Goal: Contribute content: Contribute content

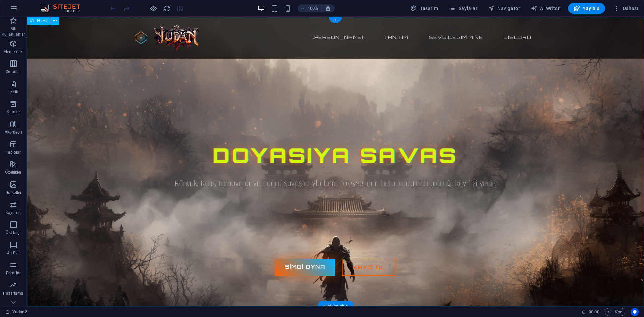
click at [260, 106] on div "Yudan2 65-250 pvp Server Ana sayfa Tanıtım Sevdicegim Mine Discord Doyasıya Sav…" at bounding box center [335, 161] width 617 height 289
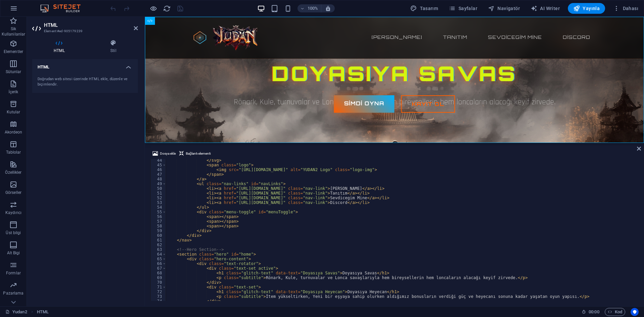
scroll to position [263, 0]
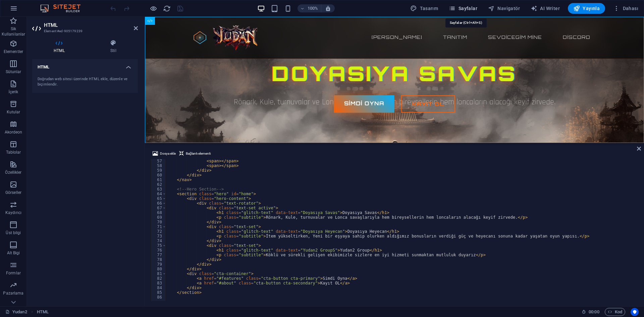
click at [470, 5] on span "Sayfalar" at bounding box center [463, 8] width 29 height 7
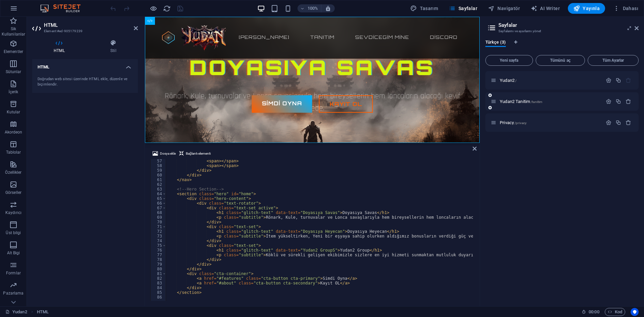
click at [519, 99] on div "Yudan2 Tanitim /tanitim" at bounding box center [547, 102] width 112 height 8
click at [521, 99] on div "Yudan2 Tanitim /tanitim" at bounding box center [547, 102] width 112 height 8
click at [517, 100] on span "Yudan2 Tanitim /tanitim" at bounding box center [521, 101] width 43 height 5
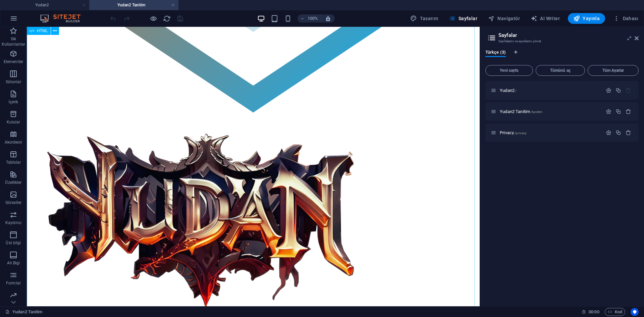
scroll to position [302, 0]
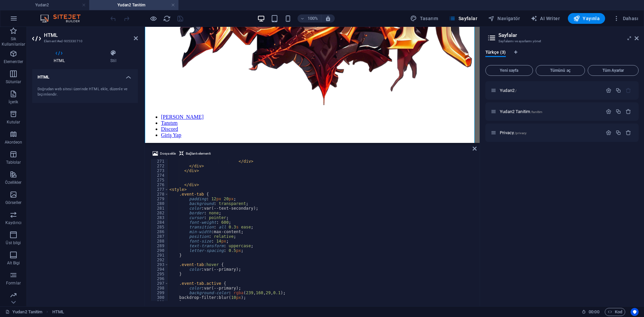
scroll to position [1045, 0]
drag, startPoint x: 221, startPoint y: 237, endPoint x: 210, endPoint y: 236, distance: 10.8
click at [210, 236] on div "</ div > </ div > </ div > </ div > < style > .event-tab { padding : 12 px 20 p…" at bounding box center [483, 234] width 631 height 150
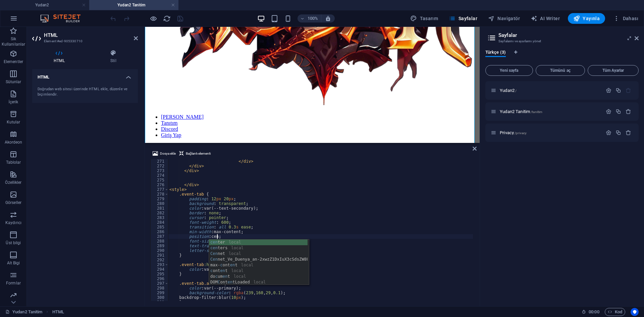
scroll to position [0, 4]
type textarea "position: center;"
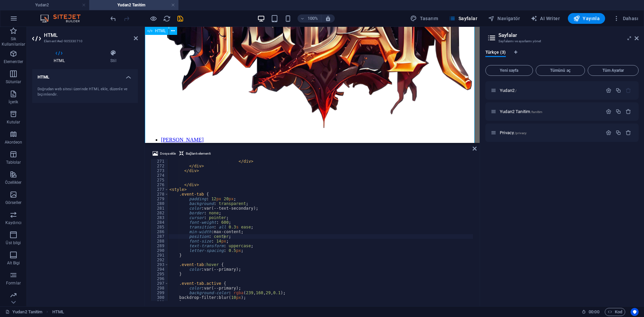
scroll to position [385, 0]
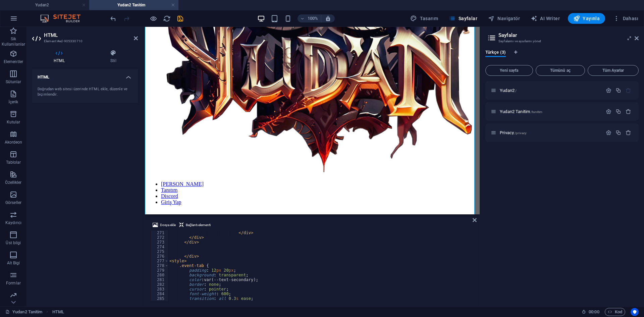
drag, startPoint x: 280, startPoint y: 144, endPoint x: 288, endPoint y: 214, distance: 71.0
click at [288, 214] on div "HTML Dosya ekle Bağlantı elementi position: center; 271 272 273 274 275 276 277…" at bounding box center [312, 166] width 335 height 279
click at [155, 14] on div at bounding box center [146, 18] width 75 height 11
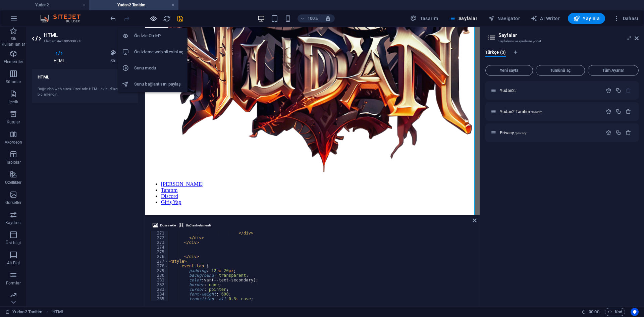
click at [155, 17] on icon "button" at bounding box center [154, 19] width 8 height 8
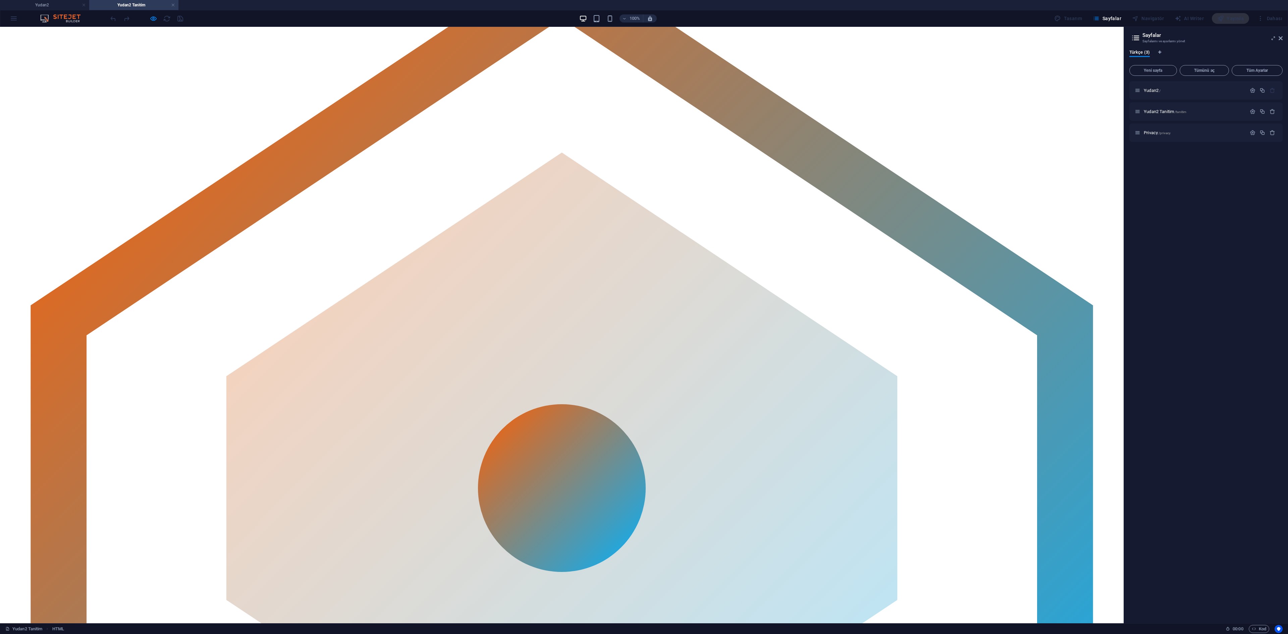
scroll to position [83, 0]
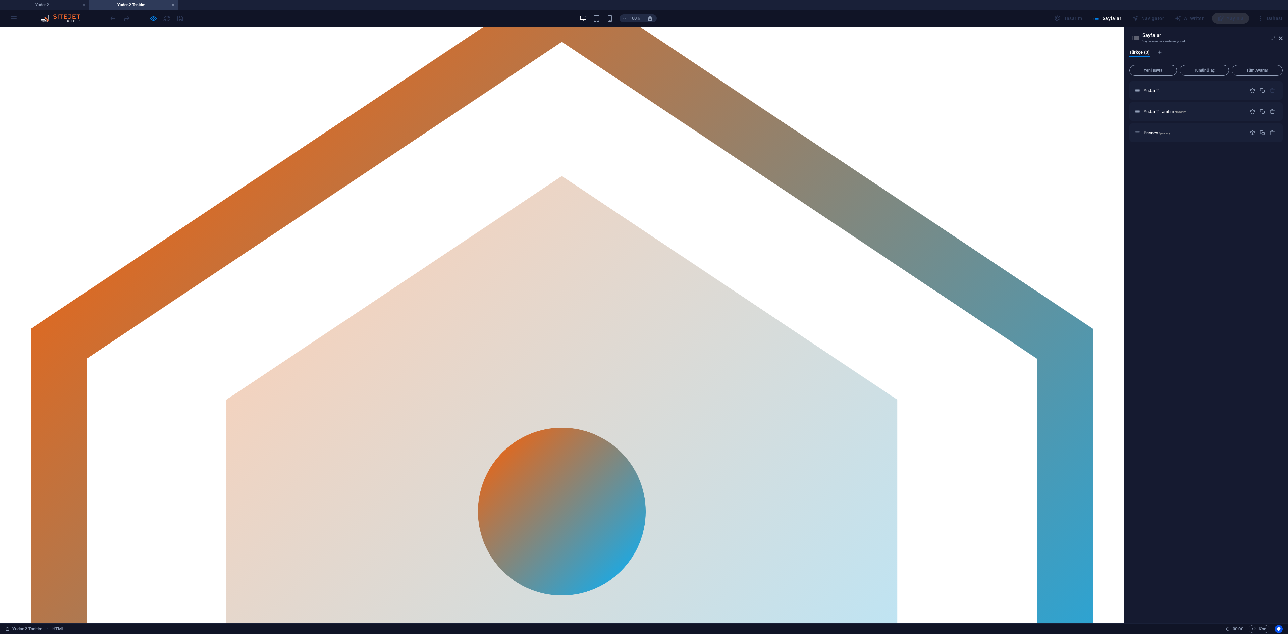
click at [152, 15] on icon "button" at bounding box center [154, 19] width 8 height 8
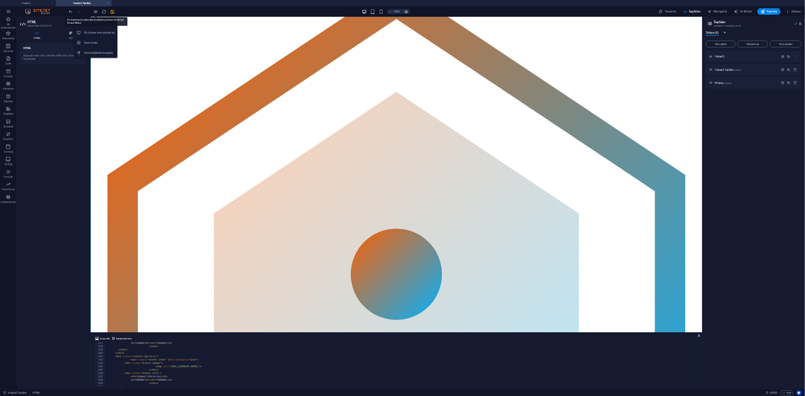
scroll to position [914, 0]
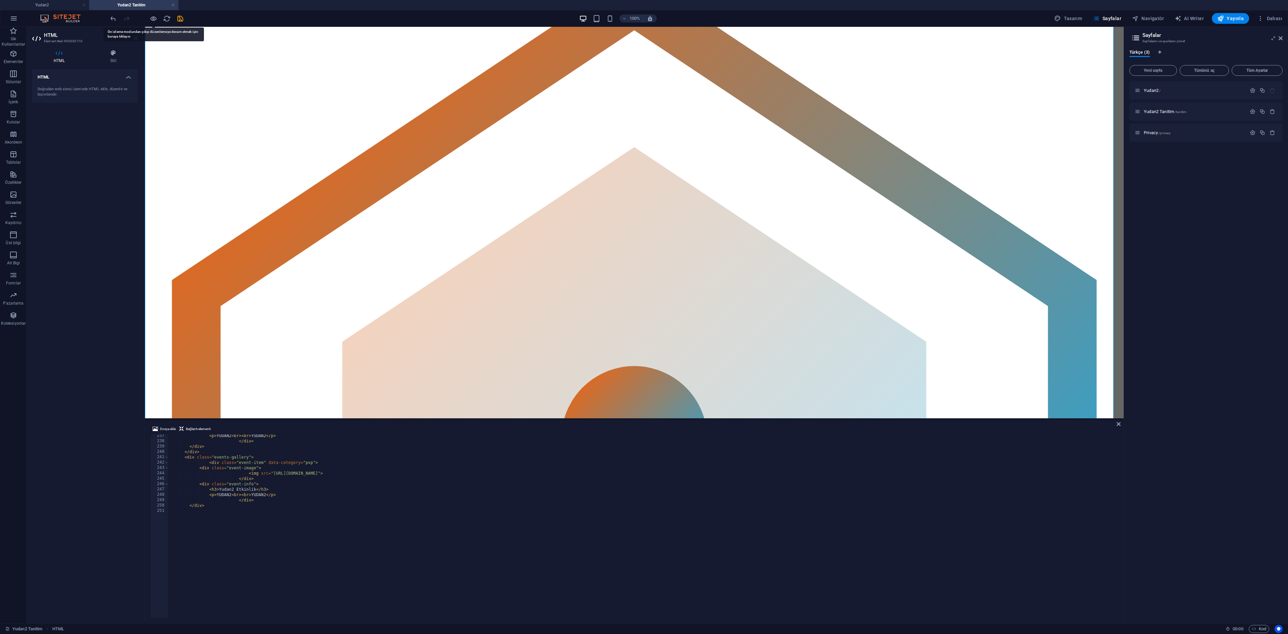
drag, startPoint x: 357, startPoint y: 533, endPoint x: 381, endPoint y: 418, distance: 117.2
click at [381, 317] on div at bounding box center [634, 418] width 979 height 1
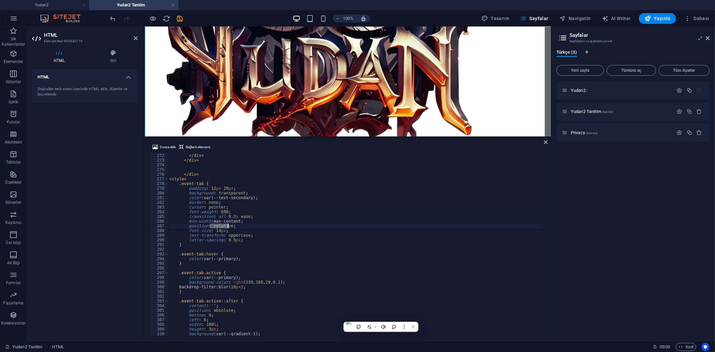
scroll to position [1048, 0]
click at [316, 201] on div "</ div > </ div > </ div > </ div > < style > .event-tab { padding : 12 px 20 p…" at bounding box center [483, 245] width 630 height 192
type textarea "border: none;"
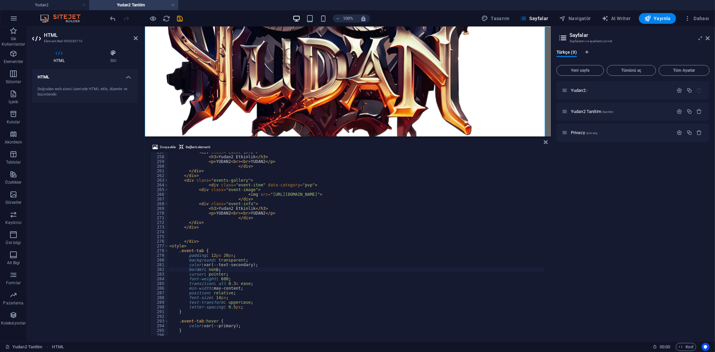
scroll to position [956, 0]
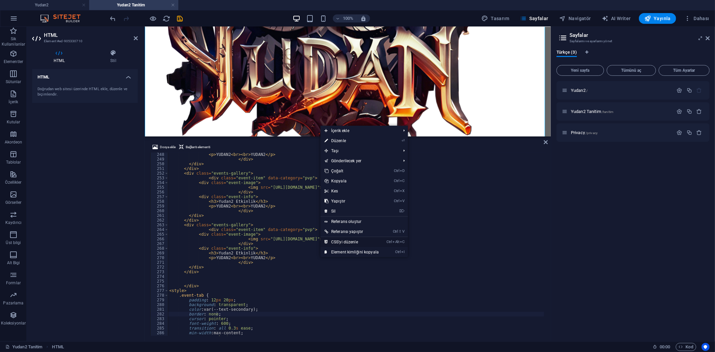
click at [351, 238] on link "Ctrl Alt C CSS'yi düzenle" at bounding box center [352, 242] width 62 height 10
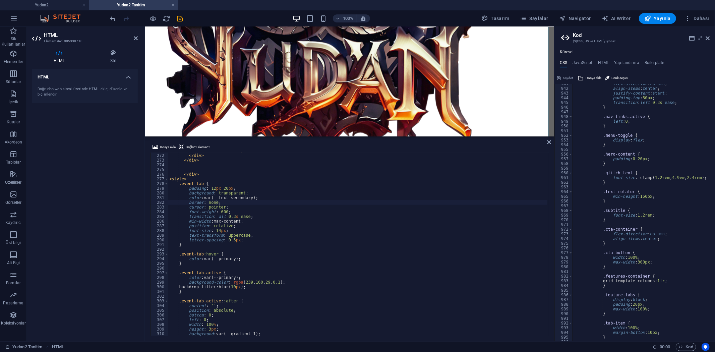
scroll to position [4499, 0]
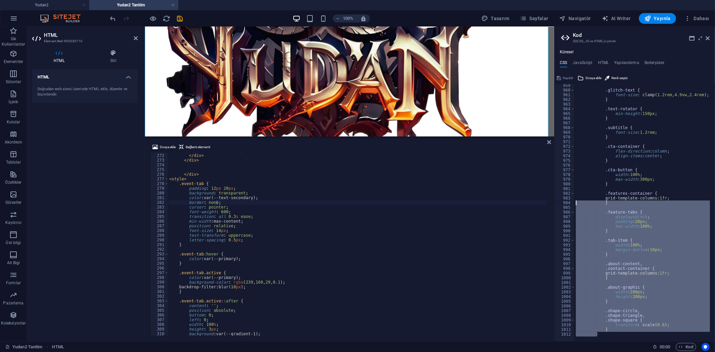
drag, startPoint x: 605, startPoint y: 332, endPoint x: 582, endPoint y: 216, distance: 117.9
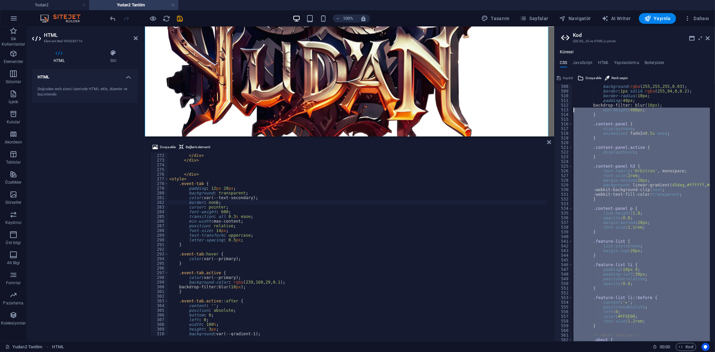
scroll to position [2380, 0]
drag, startPoint x: 605, startPoint y: 334, endPoint x: 558, endPoint y: 124, distance: 215.2
click at [558, 124] on div "} 508 509 510 511 512 513 514 515 516 517 518 519 520 521 522 523 524 525 526 5…" at bounding box center [635, 212] width 161 height 257
type textarea ".content-panel { display: none;"
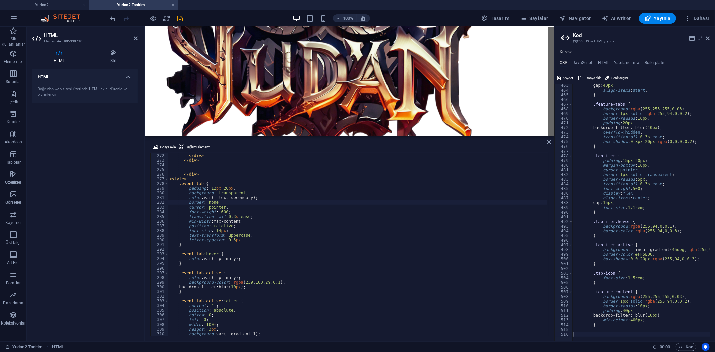
scroll to position [2165, 0]
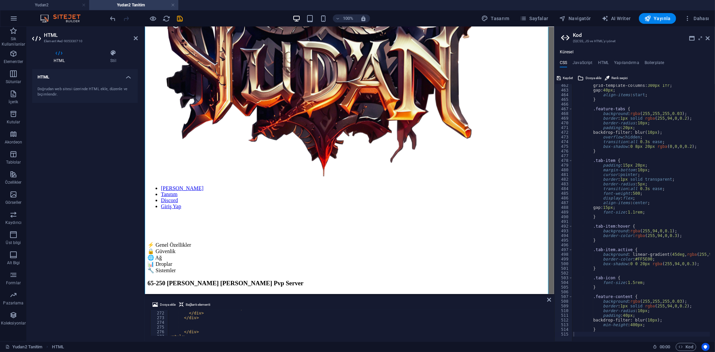
drag, startPoint x: 445, startPoint y: 137, endPoint x: 443, endPoint y: 294, distance: 158.0
click at [443, 294] on div "HTML Dosya ekle Bağlantı elementi border: none; 271 272 273 274 275 276 277 278…" at bounding box center [350, 184] width 410 height 315
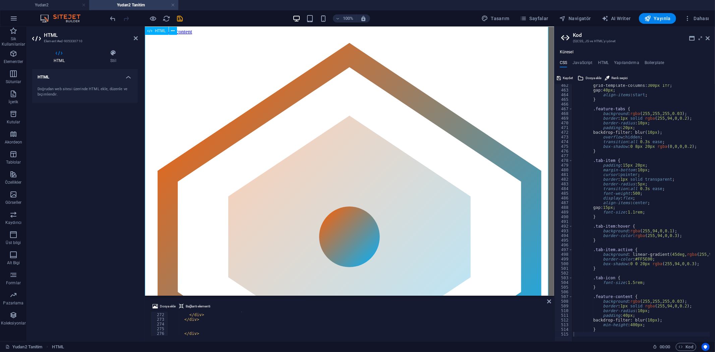
scroll to position [0, 0]
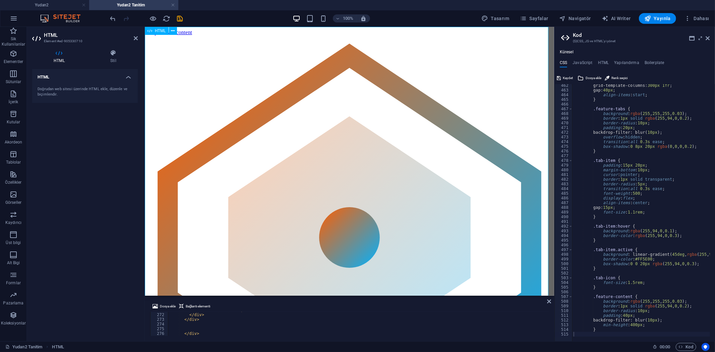
type textarea "border-radius: 5px;"
drag, startPoint x: 565, startPoint y: 77, endPoint x: 420, endPoint y: 54, distance: 146.7
click at [565, 77] on span "Kaydet" at bounding box center [568, 78] width 10 height 8
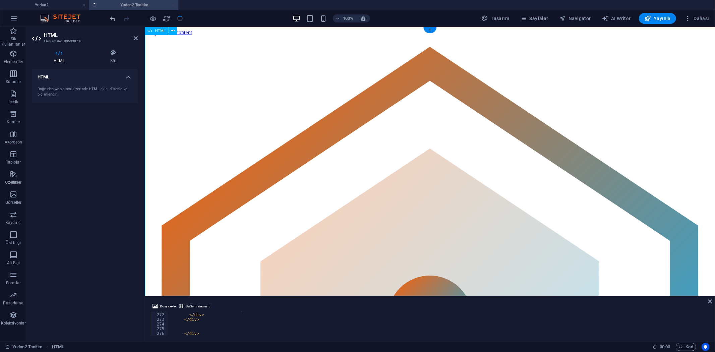
scroll to position [1048, 0]
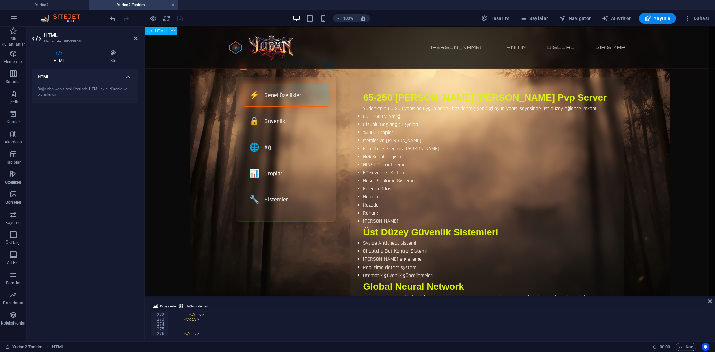
scroll to position [0, 0]
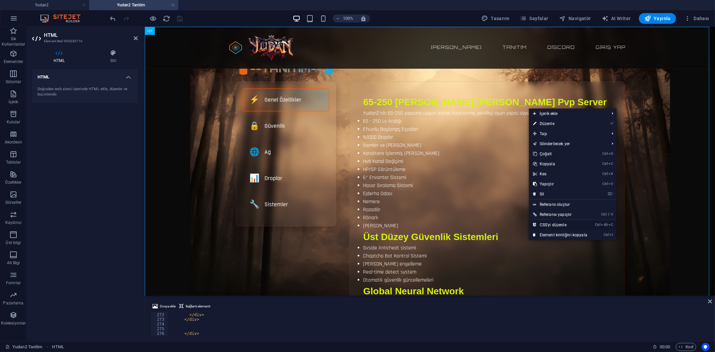
click at [564, 223] on link "Ctrl Alt C CSS'yi düzenle" at bounding box center [560, 225] width 62 height 10
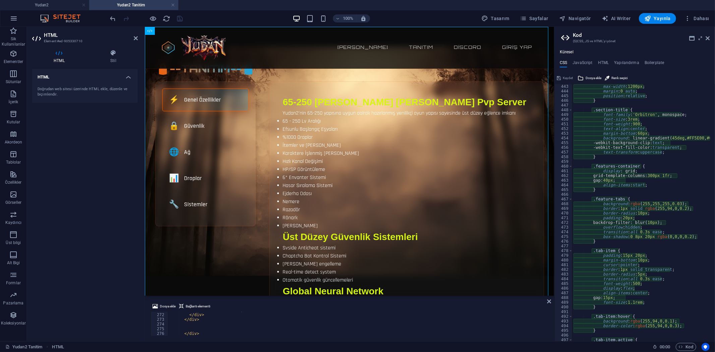
scroll to position [2165, 0]
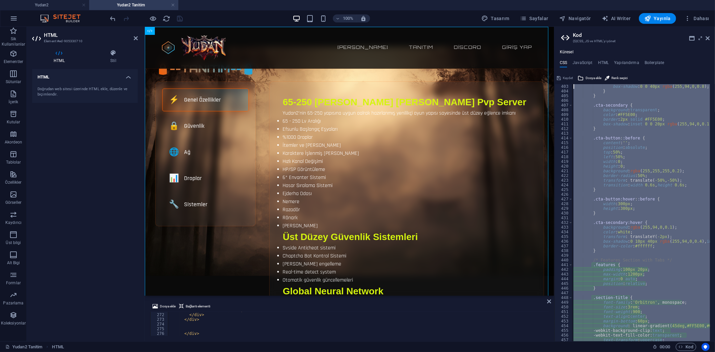
scroll to position [1887, 0]
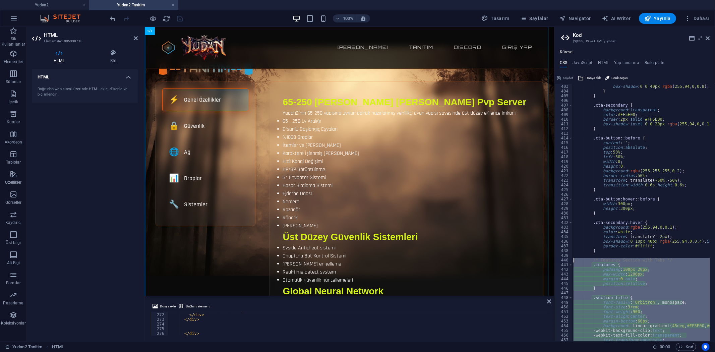
drag, startPoint x: 598, startPoint y: 333, endPoint x: 559, endPoint y: 262, distance: 80.6
click at [559, 262] on div "} 403 404 405 406 407 408 409 410 411 412 413 414 415 416 417 418 419 420 421 4…" at bounding box center [635, 212] width 161 height 257
type textarea "/* Features Section with Tabs */ .features {"
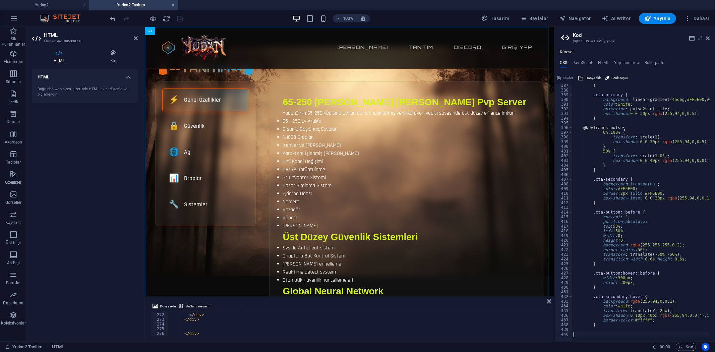
scroll to position [1809, 0]
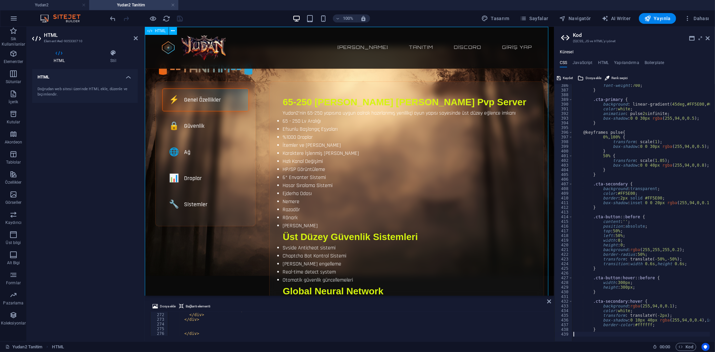
click at [564, 78] on span "Kaydet" at bounding box center [568, 78] width 10 height 8
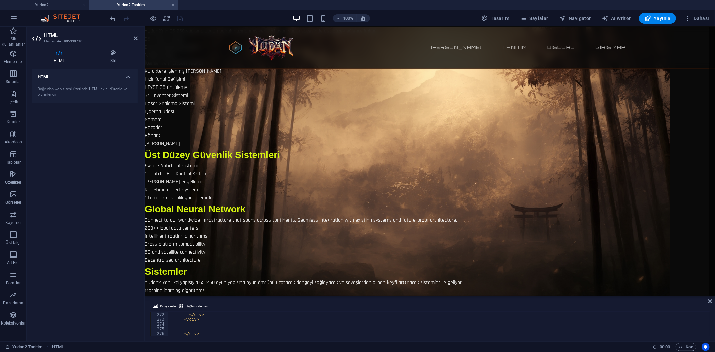
scroll to position [223, 0]
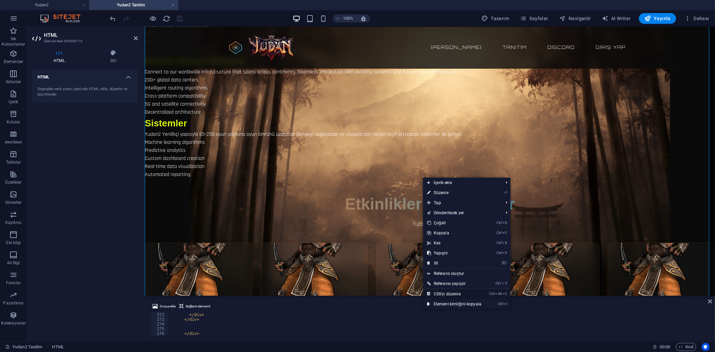
click at [451, 292] on link "Ctrl Alt C CSS'yi düzenle" at bounding box center [454, 294] width 62 height 10
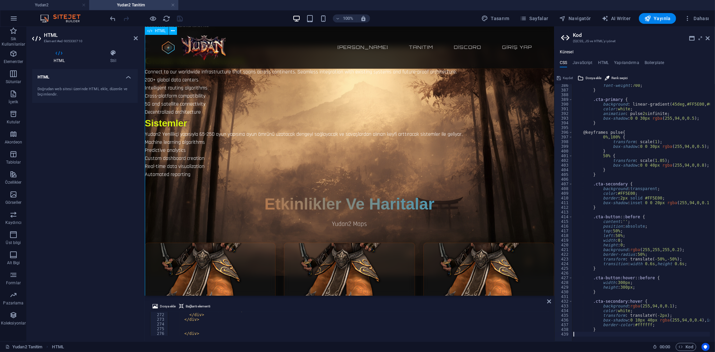
type textarea "position: fixed;"
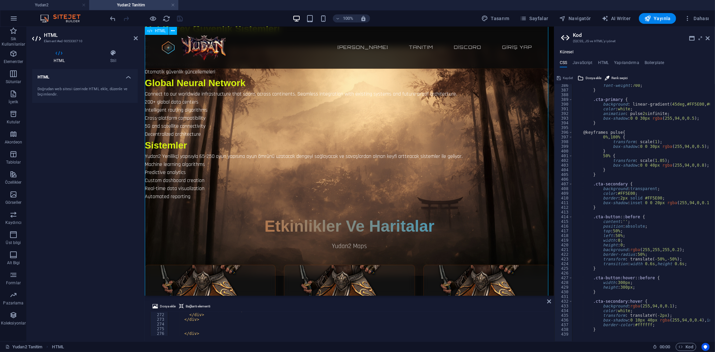
scroll to position [186, 0]
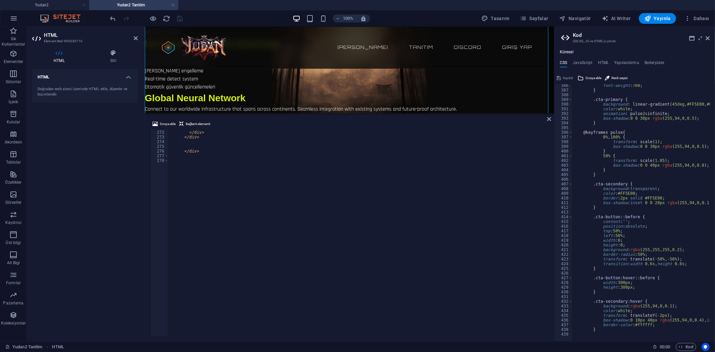
drag, startPoint x: 365, startPoint y: 297, endPoint x: 360, endPoint y: 112, distance: 184.5
click at [360, 113] on div at bounding box center [350, 113] width 410 height 1
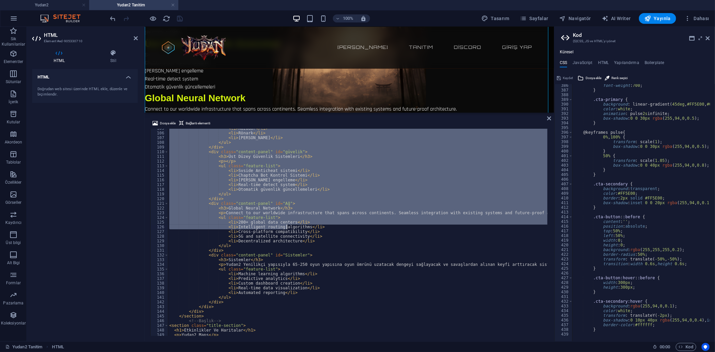
scroll to position [441, 0]
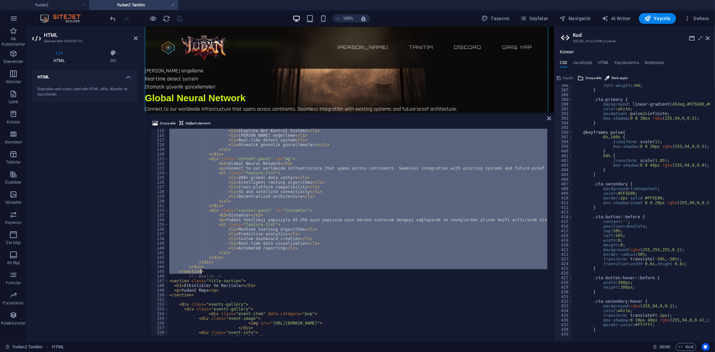
drag, startPoint x: 166, startPoint y: 219, endPoint x: 290, endPoint y: 271, distance: 134.4
click at [290, 271] on div "< li > Chaptcha Bot Kontrol Sistemi </ li > < li > Makro Yazılım engelleme </ l…" at bounding box center [483, 235] width 630 height 215
type textarea "</div> </section>"
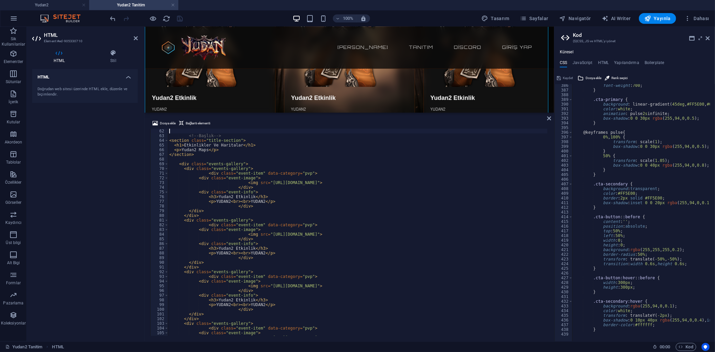
scroll to position [239, 0]
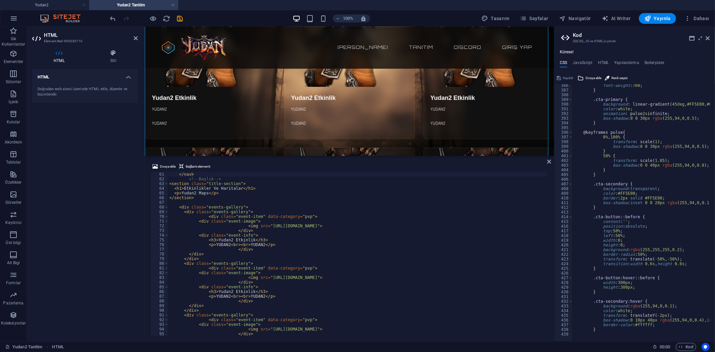
drag, startPoint x: 349, startPoint y: 155, endPoint x: 343, endPoint y: 274, distance: 118.9
click at [343, 274] on div "HTML Dosya ekle Bağlantı elementi </nav> 61 62 63 64 65 66 67 68 69 70 71 72 73…" at bounding box center [350, 184] width 410 height 315
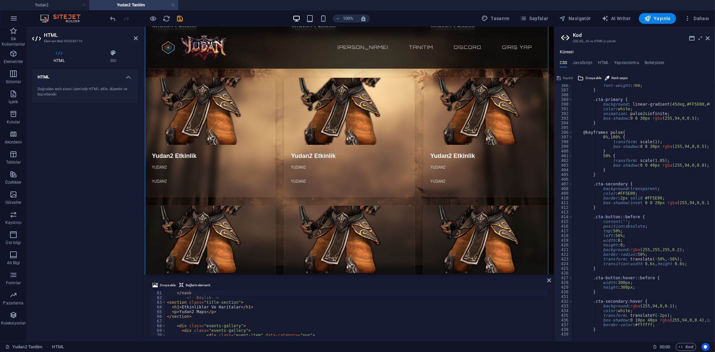
scroll to position [0, 0]
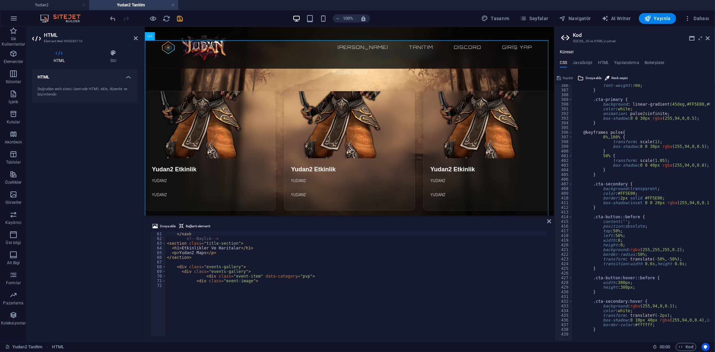
drag, startPoint x: 131, startPoint y: 247, endPoint x: 283, endPoint y: 215, distance: 155.3
click at [283, 215] on div "HTML Dosya ekle Bağlantı elementi </nav> 61 62 63 64 65 66 67 68 69 70 71 72 </…" at bounding box center [350, 184] width 410 height 315
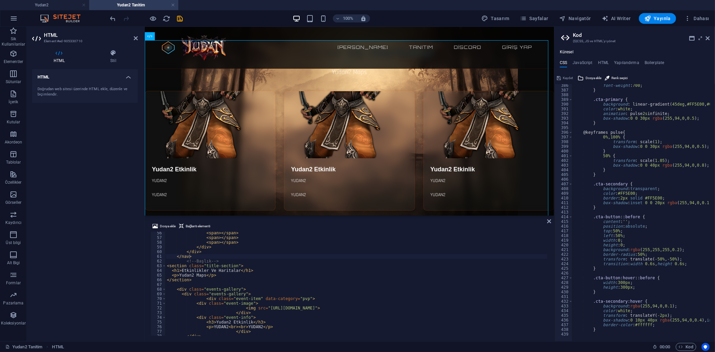
scroll to position [220, 0]
drag, startPoint x: 195, startPoint y: 279, endPoint x: 164, endPoint y: 280, distance: 30.2
click at [164, 280] on div "</section> 56 57 58 59 60 61 62 63 64 65 66 67 68 69 70 71 72 73 74 75 76 77 78…" at bounding box center [349, 284] width 399 height 104
click at [215, 255] on div "< span > </ span > < span > </ span > < span > </ span > </ div > </ div > </ n…" at bounding box center [481, 287] width 630 height 112
type textarea "</nav>"
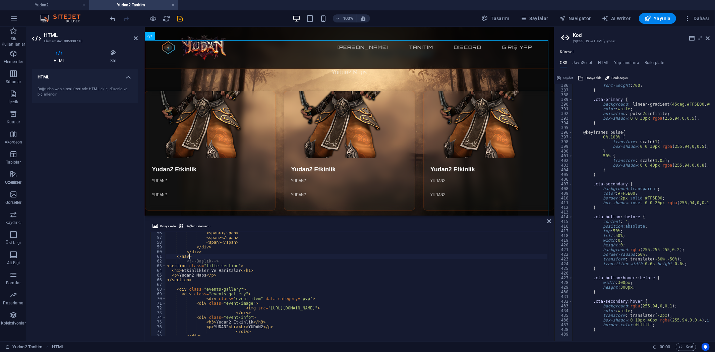
scroll to position [0, 0]
paste textarea "</section>"
type textarea "</section>"
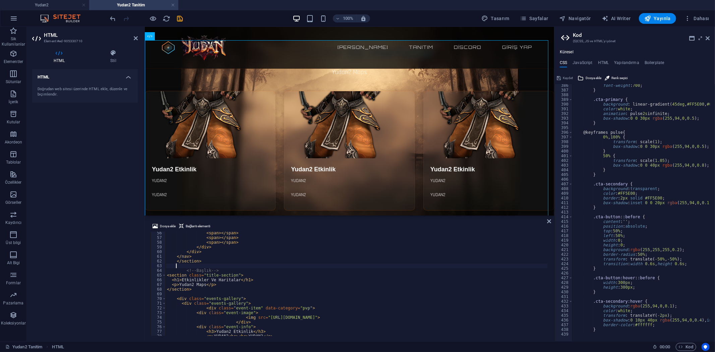
paste textarea "</section>"
type textarea "</section>"
paste textarea "</section>"
click at [239, 224] on div "Dosya ekle Bağlantı elementi" at bounding box center [349, 227] width 399 height 10
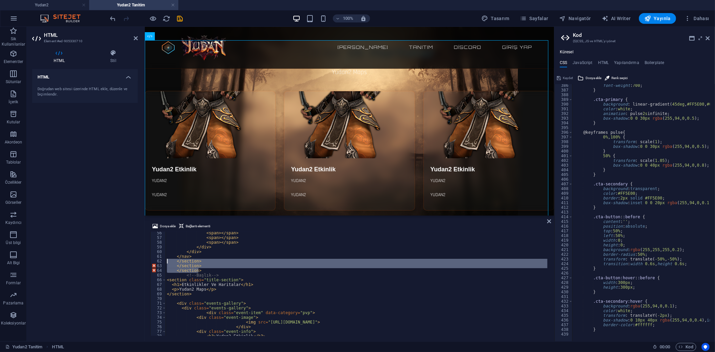
drag, startPoint x: 202, startPoint y: 271, endPoint x: 162, endPoint y: 263, distance: 41.4
click at [162, 263] on div "</section> 56 57 58 59 60 61 62 63 64 65 66 67 68 69 70 71 72 73 74 75 76 77 78…" at bounding box center [349, 284] width 399 height 104
type textarea "</section> </section>"
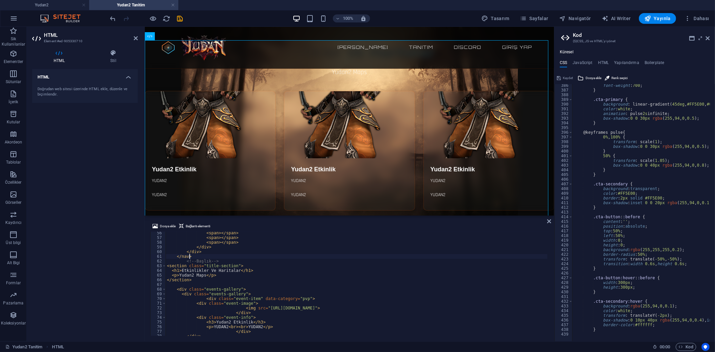
scroll to position [258, 0]
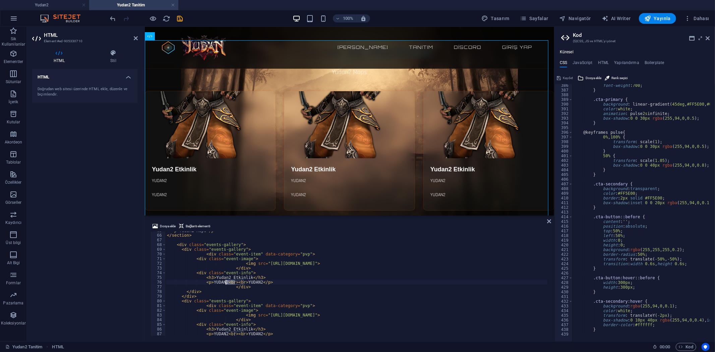
drag, startPoint x: 235, startPoint y: 280, endPoint x: 226, endPoint y: 280, distance: 8.7
click at [226, 280] on div "< p > Yudan2 Maps </ p > </ section > < div class = "events-gallery" > < div cl…" at bounding box center [481, 284] width 630 height 112
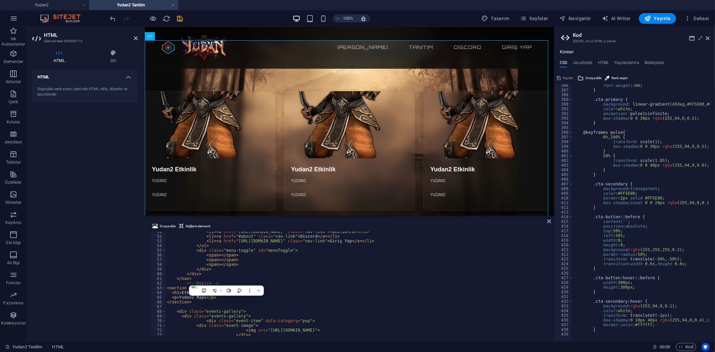
click at [186, 304] on div "< li > < a href = "https://yudan2.com/tanitim/" class = "nav-link" > Tanıtım </…" at bounding box center [481, 285] width 630 height 112
type textarea "</section>"
click at [193, 308] on div "< li > < a href = "https://yudan2.com/tanitim/" class = "nav-link" > Tanıtım </…" at bounding box center [481, 285] width 630 height 112
click at [198, 280] on div "< li > < a href = "https://yudan2.com/tanitim/" class = "nav-link" > Tanıtım </…" at bounding box center [481, 285] width 630 height 112
type textarea "</nav>"
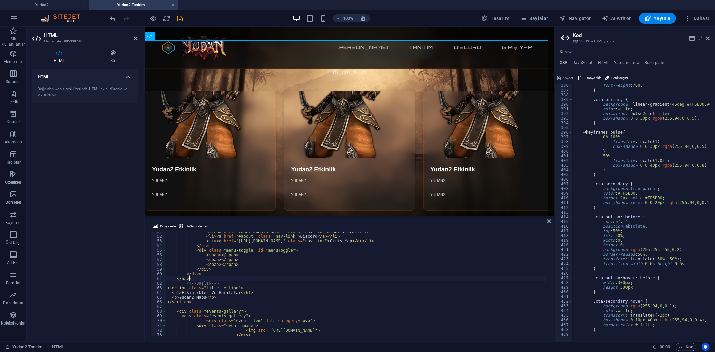
scroll to position [0, 0]
paste textarea "<br>"
type textarea "<br>"
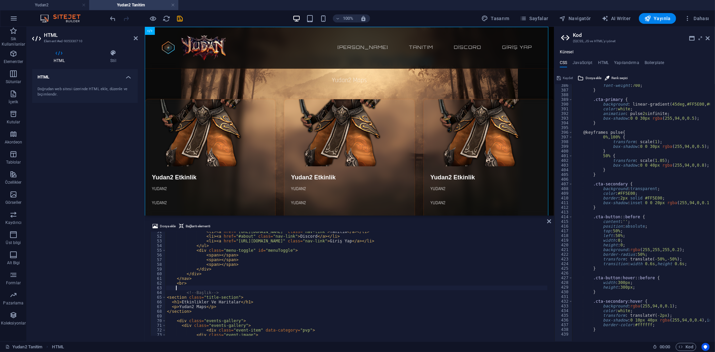
scroll to position [0, 0]
paste textarea "<br>"
type textarea "<br>"
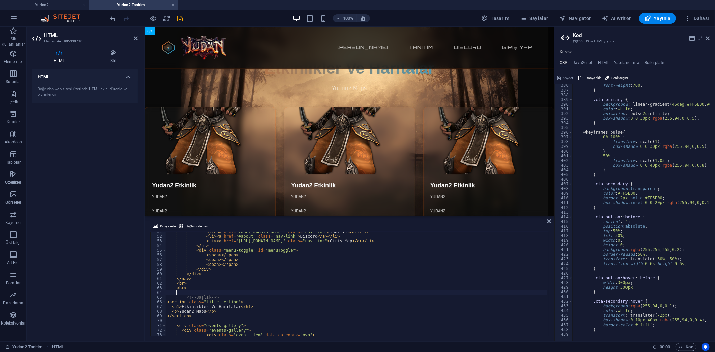
paste textarea "<br>"
type textarea "<br>"
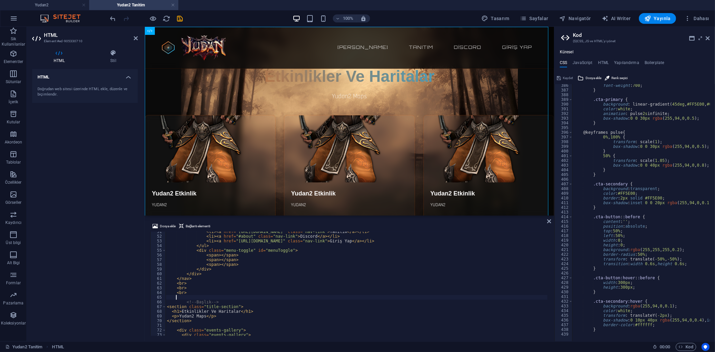
paste textarea "<br>"
type textarea "<br>"
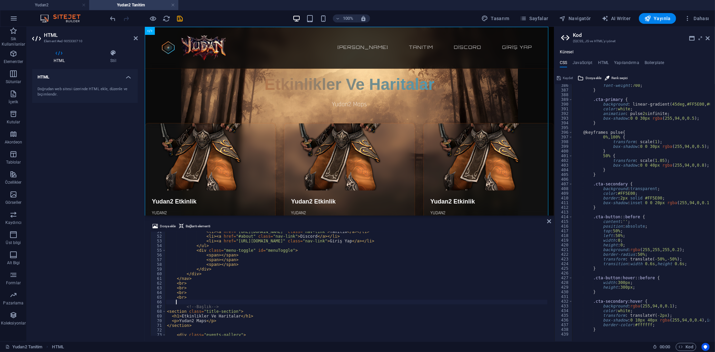
paste textarea "<br>"
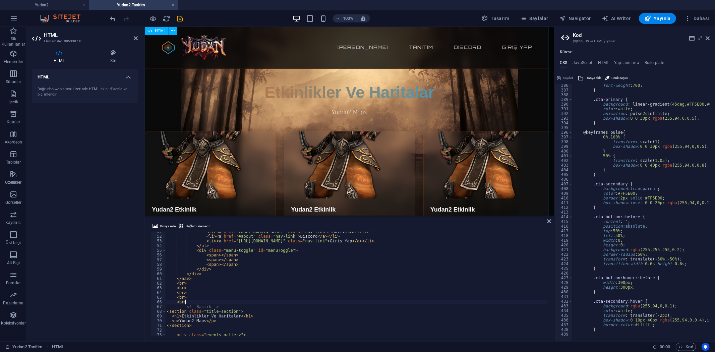
type textarea "<br>"
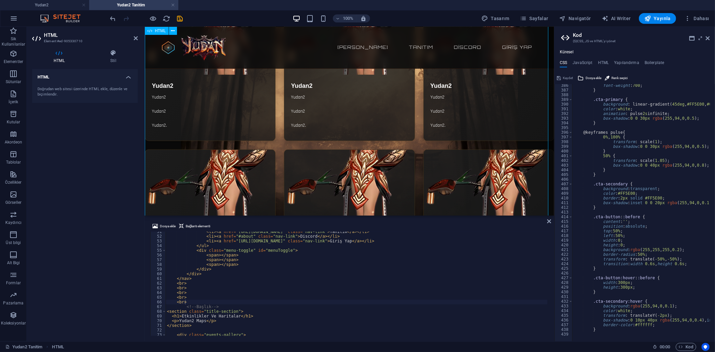
scroll to position [559, 0]
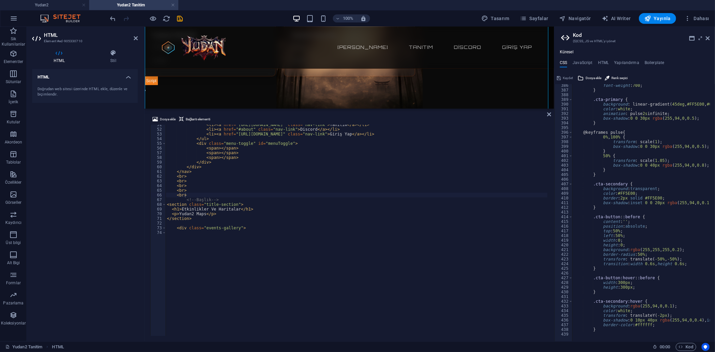
drag, startPoint x: 448, startPoint y: 216, endPoint x: 445, endPoint y: 106, distance: 110.1
click at [445, 106] on div "HTML Dosya ekle Bağlantı elementi <br> 51 52 53 54 55 56 57 58 59 60 61 62 63 6…" at bounding box center [350, 184] width 410 height 315
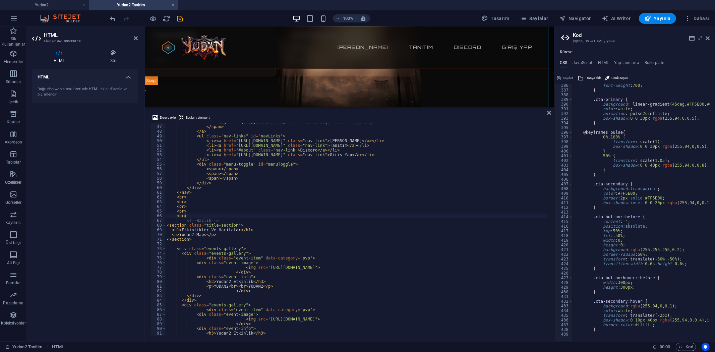
scroll to position [201, 0]
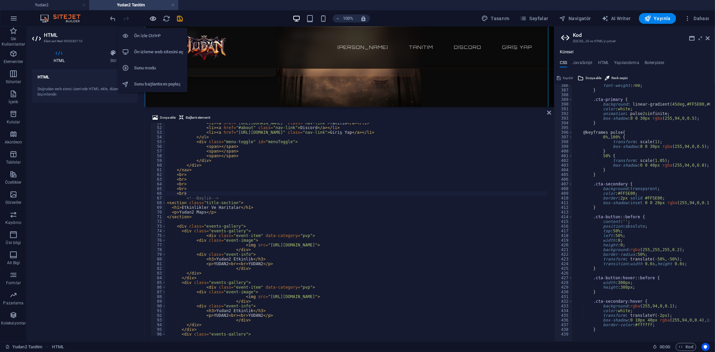
click at [152, 17] on icon "button" at bounding box center [154, 19] width 8 height 8
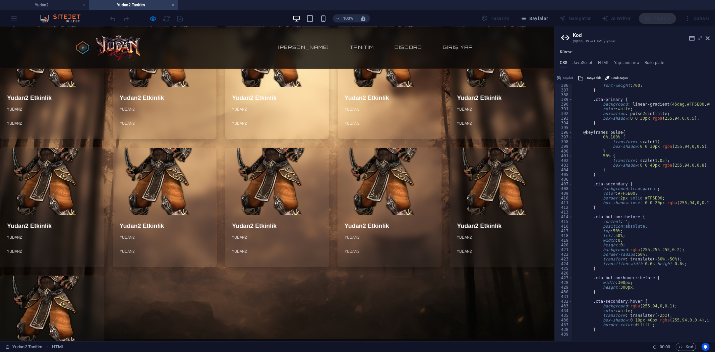
scroll to position [0, 0]
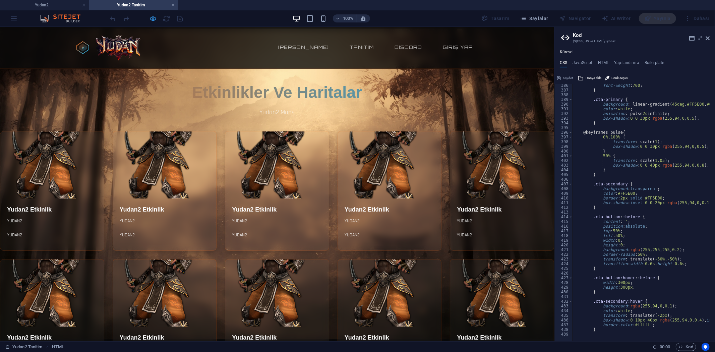
click at [155, 18] on icon "button" at bounding box center [154, 19] width 8 height 8
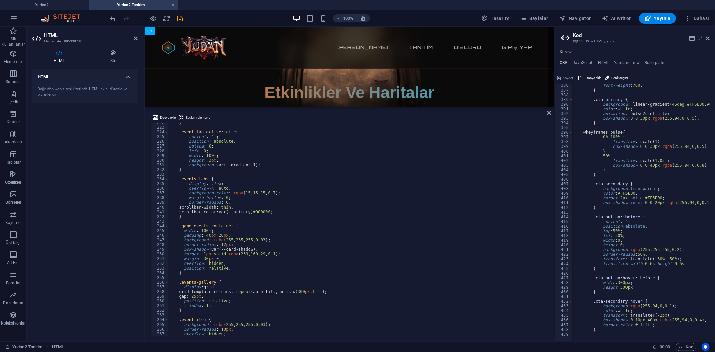
scroll to position [901, 0]
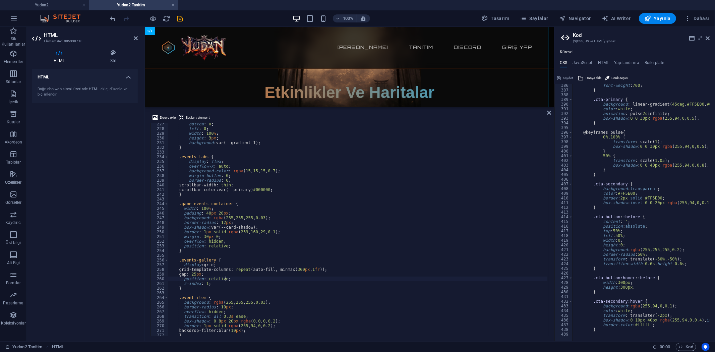
click at [232, 281] on div "bottom : 0 ; left : 0 ; width : 100 % ; height : 3 px ; background : var(--grad…" at bounding box center [483, 232] width 630 height 221
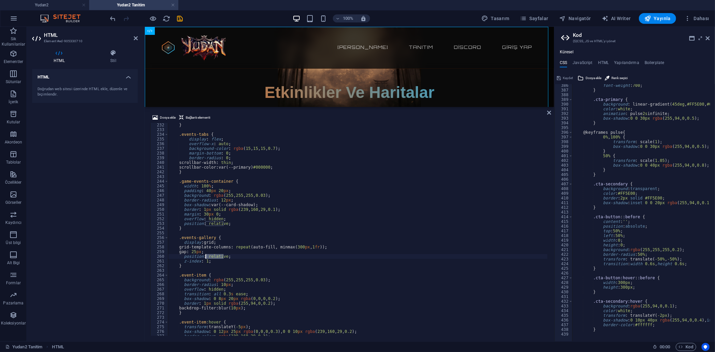
drag, startPoint x: 224, startPoint y: 257, endPoint x: 206, endPoint y: 255, distance: 18.2
click at [206, 255] on div "} .events-tabs { display : flex ; overflow-x : auto ; background-color : rgba (…" at bounding box center [483, 233] width 630 height 221
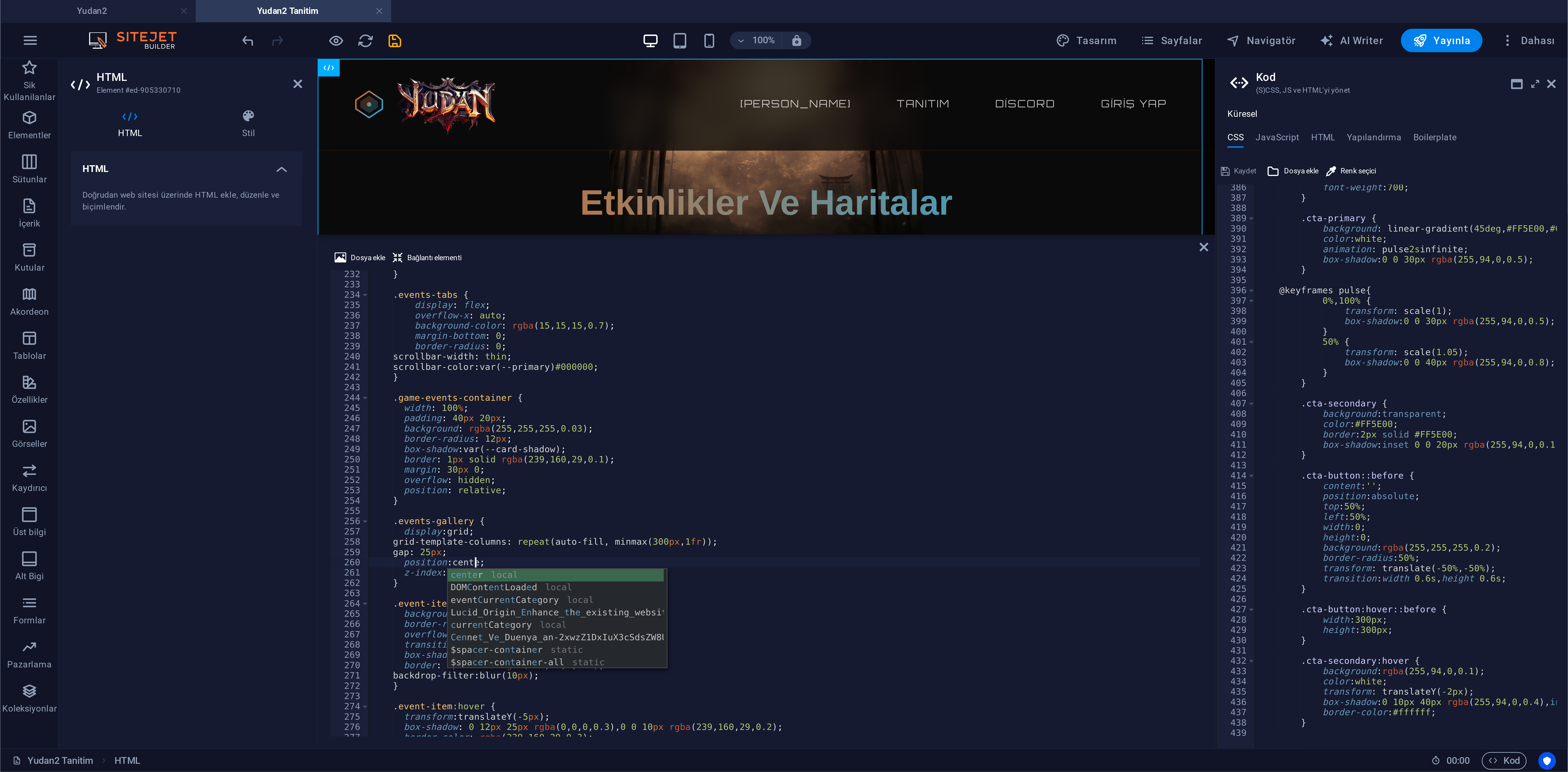
scroll to position [0, 2]
drag, startPoint x: 172, startPoint y: 128, endPoint x: 169, endPoint y: 128, distance: 3.0
click at [170, 128] on div "} .events-tabs { display : flex ; overflow-x : auto ; background-color : rgba (…" at bounding box center [294, 142] width 383 height 135
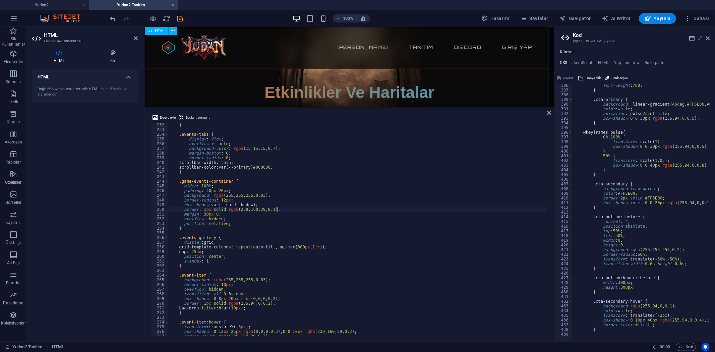
type textarea "border: 1px solid rgba(239, 160, 29, 0.1);"
drag, startPoint x: 321, startPoint y: 108, endPoint x: 322, endPoint y: 138, distance: 29.9
click at [318, 164] on div "Dosya ekle Bağlantı elementi border: 1px solid rgba(239, 160, 29, 0.1); 232 233…" at bounding box center [350, 224] width 410 height 233
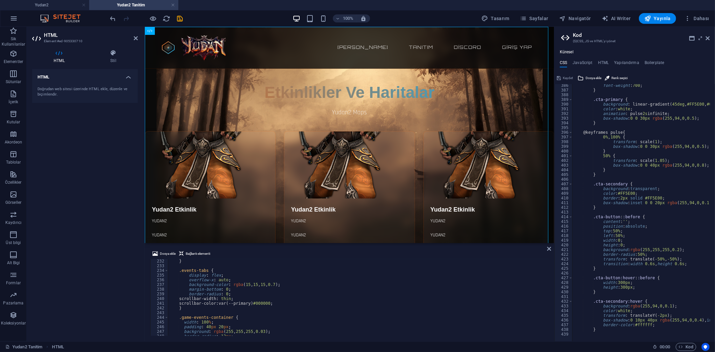
drag, startPoint x: 326, startPoint y: 108, endPoint x: 317, endPoint y: 243, distance: 135.1
click at [320, 243] on div at bounding box center [350, 243] width 410 height 1
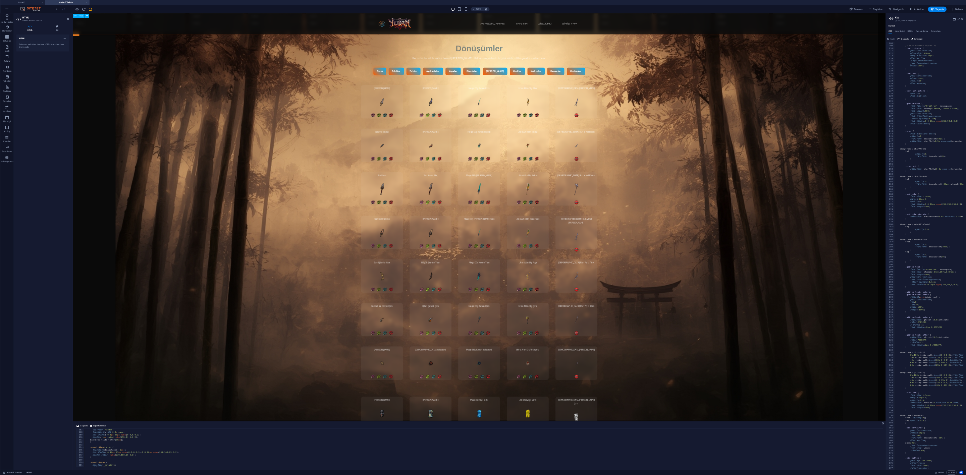
scroll to position [0, 0]
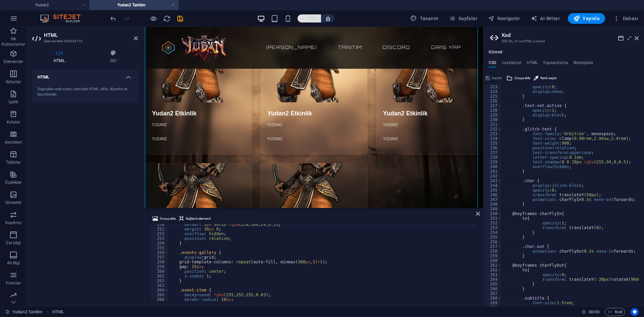
click at [310, 18] on h6 "100%" at bounding box center [313, 18] width 11 height 8
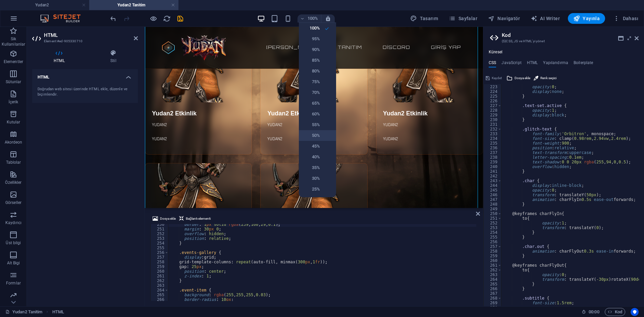
click at [319, 136] on h6 "50%" at bounding box center [311, 135] width 17 height 8
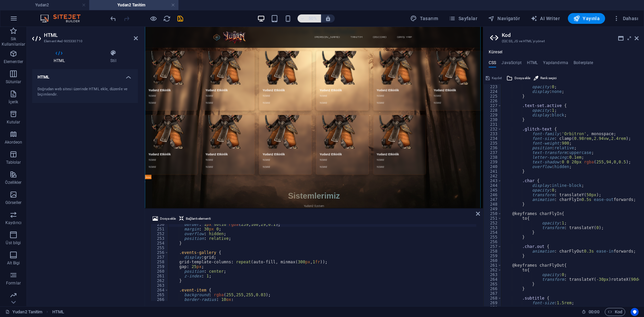
click at [303, 18] on icon "button" at bounding box center [302, 18] width 5 height 4
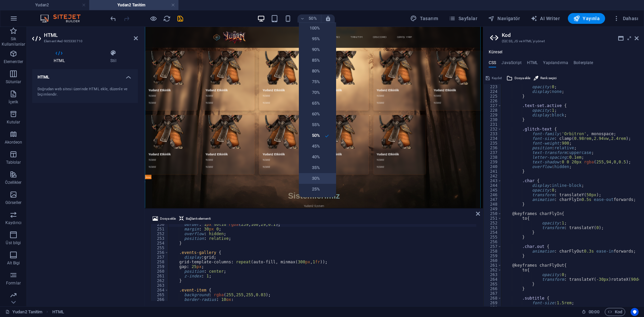
click at [317, 177] on h6 "30%" at bounding box center [311, 178] width 17 height 8
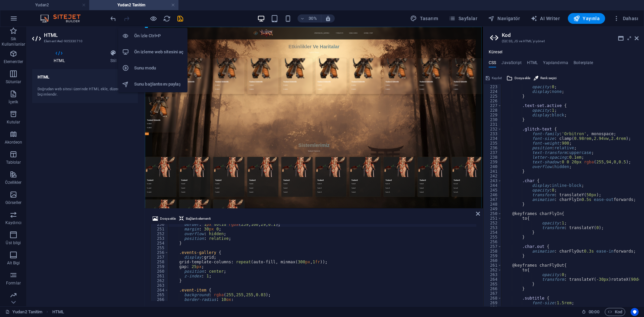
click at [155, 15] on icon "button" at bounding box center [154, 19] width 8 height 8
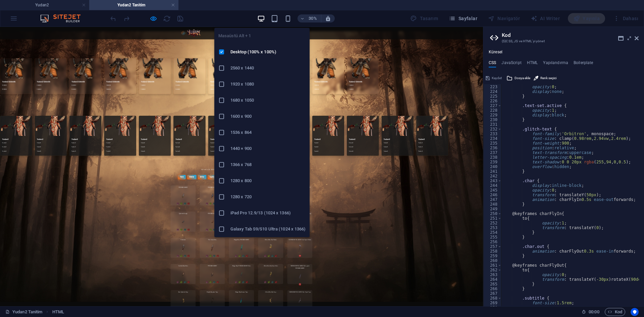
click at [252, 168] on h6 "1366 x 768" at bounding box center [267, 165] width 75 height 8
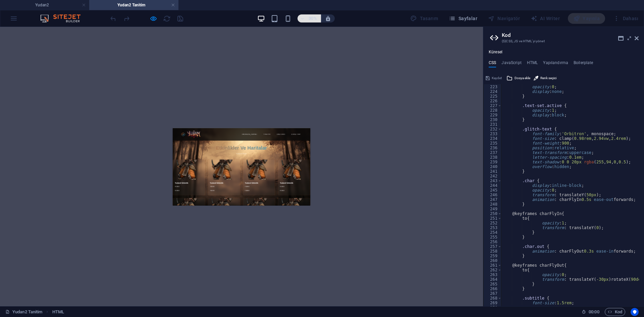
click at [305, 18] on icon "button" at bounding box center [302, 18] width 5 height 4
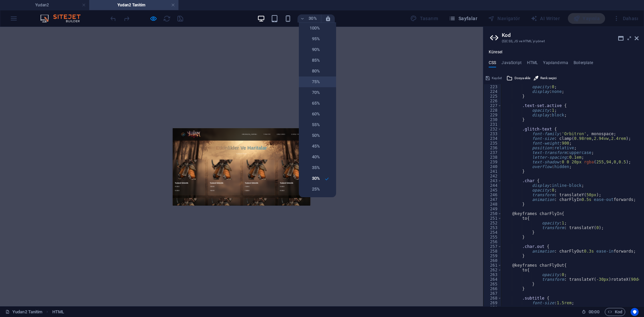
click at [321, 83] on li "75%" at bounding box center [317, 81] width 37 height 11
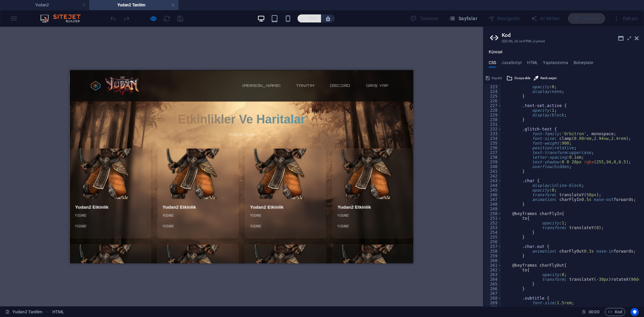
click at [309, 19] on h6 "75%" at bounding box center [313, 18] width 11 height 8
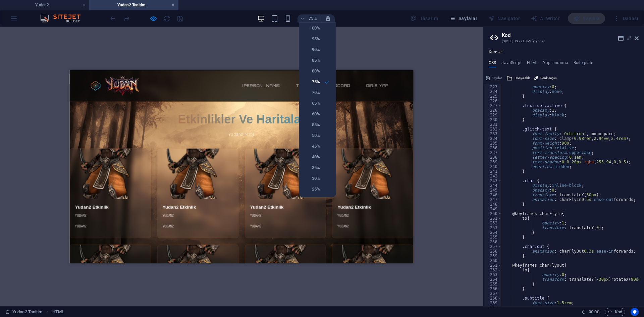
click at [252, 130] on div at bounding box center [322, 158] width 644 height 317
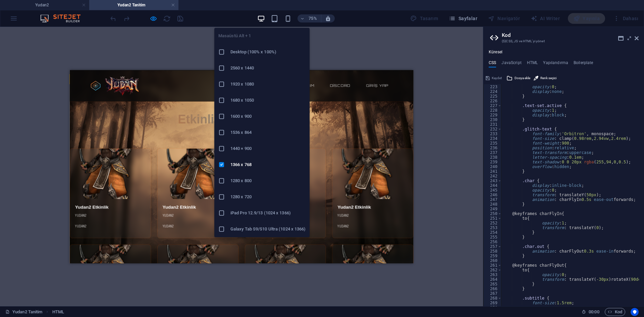
click at [249, 80] on li "1920 x 1080" at bounding box center [261, 84] width 95 height 16
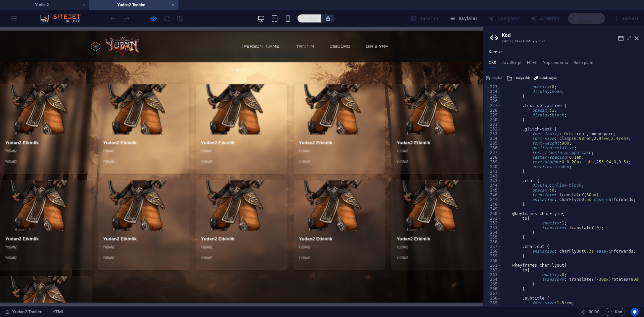
click at [303, 20] on icon "button" at bounding box center [302, 18] width 5 height 4
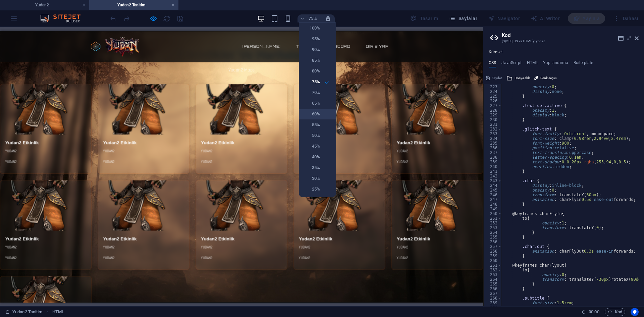
click at [319, 112] on h6 "60%" at bounding box center [311, 114] width 17 height 8
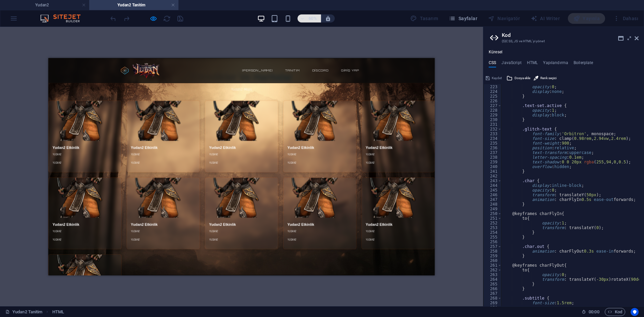
click at [304, 19] on icon "button" at bounding box center [302, 18] width 5 height 4
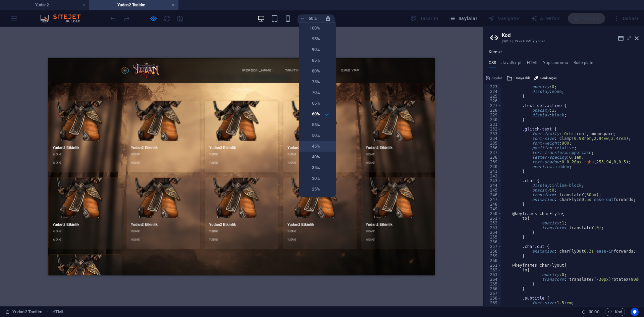
click at [315, 145] on h6 "45%" at bounding box center [311, 146] width 17 height 8
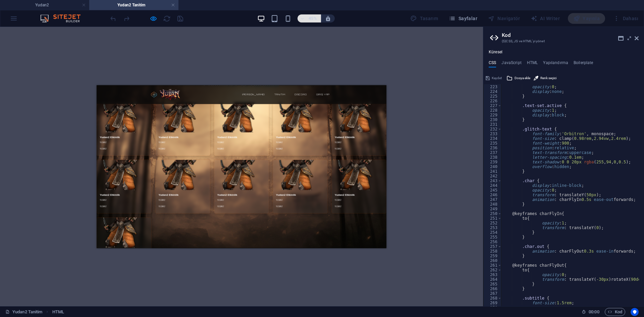
click at [304, 21] on span "45%" at bounding box center [309, 18] width 18 height 8
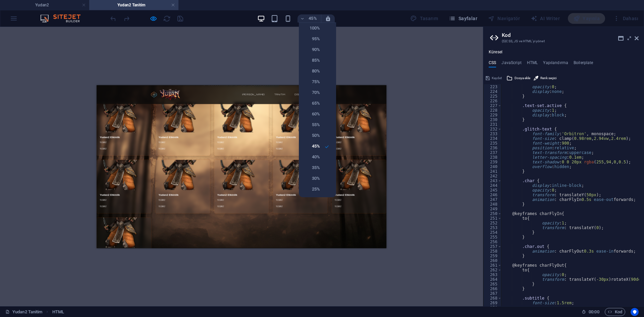
click at [306, 16] on div at bounding box center [322, 158] width 644 height 317
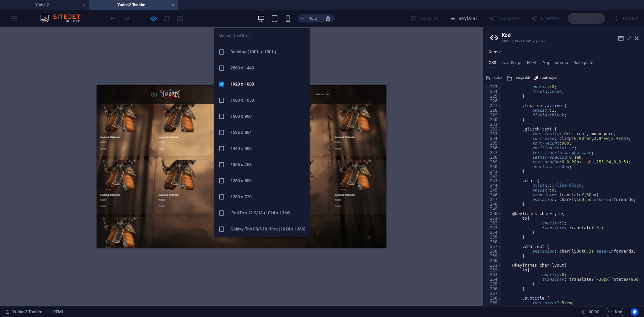
click at [254, 53] on h6 "Desktop (100% x 100%)" at bounding box center [267, 52] width 75 height 8
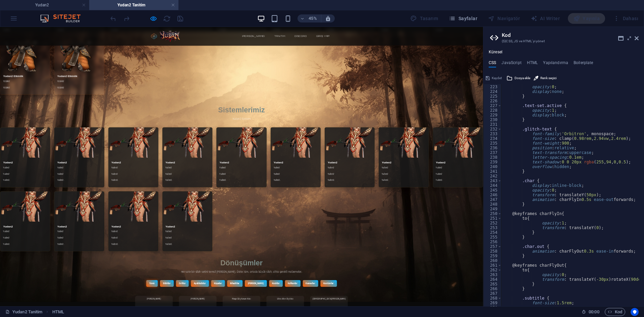
click at [154, 17] on icon "button" at bounding box center [154, 19] width 8 height 8
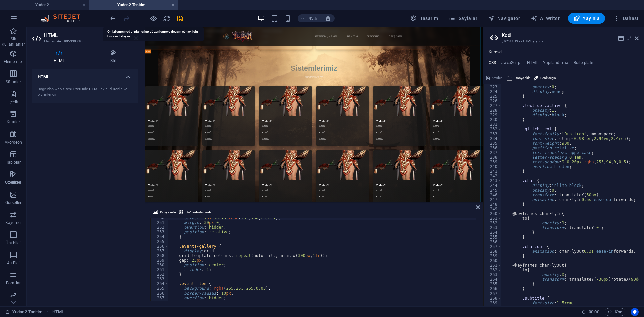
drag, startPoint x: 267, startPoint y: 209, endPoint x: 273, endPoint y: 387, distance: 178.2
click at [268, 201] on div "HTML Dosya ekle Bağlantı elementi border: 1px solid rgba(239, 160, 29, 0.1); 25…" at bounding box center [314, 166] width 338 height 279
click at [227, 271] on div "border : 1 px solid rgba ( 239 , 160 , 29 , 0.1 ) ; margin : 30 px 0 ; overflow…" at bounding box center [483, 261] width 631 height 91
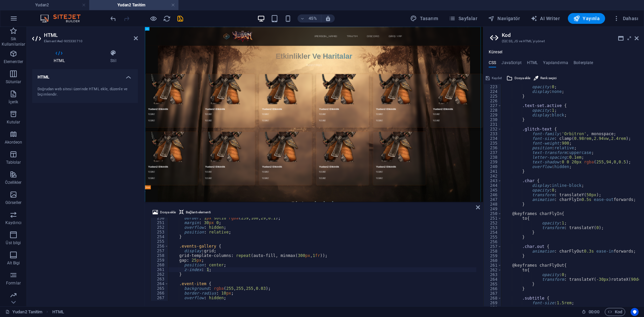
drag, startPoint x: 277, startPoint y: 263, endPoint x: 269, endPoint y: 265, distance: 8.5
click at [277, 263] on div "border : 1 px solid rgba ( 239 , 160 , 29 , 0.1 ) ; margin : 30 px 0 ; overflow…" at bounding box center [483, 261] width 631 height 91
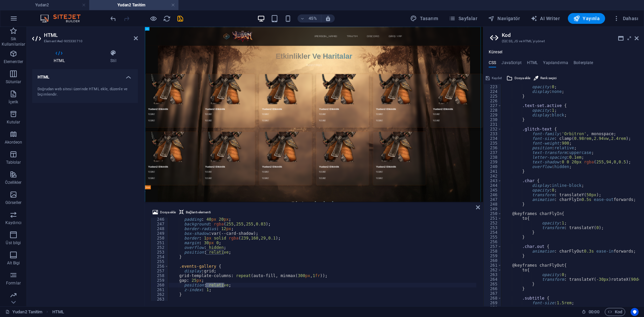
scroll to position [976, 0]
drag, startPoint x: 223, startPoint y: 252, endPoint x: 206, endPoint y: 252, distance: 17.1
click at [206, 252] on div "padding : 40 px 20 px ; background : rgba ( 255 , 255 , 255 , 0.03 ) ; border-r…" at bounding box center [483, 262] width 631 height 91
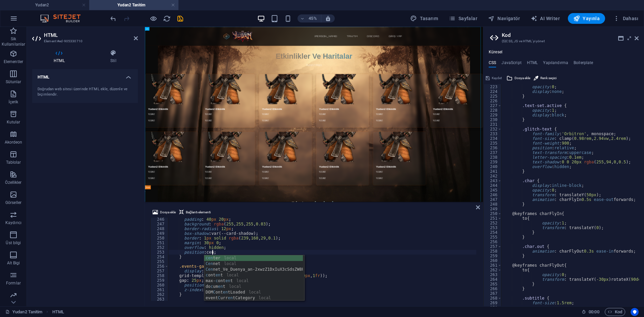
scroll to position [0, 4]
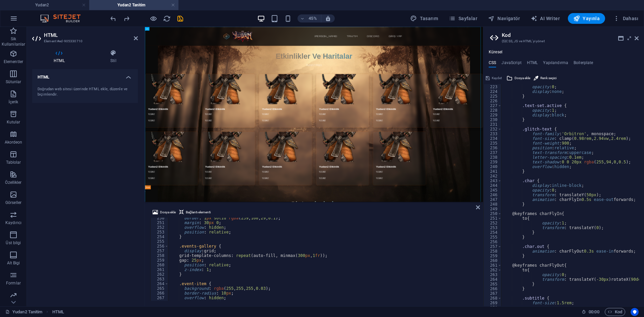
type textarea "z-index: 1;"
click at [221, 269] on div "border : 1 px solid rgba ( 239 , 160 , 29 , 0.1 ) ; margin : 30 px 0 ; overflow…" at bounding box center [483, 261] width 631 height 91
paste textarea "}"
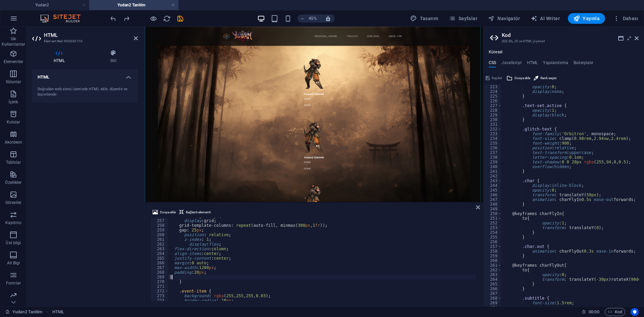
scroll to position [1016, 0]
drag, startPoint x: 209, startPoint y: 272, endPoint x: 200, endPoint y: 273, distance: 9.4
click at [200, 273] on div ".events-gallery { display : grid ; grid-template-columns : repeat (auto-fill, m…" at bounding box center [483, 259] width 631 height 91
click at [225, 269] on div ".events-gallery { display : grid ; grid-template-columns : repeat (auto-fill, m…" at bounding box center [483, 259] width 631 height 91
drag, startPoint x: 222, startPoint y: 253, endPoint x: 153, endPoint y: 253, distance: 69.8
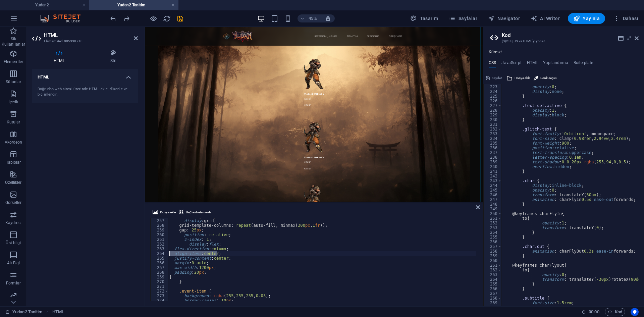
click at [153, 253] on div "max-width:1200px; 256 257 258 259 260 261 262 263 264 265 266 267 268 269 270 2…" at bounding box center [313, 259] width 327 height 83
type textarea "align-items:center;"
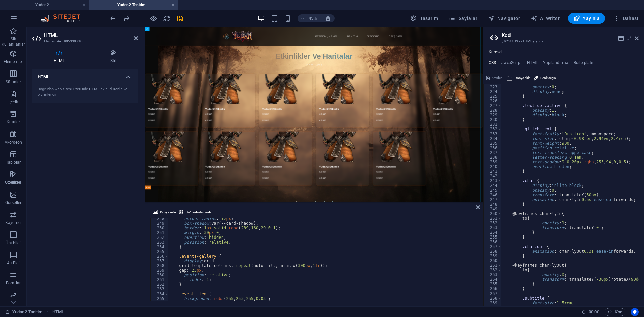
scroll to position [1002, 0]
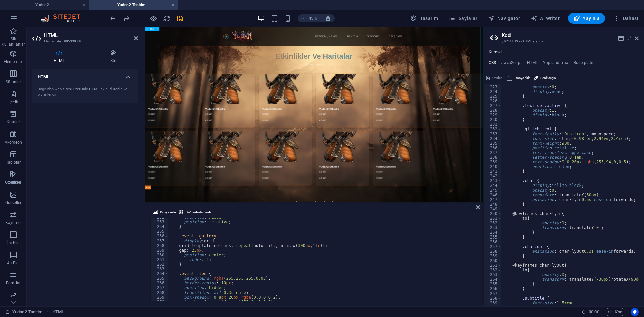
click at [245, 249] on div "overflow : hidden ; position : relative ; } .events-gallery { display : grid ; …" at bounding box center [483, 260] width 631 height 91
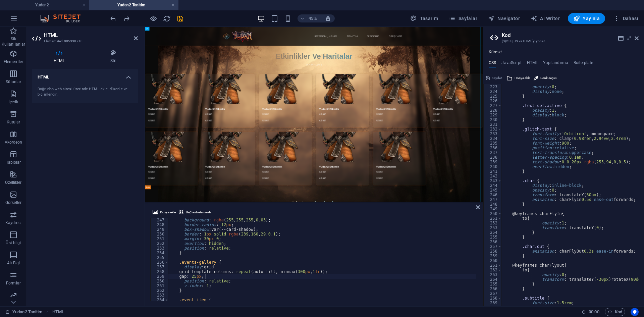
scroll to position [996, 0]
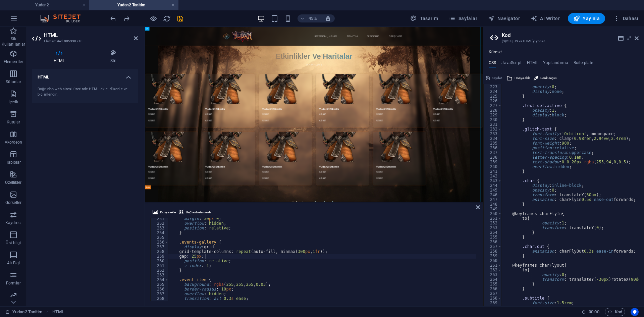
click at [224, 262] on div "margin : 30 px 0 ; overflow : hidden ; position : relative ; } .events-gallery …" at bounding box center [483, 261] width 631 height 91
click at [213, 266] on div "margin : 30 px 0 ; overflow : hidden ; position : relative ; } .events-gallery …" at bounding box center [483, 261] width 631 height 91
type textarea "z-index: 1;"
paste textarea "padding:20px;"
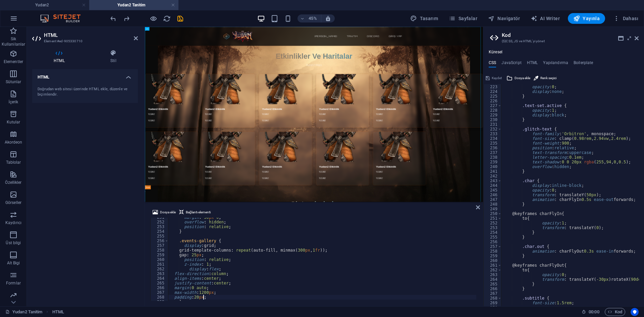
scroll to position [995, 0]
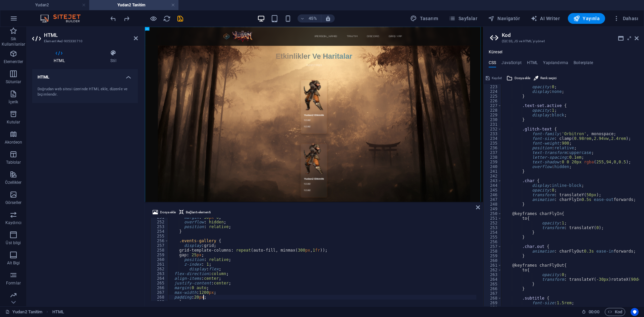
click at [173, 275] on div "margin : 30 px 0 ; overflow : hidden ; position : relative ; } .events-gallery …" at bounding box center [483, 260] width 631 height 91
type textarea "flex-direction:column;"
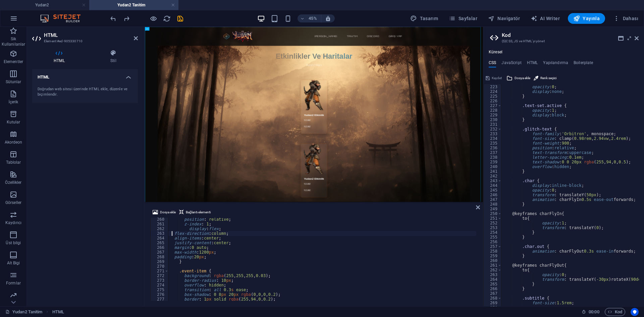
scroll to position [1012, 0]
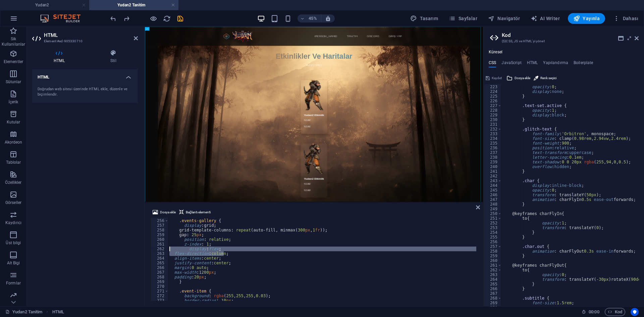
drag, startPoint x: 222, startPoint y: 254, endPoint x: 166, endPoint y: 253, distance: 56.4
click at [166, 253] on div "flex-direction:column; 255 256 257 258 259 260 261 262 263 264 265 266 267 268 …" at bounding box center [313, 259] width 327 height 83
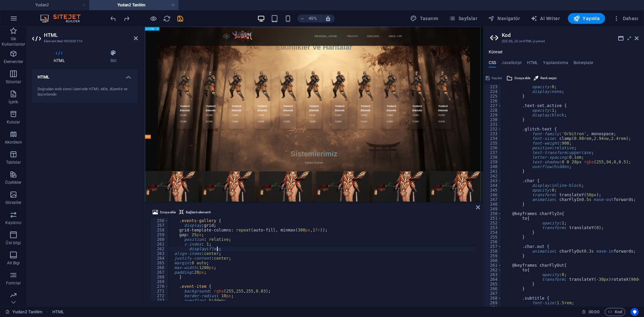
scroll to position [34, 0]
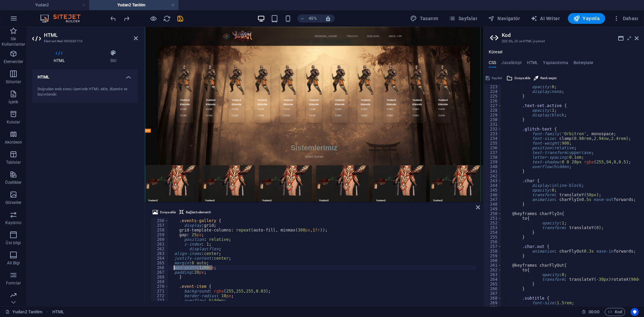
drag, startPoint x: 220, startPoint y: 268, endPoint x: 170, endPoint y: 268, distance: 50.0
click at [170, 268] on div ".events-gallery { display : grid ; grid-template-columns : repeat (auto-fill, m…" at bounding box center [483, 259] width 631 height 91
type textarea "max-width:1200px;"
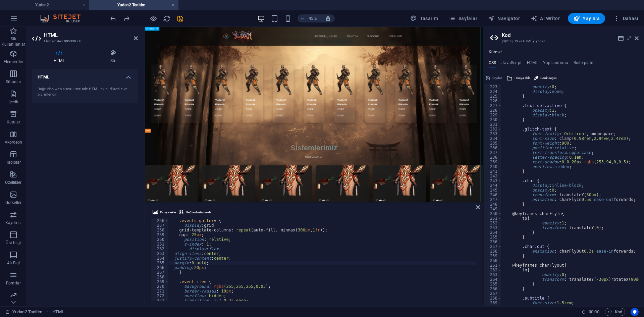
type textarea "padding:20px;"
drag, startPoint x: 209, startPoint y: 269, endPoint x: 157, endPoint y: 267, distance: 51.7
click at [157, 267] on div "padding:20px; 255 256 257 258 259 260 261 262 263 264 265 266 267 268 269 270 2…" at bounding box center [313, 259] width 327 height 83
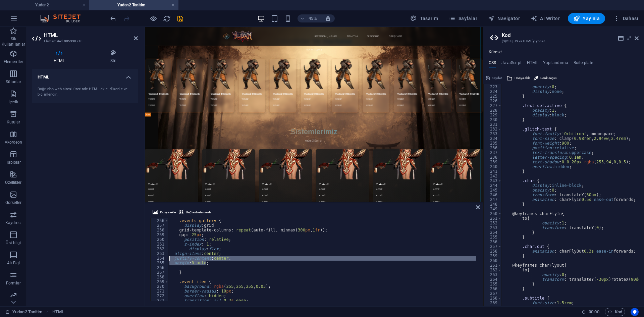
drag, startPoint x: 205, startPoint y: 262, endPoint x: 165, endPoint y: 260, distance: 39.6
click at [165, 260] on div "margin:0 auto; 255 256 257 258 259 260 261 262 263 264 265 266 267 268 269 270 …" at bounding box center [313, 259] width 327 height 83
click at [205, 262] on div ".events-gallery { display : grid ; grid-template-columns : repeat (auto-fill, m…" at bounding box center [322, 259] width 308 height 83
type textarea "margin:0 auto;"
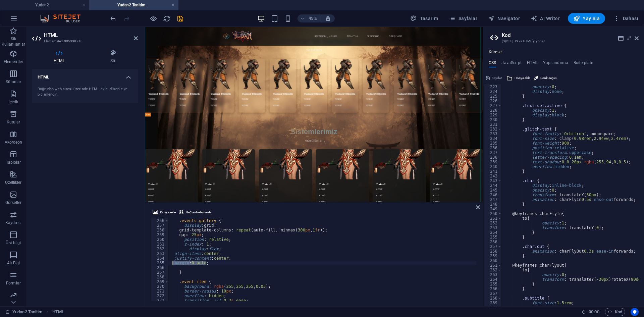
drag, startPoint x: 183, startPoint y: 264, endPoint x: 165, endPoint y: 264, distance: 17.8
click at [165, 264] on div "margin:0 auto; 255 256 257 258 259 260 261 262 263 264 265 266 267 268 269 270 …" at bounding box center [313, 259] width 327 height 83
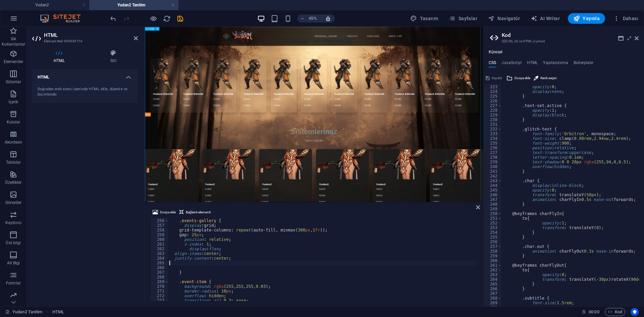
type textarea "justify-content:center;"
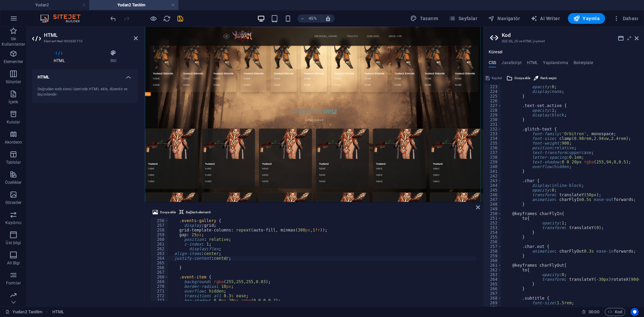
scroll to position [34, 0]
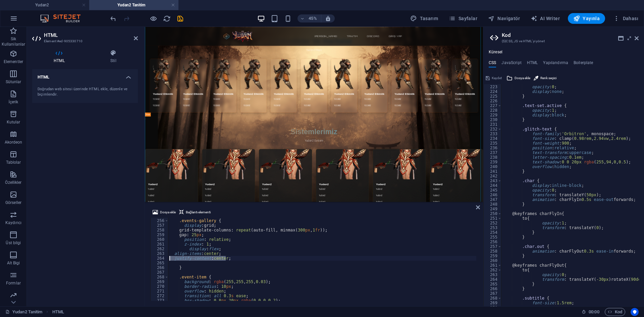
drag, startPoint x: 227, startPoint y: 257, endPoint x: 160, endPoint y: 258, distance: 66.4
click at [160, 258] on div "justify-content:center; 255 256 257 258 259 260 261 262 263 264 265 266 267 268…" at bounding box center [313, 259] width 327 height 83
type textarea "align-items:center;"
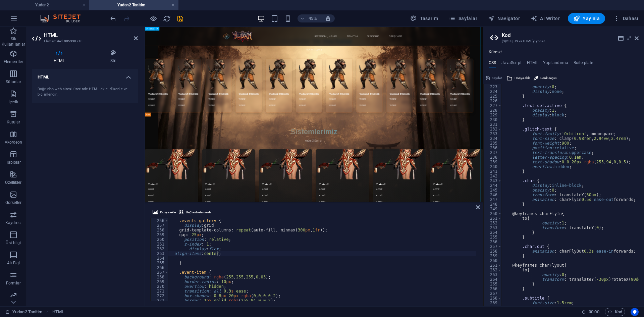
scroll to position [1013, 0]
drag, startPoint x: 223, startPoint y: 253, endPoint x: 161, endPoint y: 253, distance: 62.1
click at [161, 253] on div "align-items:center; 255 256 257 258 259 260 261 262 263 264 265 266 267 268 269…" at bounding box center [313, 259] width 327 height 83
type textarea "display:flex;"
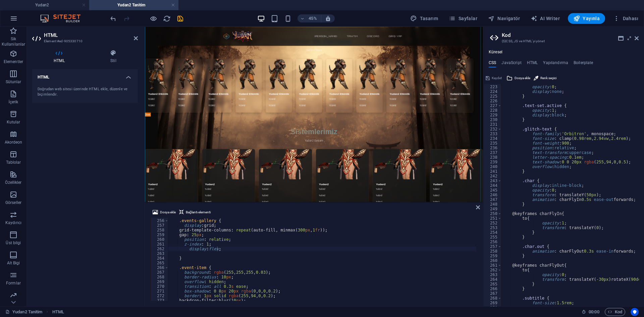
scroll to position [1014, 0]
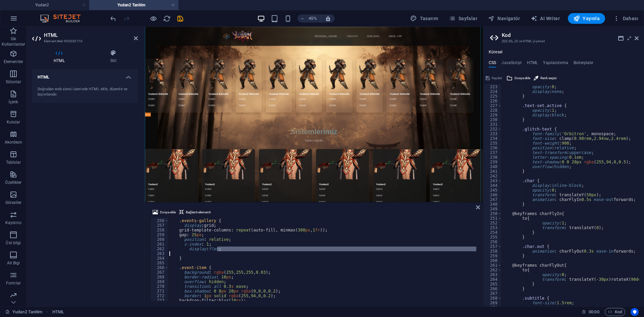
drag, startPoint x: 225, startPoint y: 250, endPoint x: 154, endPoint y: 250, distance: 71.1
click at [154, 250] on div "display:flex; 255 256 257 258 259 260 261 262 263 264 265 266 267 268 269 270 2…" at bounding box center [313, 259] width 327 height 83
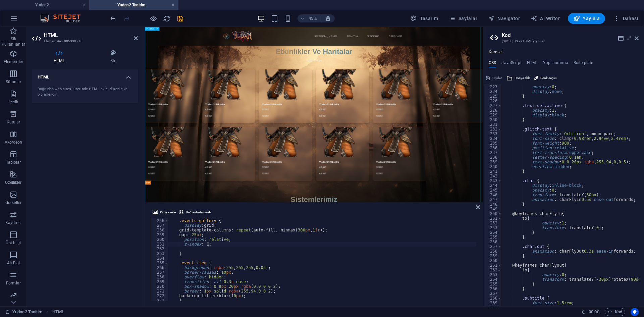
scroll to position [0, 0]
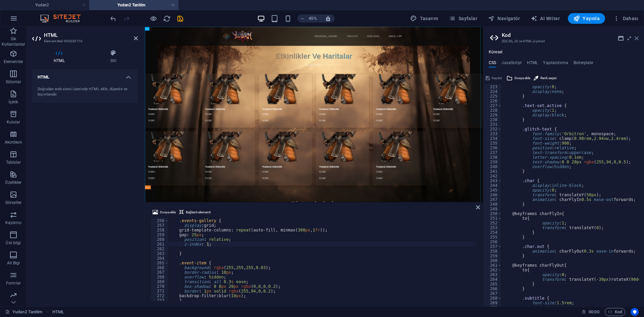
drag, startPoint x: 1094, startPoint y: 26, endPoint x: 637, endPoint y: 38, distance: 457.0
click at [637, 38] on icon at bounding box center [637, 38] width 4 height 5
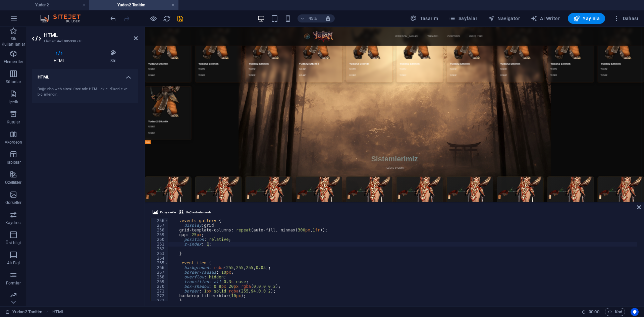
scroll to position [67, 0]
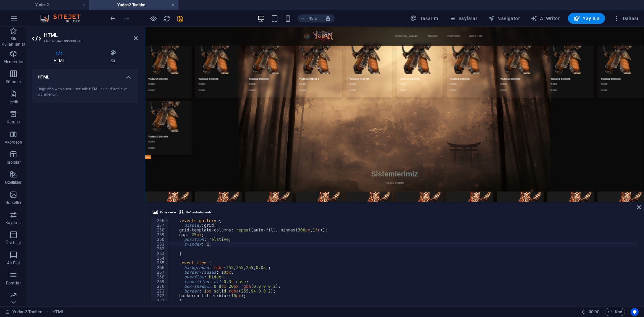
type textarea "background: rgba(255, 255, 255, 0.03);"
click at [255, 267] on div ".events-gallery { display : grid ; grid-template-columns : repeat (auto-fill, m…" at bounding box center [483, 259] width 631 height 91
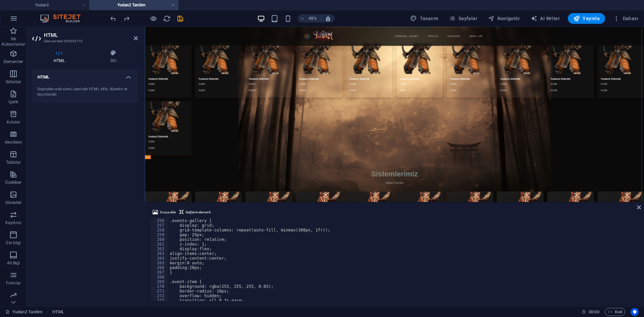
scroll to position [1015, 0]
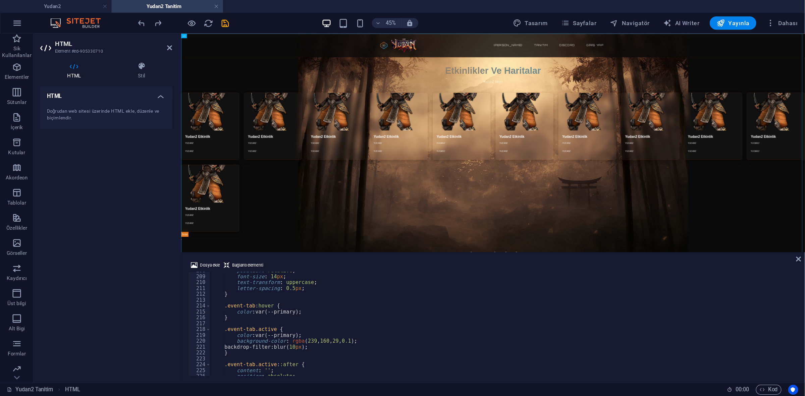
scroll to position [827, 0]
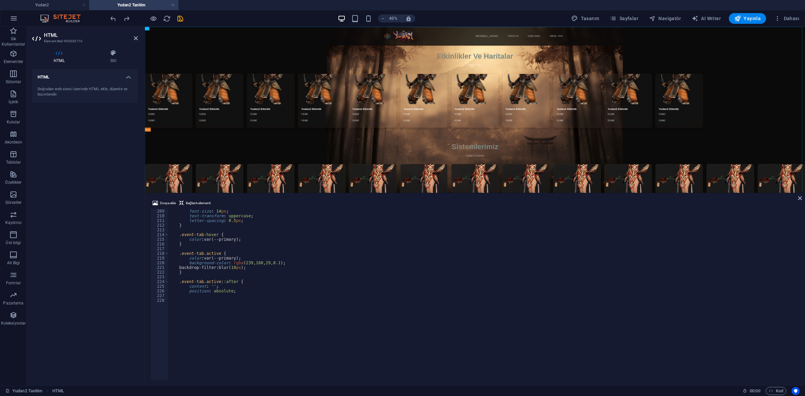
drag, startPoint x: 286, startPoint y: 282, endPoint x: 301, endPoint y: 178, distance: 104.8
click at [325, 193] on div at bounding box center [475, 193] width 660 height 1
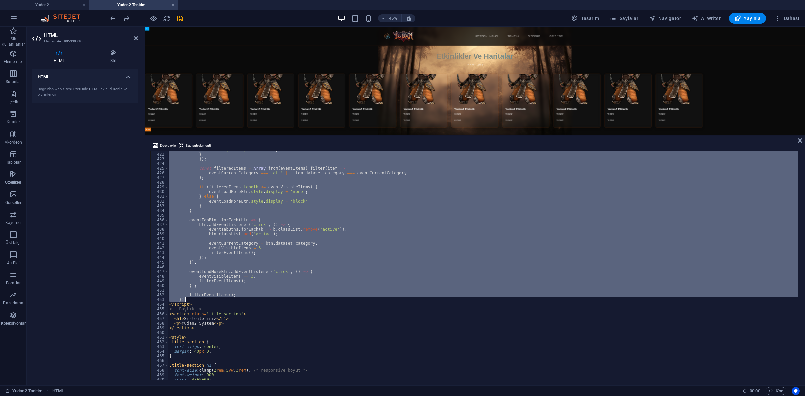
scroll to position [1675, 0]
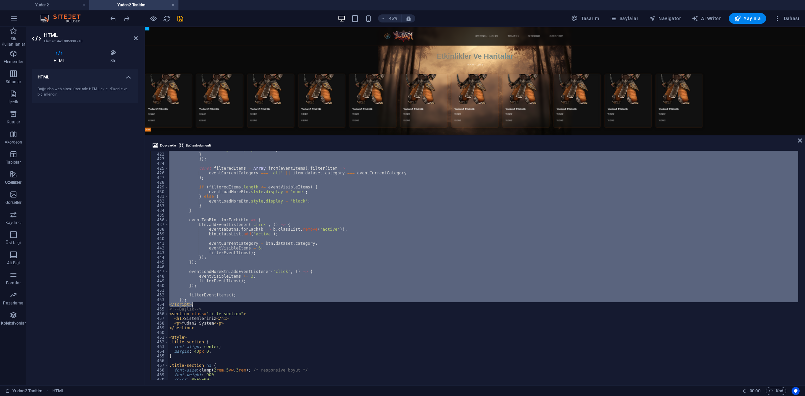
drag, startPoint x: 170, startPoint y: 187, endPoint x: 264, endPoint y: 303, distance: 149.2
click at [264, 303] on div "item . style . display = 'none' ; } }) ; const filteredItems = Array . from ( e…" at bounding box center [483, 265] width 631 height 237
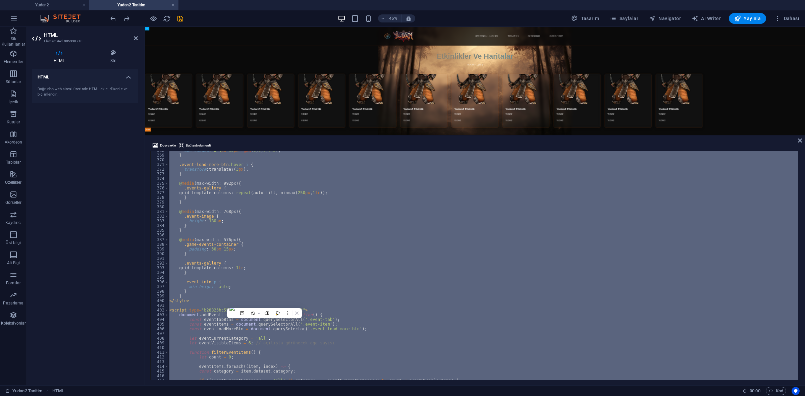
scroll to position [1463, 0]
click at [262, 221] on div "box-shadow : 0 4 px 10 px rgba ( 0 , 0 , 0 , 0.2 ) ; } .event-load-more-btn :ho…" at bounding box center [483, 265] width 630 height 229
type textarea "height: 180px;"
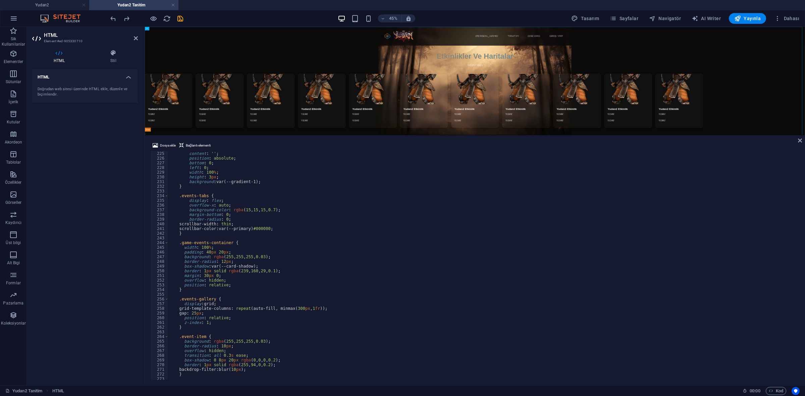
scroll to position [912, 0]
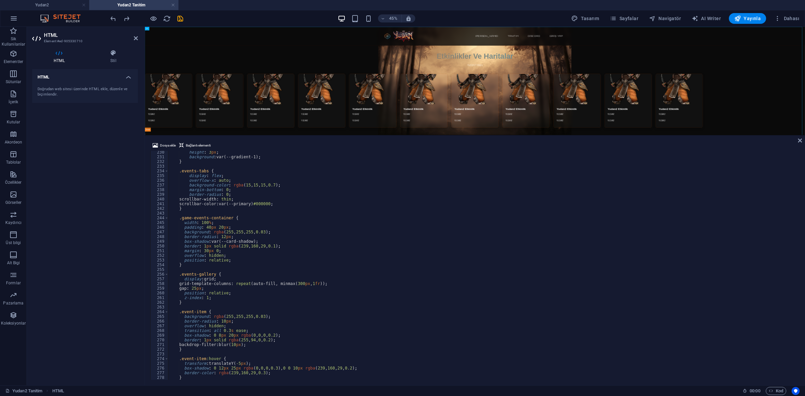
click at [229, 306] on div "height : 3 px ; background : var(--gradient-1) ; } .events-tabs { display : fle…" at bounding box center [483, 268] width 631 height 237
click at [209, 299] on div "height : 3 px ; background : var(--gradient-1) ; } .events-tabs { display : fle…" at bounding box center [483, 268] width 631 height 237
type textarea "z-index: 1;"
paste textarea "padding: 0 20px; /* kenarlarda nefes alsın */"
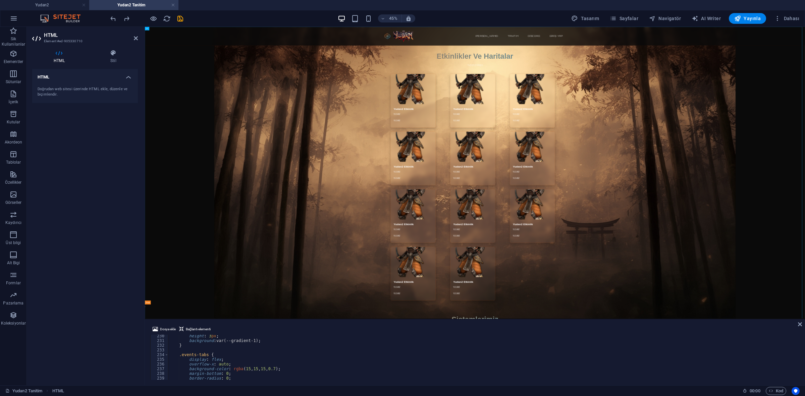
drag, startPoint x: 390, startPoint y: 139, endPoint x: 387, endPoint y: 324, distance: 184.8
click at [387, 317] on div "HTML Dosya ekle Bağlantı elementi padding: 0 20px; /* kenarlarda nefes alsın */…" at bounding box center [475, 206] width 660 height 359
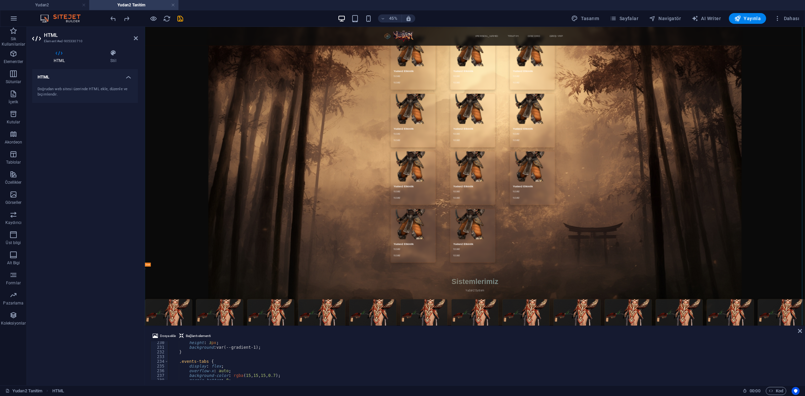
scroll to position [126, 0]
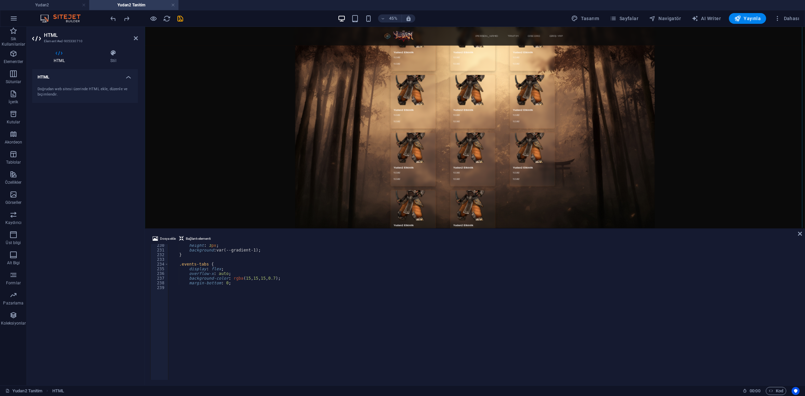
drag, startPoint x: 329, startPoint y: 326, endPoint x: 324, endPoint y: 225, distance: 101.4
click at [324, 225] on div "HTML Dosya ekle Bağlantı elementi padding: 0 20px; /* kenarlarda nefes alsın */…" at bounding box center [475, 206] width 660 height 359
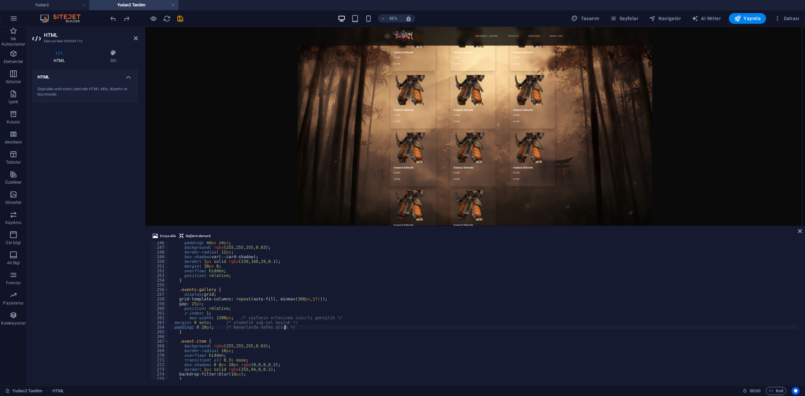
scroll to position [975, 0]
click at [171, 317] on div "padding : 40 px 20 px ; background : rgba ( 255 , 255 , 255 , 0.03 ) ; border-r…" at bounding box center [483, 313] width 631 height 147
click at [170, 317] on div "padding : 40 px 20 px ; background : rgba ( 255 , 255 , 255 , 0.03 ) ; border-r…" at bounding box center [483, 313] width 631 height 147
click at [187, 316] on div "padding : 40 px 20 px ; background : rgba ( 255 , 255 , 255 , 0.03 ) ; border-r…" at bounding box center [483, 313] width 631 height 147
click at [211, 317] on div "padding : 40 px 20 px ; background : rgba ( 255 , 255 , 255 , 0.03 ) ; border-r…" at bounding box center [483, 313] width 631 height 147
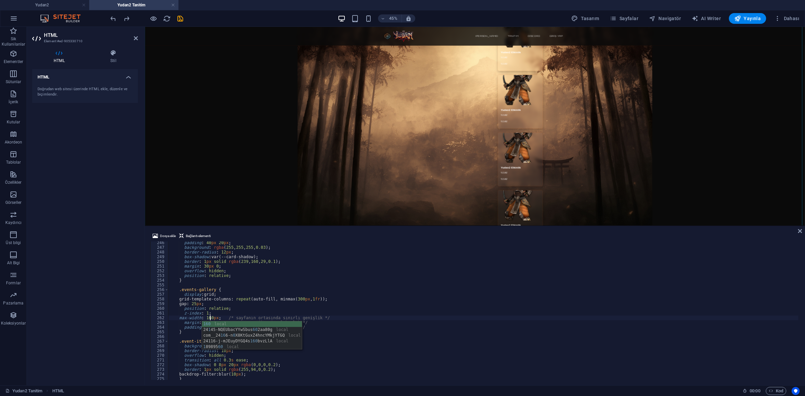
type textarea "max-width: 1600px; /* sayfanın ortasında sınırlı genişlik */"
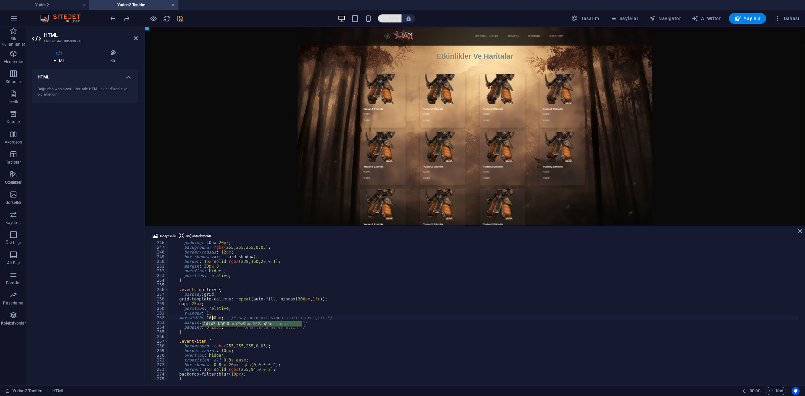
type textarea "max-width: 1600px; /* sayfanın ortasında sınırlı genişlik */"
click at [391, 17] on h6 "45%" at bounding box center [393, 18] width 11 height 8
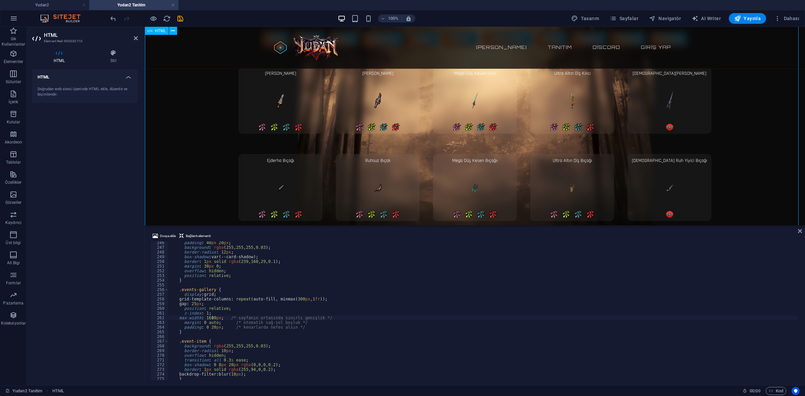
scroll to position [1048, 0]
click at [213, 316] on div "padding : 40 px 20 px ; background : rgba ( 255 , 255 , 255 , 0.03 ) ; border-r…" at bounding box center [483, 313] width 631 height 147
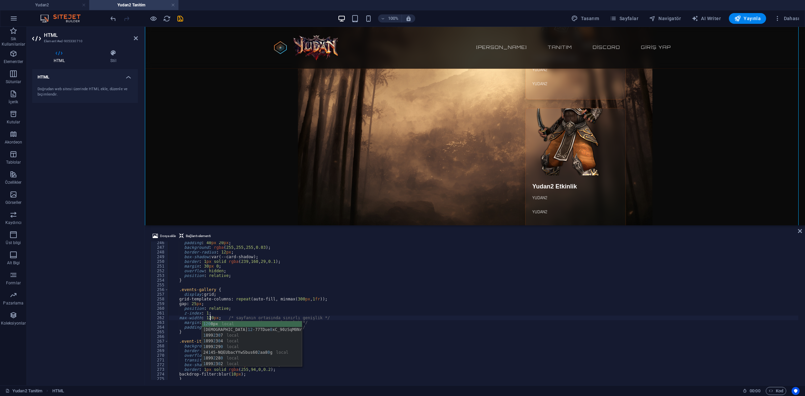
scroll to position [0, 3]
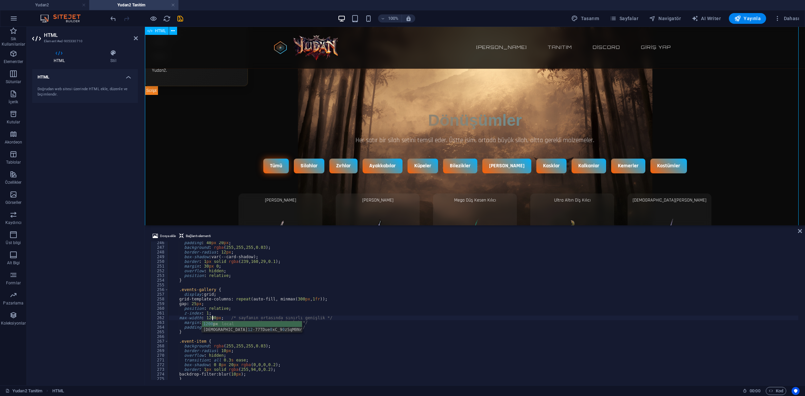
type textarea "max-width: 1200px; /* sayfanın ortasında sınırlı genişlik */"
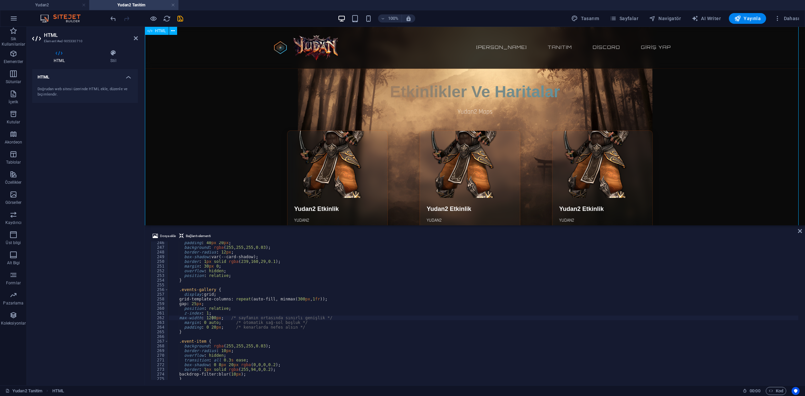
scroll to position [0, 0]
click at [154, 16] on icon "button" at bounding box center [154, 19] width 8 height 8
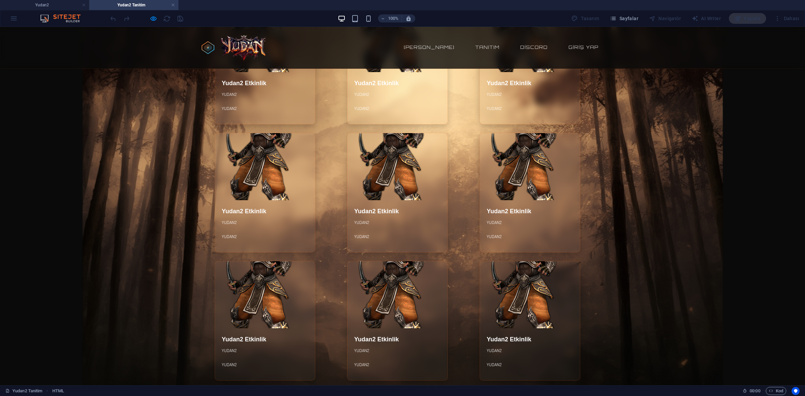
scroll to position [126, 0]
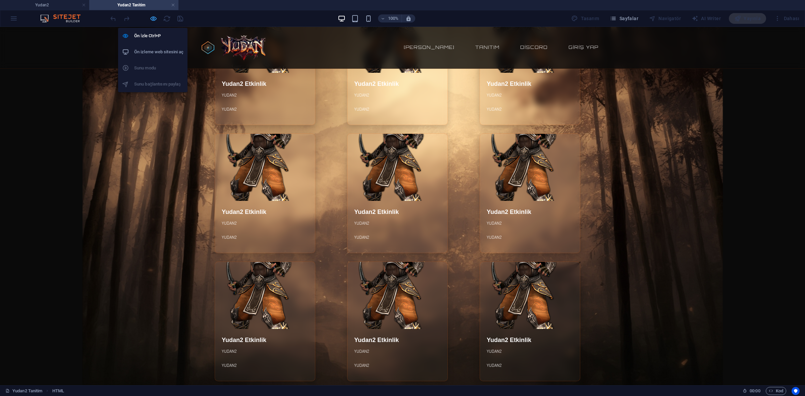
click at [154, 16] on icon "button" at bounding box center [154, 19] width 8 height 8
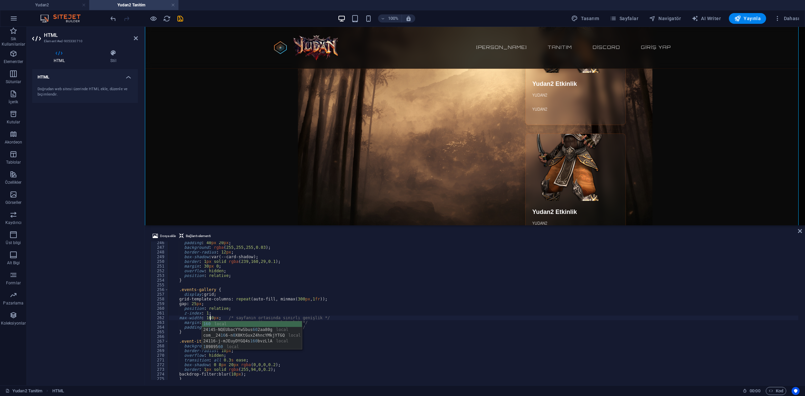
scroll to position [0, 3]
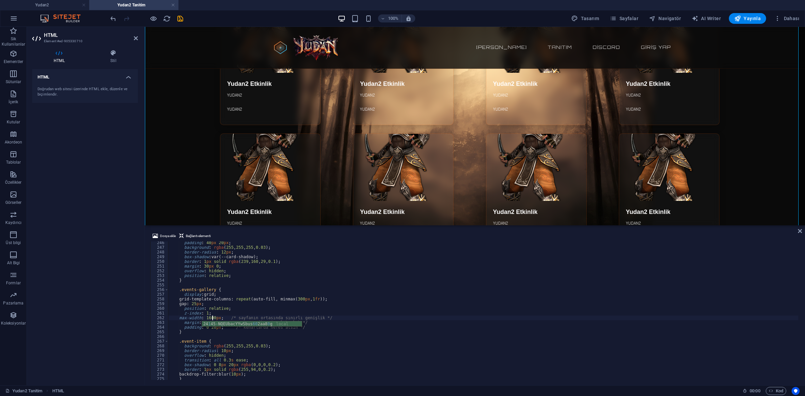
type textarea "max-width: 1600px; /* sayfanın ortasında sınırlı genişlik */"
click at [158, 17] on div at bounding box center [146, 18] width 75 height 11
click at [155, 17] on icon "button" at bounding box center [154, 19] width 8 height 8
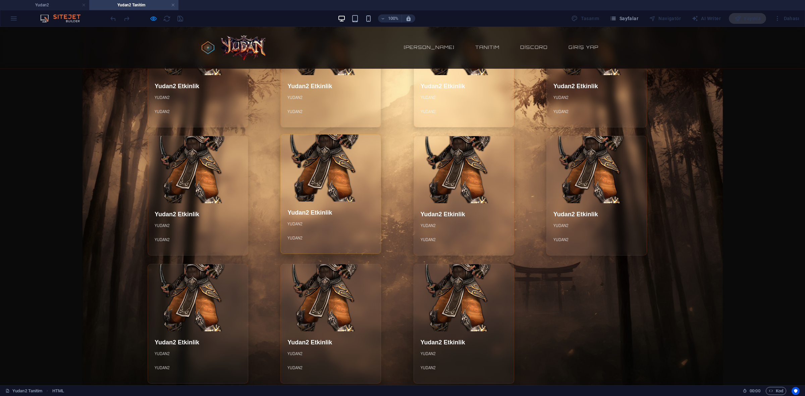
scroll to position [126, 0]
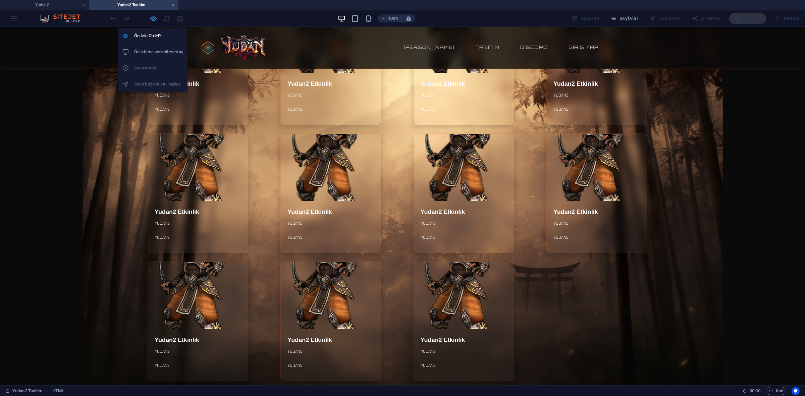
click at [153, 19] on icon "button" at bounding box center [154, 19] width 8 height 8
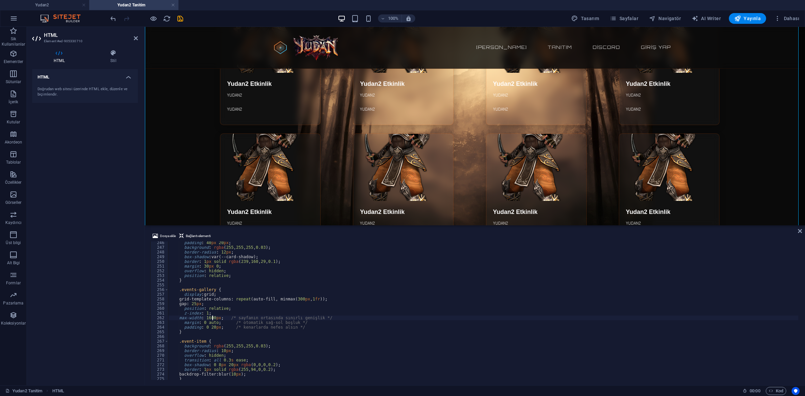
click at [212, 328] on div "padding : 40 px 20 px ; background : rgba ( 255 , 255 , 255 , 0.03 ) ; border-r…" at bounding box center [483, 313] width 631 height 147
type textarea "padding: 0 px; /* kenarlarda nefes alsın */"
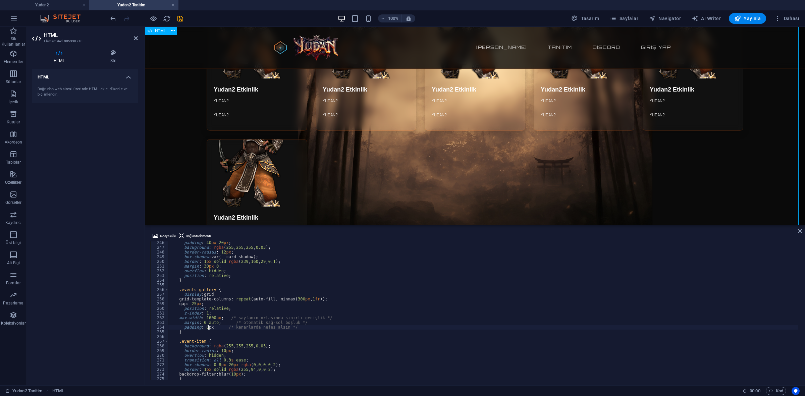
scroll to position [252, 0]
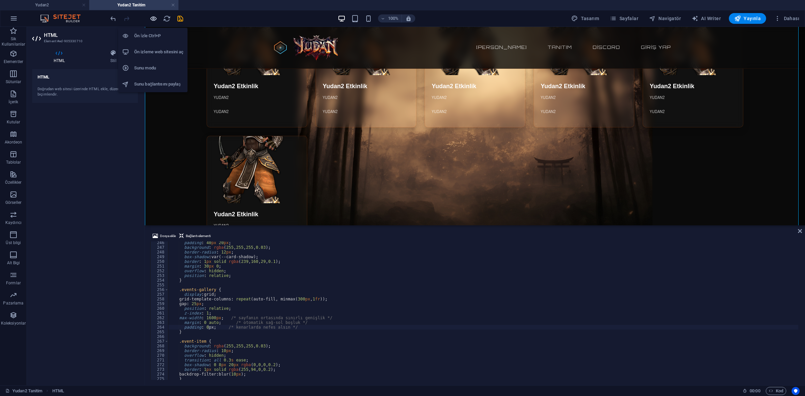
click at [155, 18] on icon "button" at bounding box center [154, 19] width 8 height 8
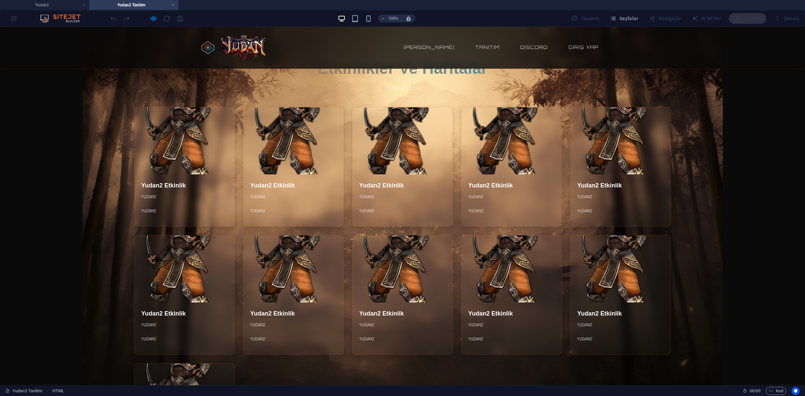
scroll to position [0, 0]
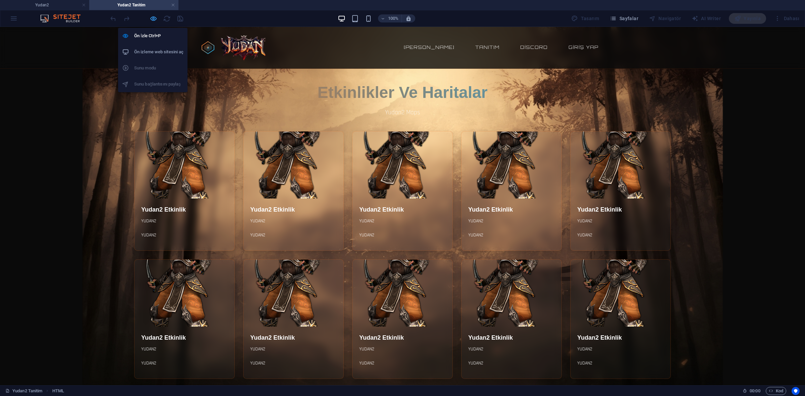
click at [153, 19] on icon "button" at bounding box center [154, 19] width 8 height 8
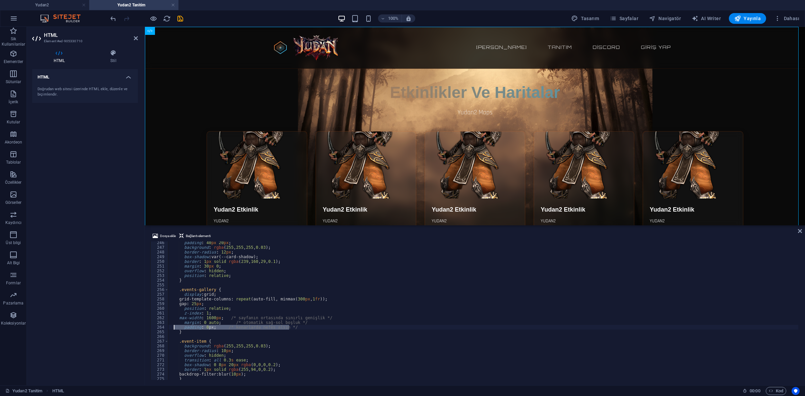
drag, startPoint x: 278, startPoint y: 328, endPoint x: 174, endPoint y: 326, distance: 104.0
click at [174, 326] on div "padding : 40 px 20 px ; background : rgba ( 255 , 255 , 255 , 0.03 ) ; border-r…" at bounding box center [483, 313] width 631 height 147
type textarea "margin: 0 auto; /* otomatik sağ-sol boşluk */"
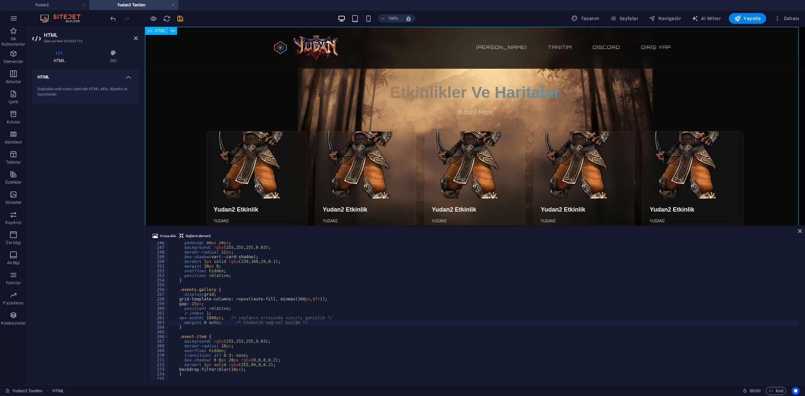
scroll to position [0, 0]
drag, startPoint x: 304, startPoint y: 322, endPoint x: 168, endPoint y: 324, distance: 136.2
click at [168, 324] on div "margin: 0 auto; /* otomatik sağ-sol boşluk */ 246 247 248 249 250 251 252 253 2…" at bounding box center [474, 310] width 649 height 139
type textarea "max-width: 1600px; /* sayfanın ortasında sınırlı genişlik */"
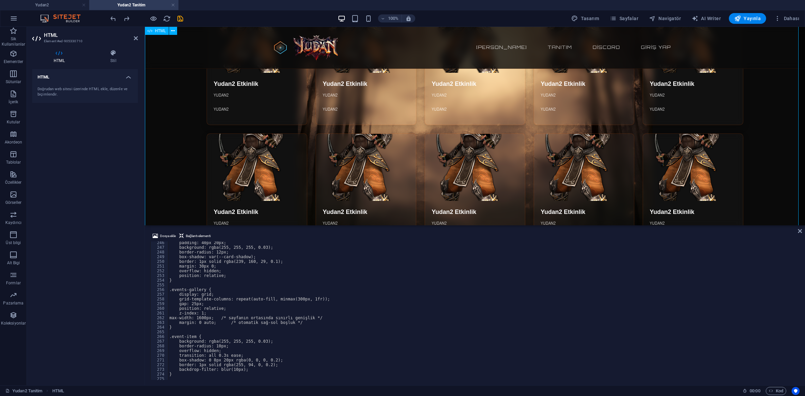
scroll to position [975, 0]
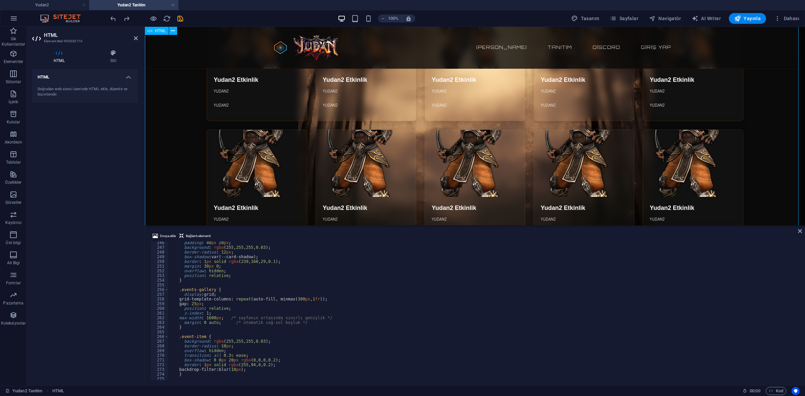
scroll to position [252, 0]
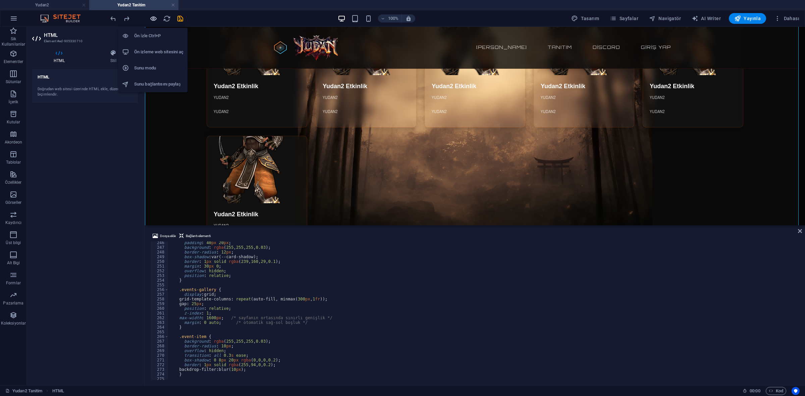
click at [156, 20] on icon "button" at bounding box center [154, 19] width 8 height 8
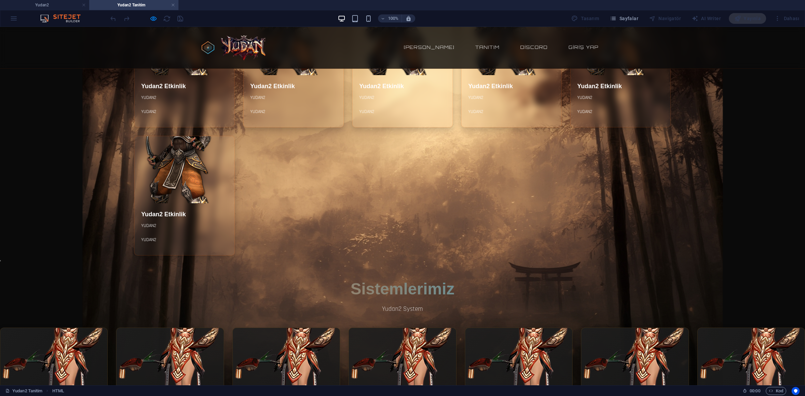
scroll to position [210, 0]
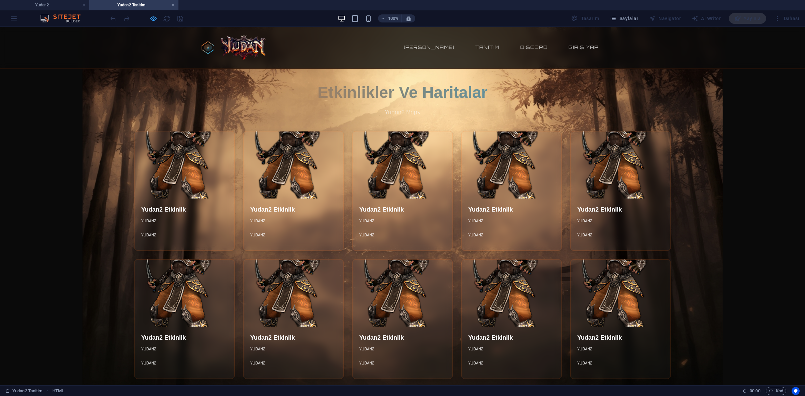
click at [156, 16] on div at bounding box center [146, 18] width 75 height 11
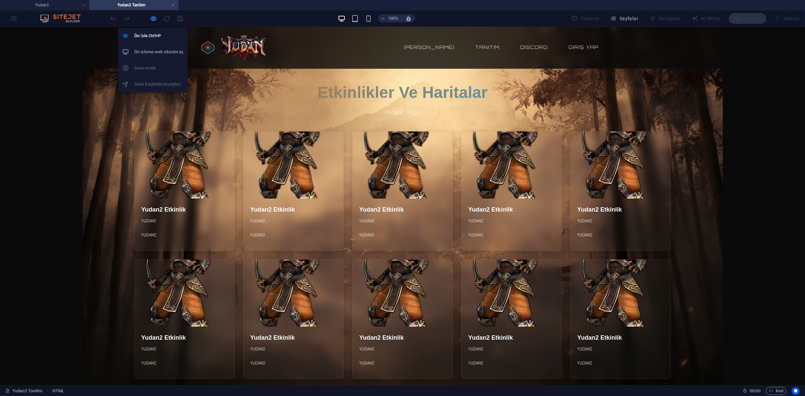
click at [153, 16] on icon "button" at bounding box center [154, 19] width 8 height 8
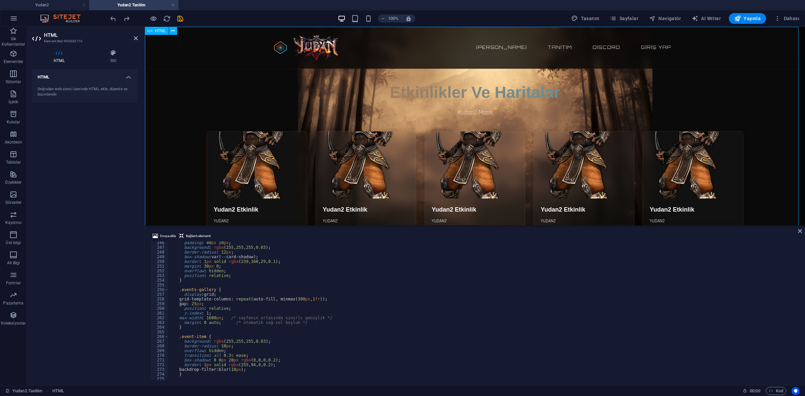
click at [113, 50] on icon at bounding box center [113, 53] width 49 height 7
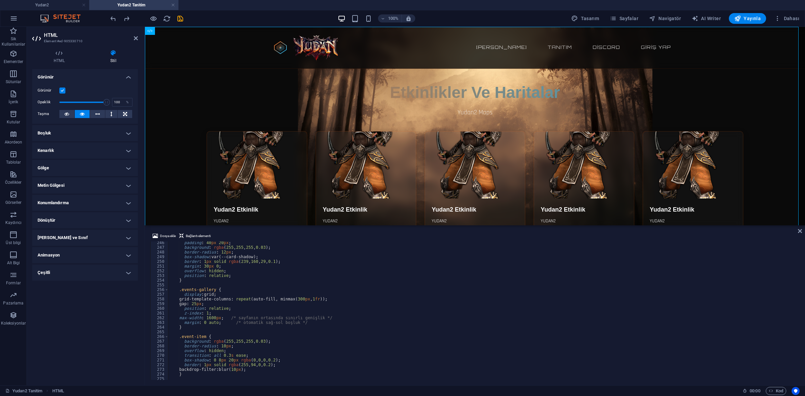
click at [72, 133] on h4 "Boşluk" at bounding box center [85, 133] width 106 height 16
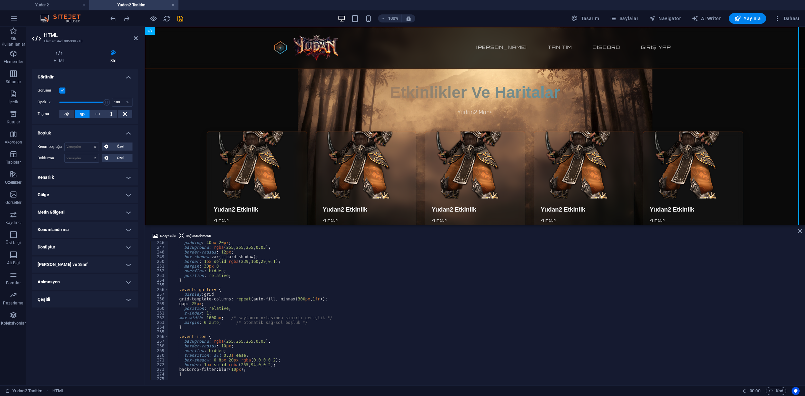
click at [99, 135] on h4 "Boşluk" at bounding box center [85, 131] width 106 height 12
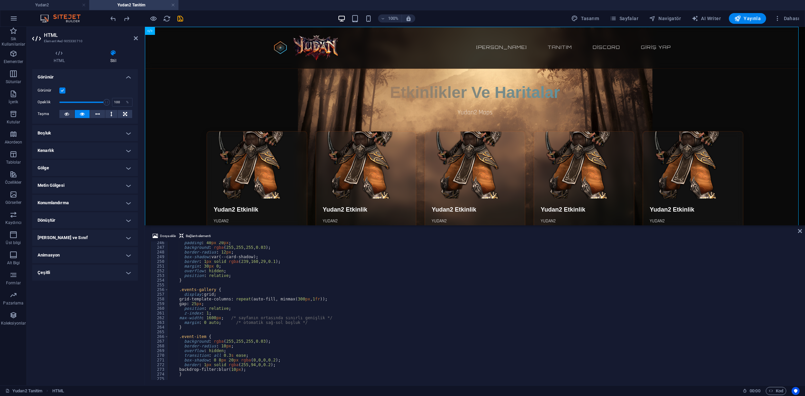
click at [93, 153] on h4 "Kenarlık" at bounding box center [85, 151] width 106 height 16
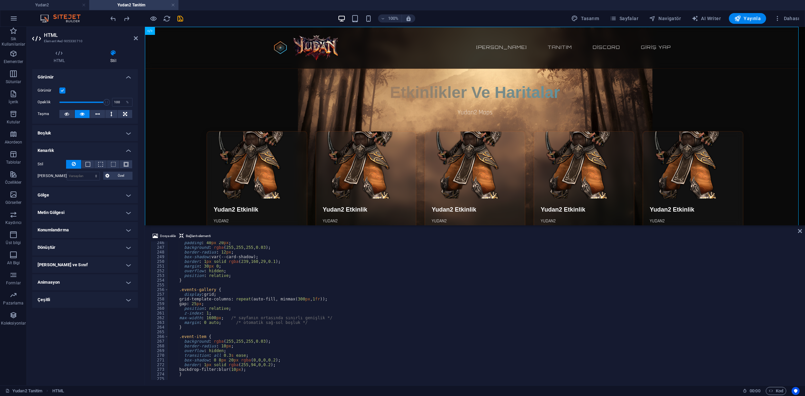
click at [93, 153] on h4 "Kenarlık" at bounding box center [85, 149] width 106 height 12
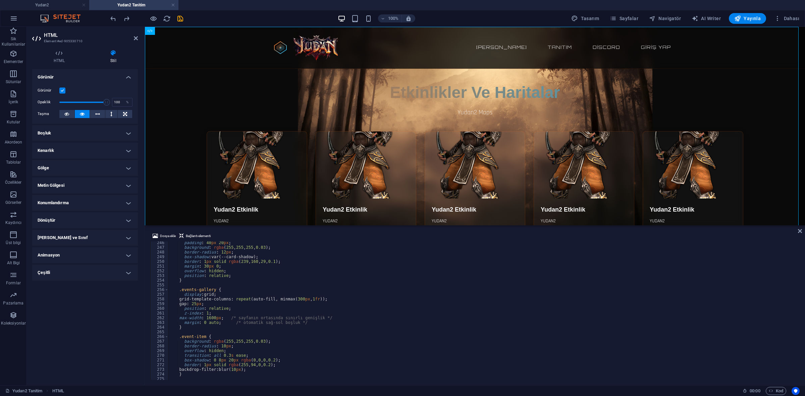
click at [90, 218] on h4 "Dönüştür" at bounding box center [85, 220] width 106 height 16
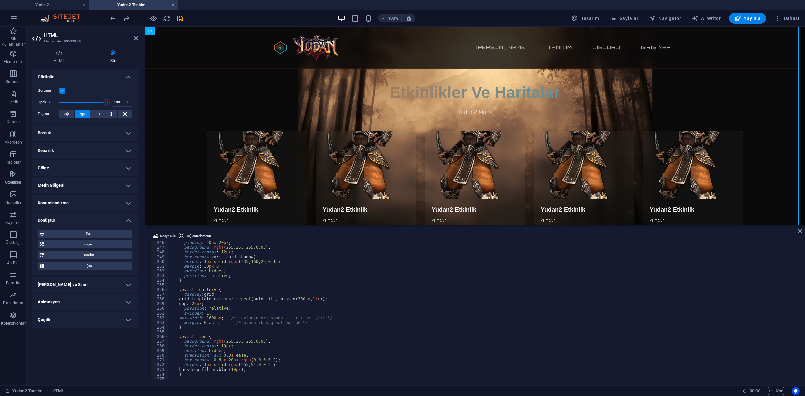
click at [90, 218] on h4 "Dönüştür" at bounding box center [85, 218] width 106 height 12
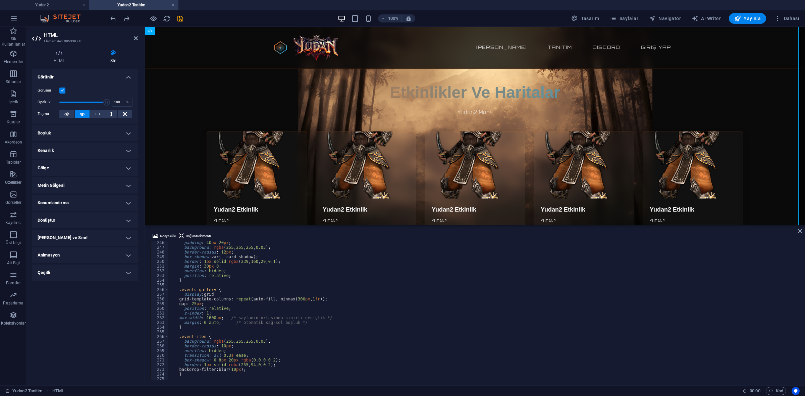
click at [137, 33] on h2 "HTML" at bounding box center [91, 35] width 94 height 6
click at [137, 35] on h2 "HTML" at bounding box center [91, 35] width 94 height 6
drag, startPoint x: 137, startPoint y: 35, endPoint x: 111, endPoint y: 9, distance: 36.8
click at [137, 36] on icon at bounding box center [136, 38] width 4 height 5
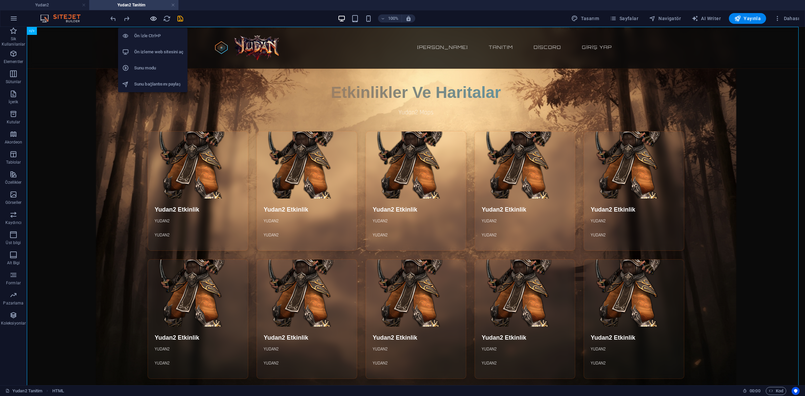
click at [154, 20] on icon "button" at bounding box center [154, 19] width 8 height 8
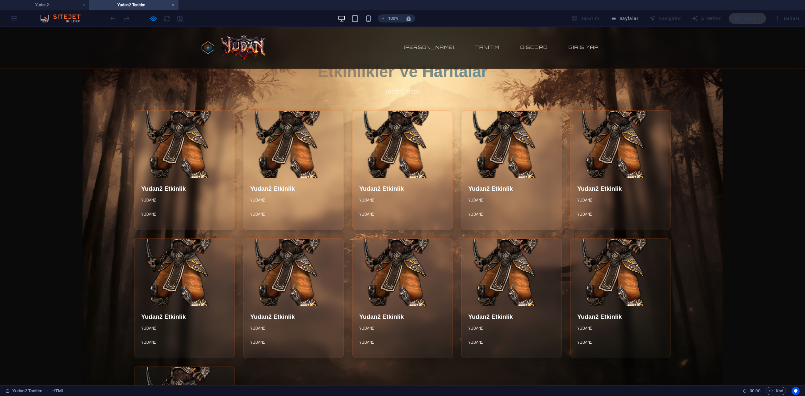
scroll to position [0, 0]
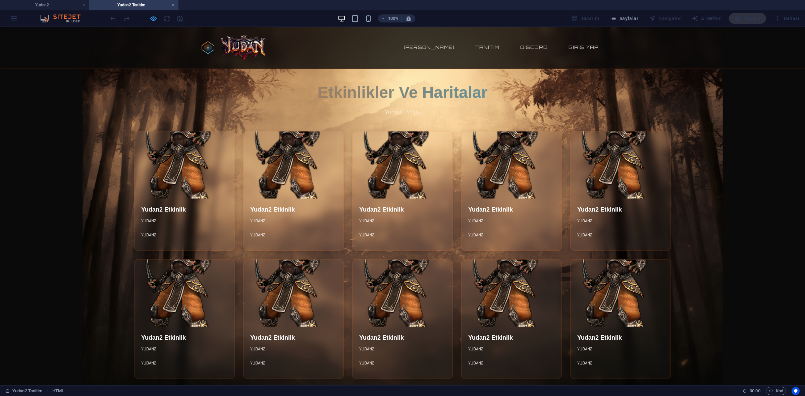
click at [157, 20] on icon "button" at bounding box center [154, 19] width 8 height 8
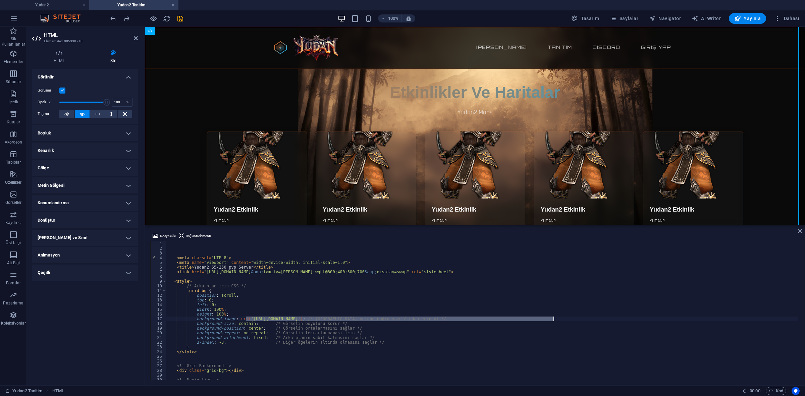
drag, startPoint x: 247, startPoint y: 318, endPoint x: 554, endPoint y: 319, distance: 307.2
click at [554, 319] on div "< meta charset = "UTF-8" > < meta name = "viewport" content = "width=device-wid…" at bounding box center [482, 315] width 633 height 148
click at [170, 235] on span "Dosya ekle" at bounding box center [168, 236] width 16 height 8
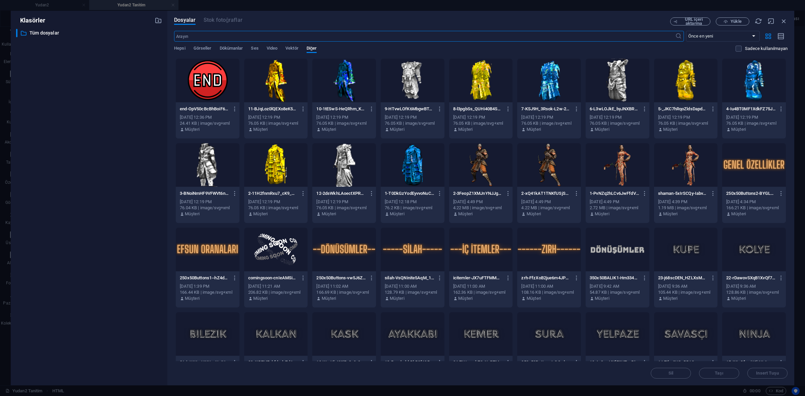
scroll to position [200, 0]
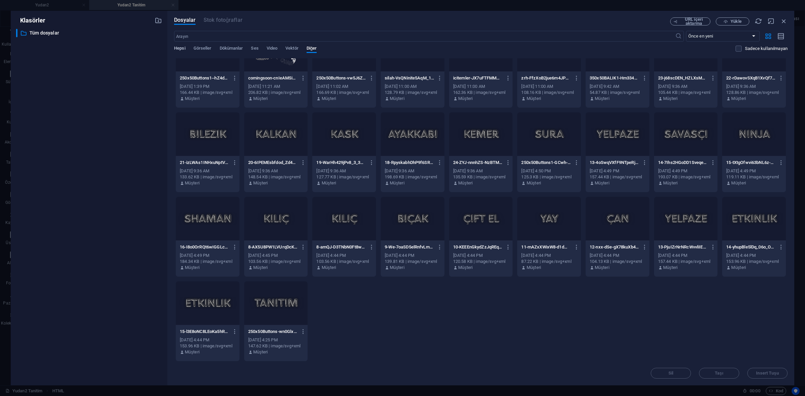
click at [183, 49] on span "Hepsi" at bounding box center [179, 48] width 11 height 9
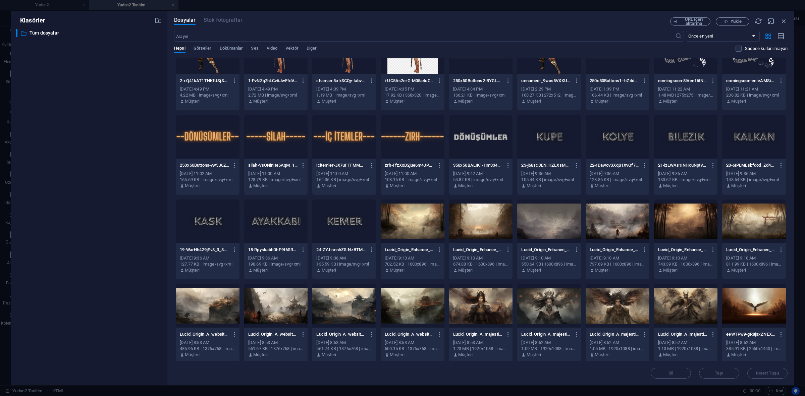
scroll to position [662, 0]
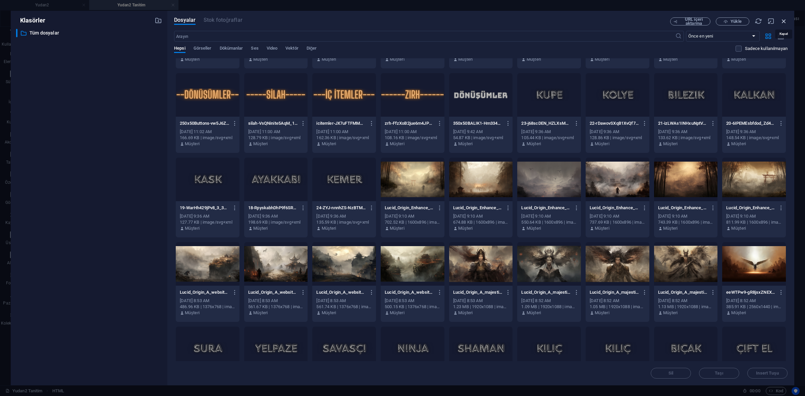
click at [783, 19] on icon "button" at bounding box center [783, 20] width 7 height 7
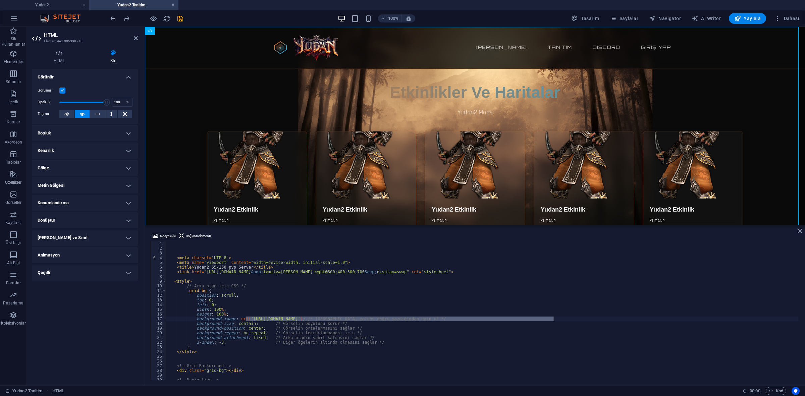
click at [168, 236] on span "Dosya ekle" at bounding box center [168, 236] width 16 height 8
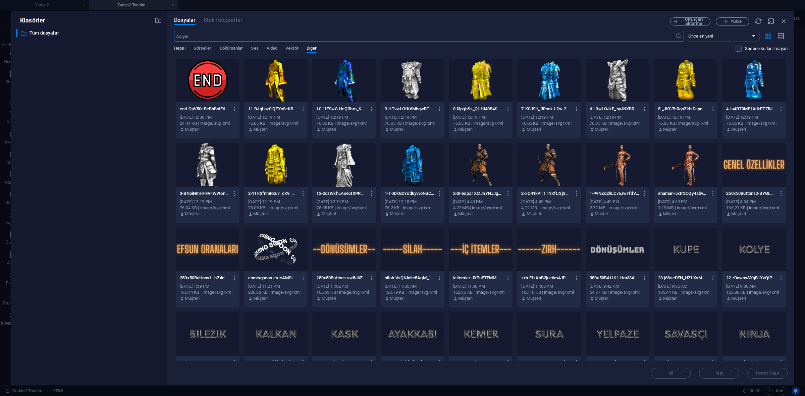
click at [178, 51] on span "Hepsi" at bounding box center [179, 48] width 11 height 9
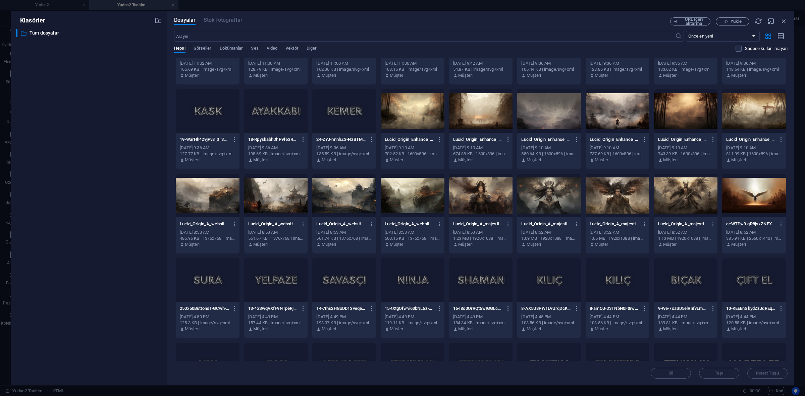
scroll to position [664, 0]
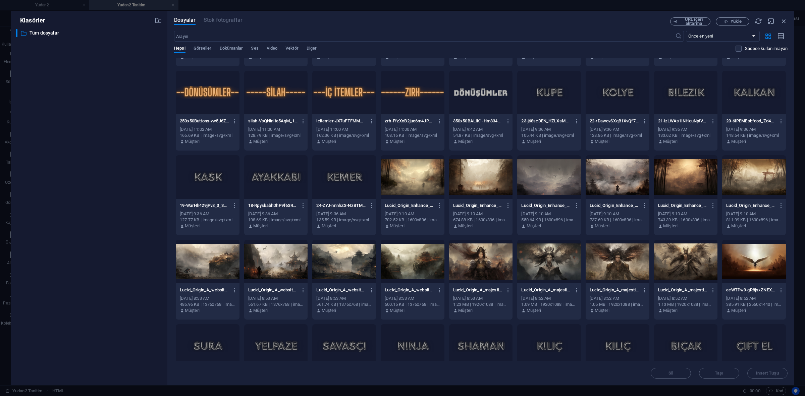
click at [487, 177] on div at bounding box center [481, 177] width 64 height 44
type textarea "background-image: url('[URL][DOMAIN_NAME]); /* Görsel yolunu doğru yazdığından …"
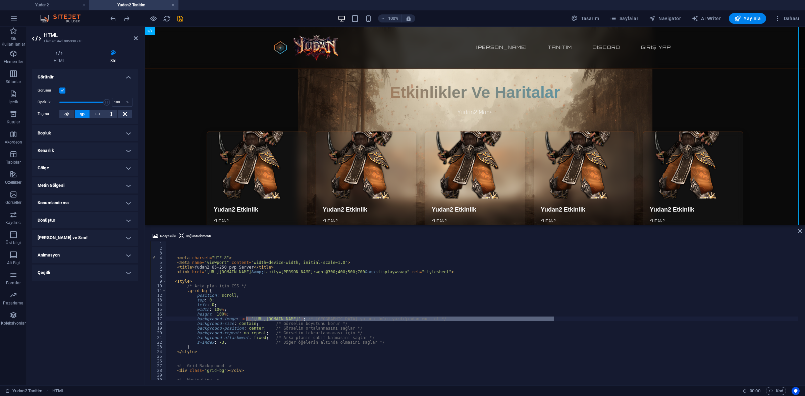
drag, startPoint x: 554, startPoint y: 318, endPoint x: 247, endPoint y: 317, distance: 306.9
click at [247, 317] on div "< meta charset = "UTF-8" > < meta name = "viewport" content = "width=device-wid…" at bounding box center [482, 314] width 632 height 147
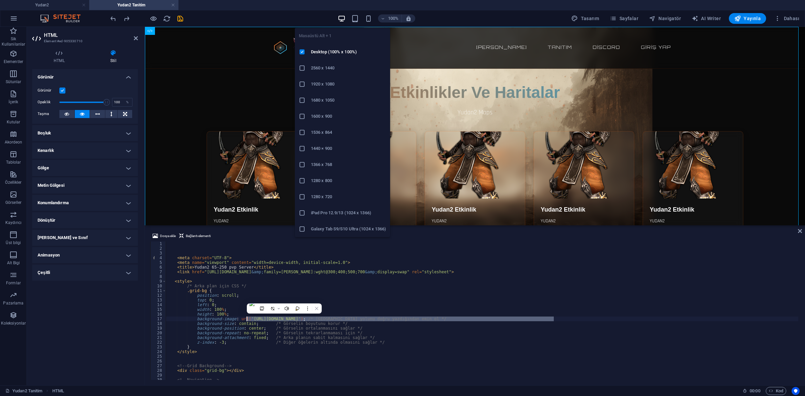
click at [334, 81] on h6 "1920 x 1080" at bounding box center [348, 84] width 75 height 8
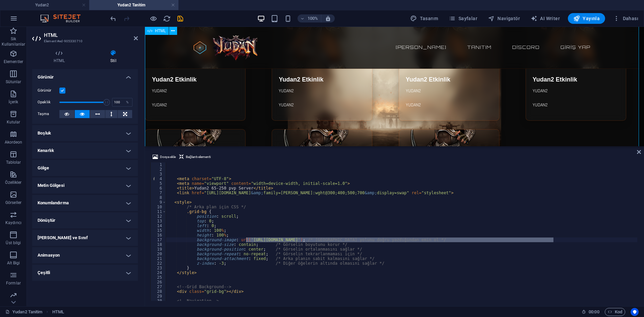
scroll to position [268, 0]
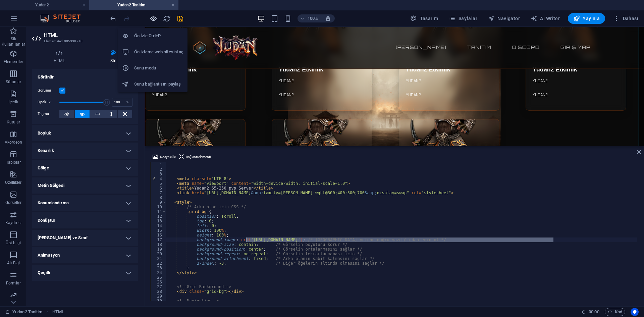
click at [154, 15] on icon "button" at bounding box center [154, 19] width 8 height 8
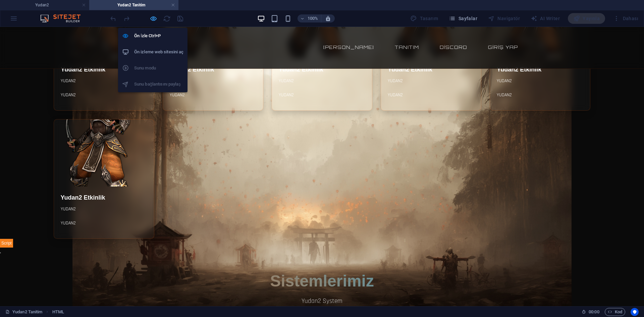
scroll to position [140, 0]
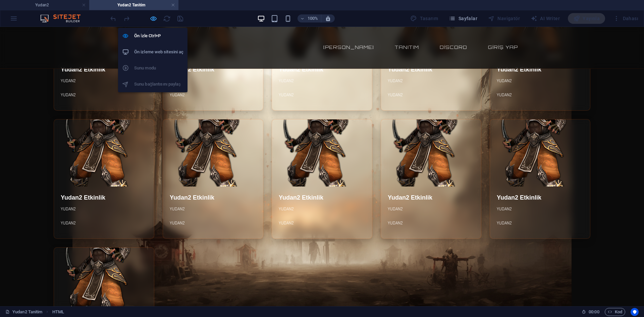
click at [154, 15] on icon "button" at bounding box center [154, 19] width 8 height 8
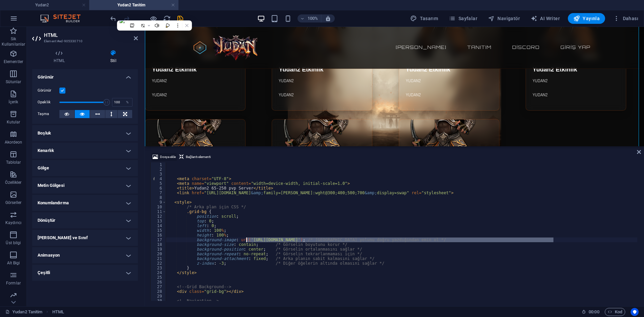
click at [165, 157] on span "Dosya ekle" at bounding box center [168, 157] width 16 height 8
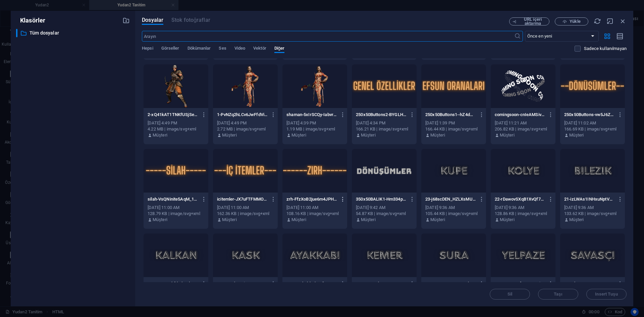
scroll to position [195, 0]
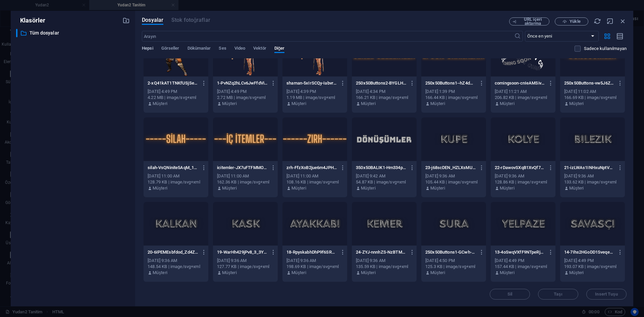
click at [152, 48] on span "Hepsi" at bounding box center [147, 48] width 11 height 9
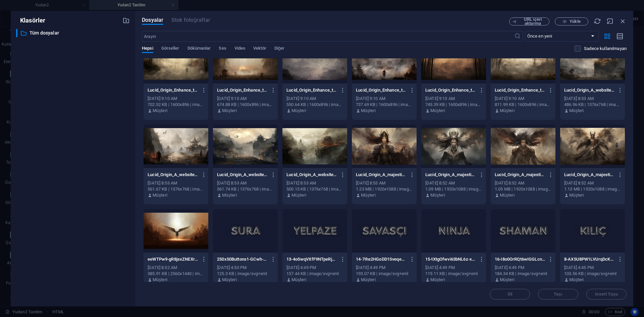
scroll to position [1039, 0]
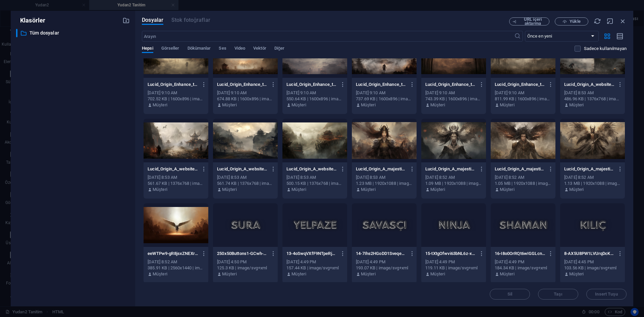
click at [172, 217] on div at bounding box center [176, 225] width 65 height 44
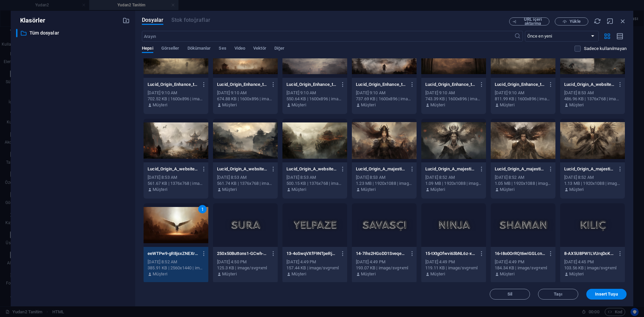
click at [172, 217] on div "1" at bounding box center [176, 225] width 65 height 44
type textarea "background-image: url('[URL][DOMAIN_NAME]); /* Görsel yolunu doğru yazdığından …"
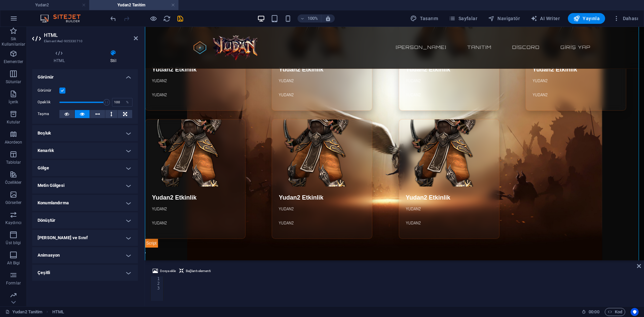
drag, startPoint x: 351, startPoint y: 148, endPoint x: 353, endPoint y: 252, distance: 104.7
click at [353, 260] on div at bounding box center [394, 260] width 499 height 1
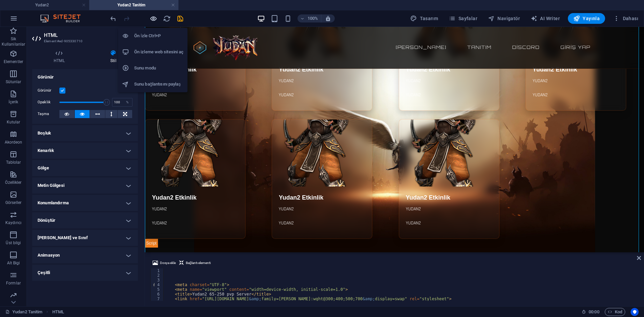
click at [153, 18] on icon "button" at bounding box center [154, 19] width 8 height 8
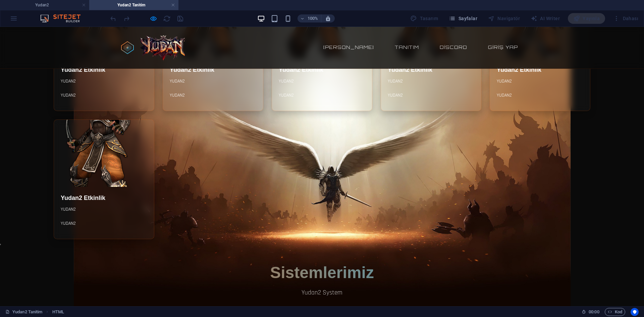
scroll to position [369, 0]
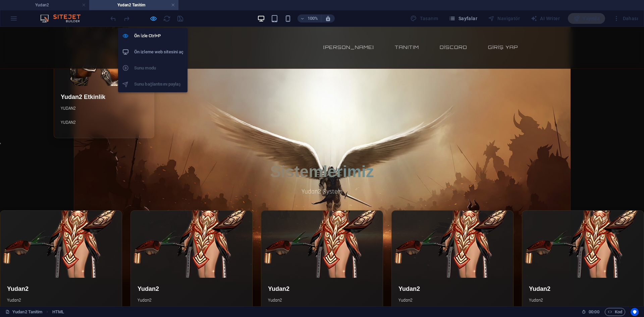
click at [155, 16] on icon "button" at bounding box center [154, 19] width 8 height 8
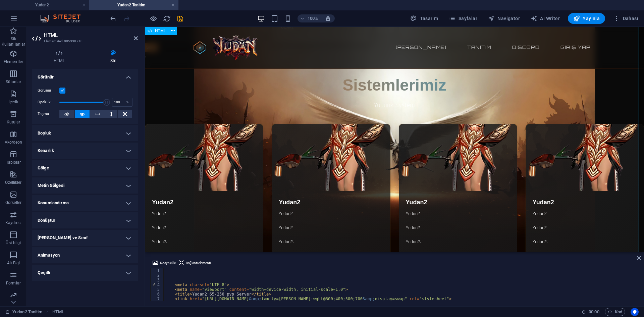
scroll to position [470, 0]
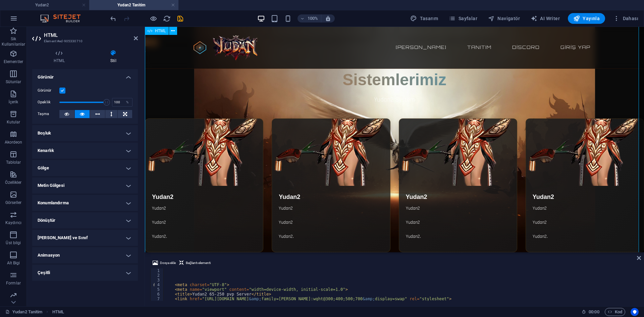
click at [304, 255] on div "Dosya ekle Bağlantı elementi background-image: url('[URL][DOMAIN_NAME]); /* Gör…" at bounding box center [394, 280] width 499 height 53
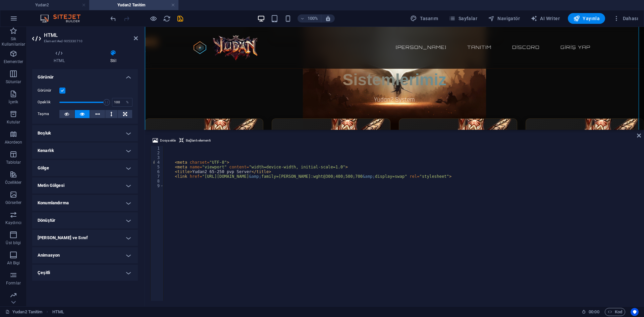
drag, startPoint x: 304, startPoint y: 253, endPoint x: 152, endPoint y: 97, distance: 217.5
click at [297, 124] on div "HTML Dosya ekle Bağlantı elementi background-image: url('[URL][DOMAIN_NAME]); /…" at bounding box center [394, 166] width 499 height 279
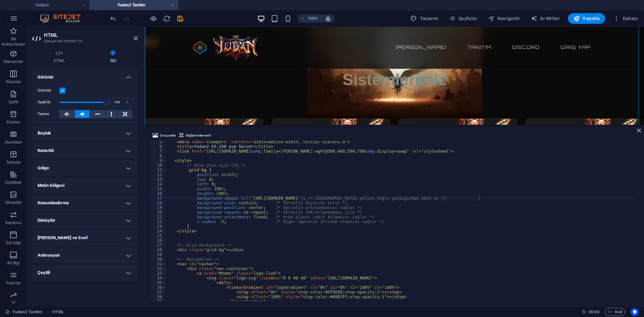
scroll to position [0, 0]
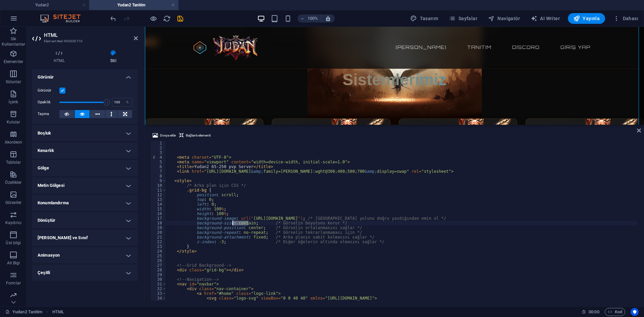
drag, startPoint x: 248, startPoint y: 223, endPoint x: 233, endPoint y: 223, distance: 15.1
click at [233, 223] on div "< meta charset = "UTF-8" > < meta name = "viewport" content = "width=device-wid…" at bounding box center [481, 225] width 631 height 168
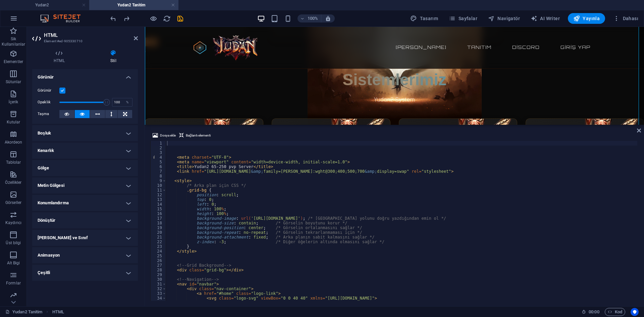
click at [245, 224] on div "< meta charset = "UTF-8" > < meta name = "viewport" content = "width=device-wid…" at bounding box center [481, 225] width 631 height 168
drag, startPoint x: 247, startPoint y: 222, endPoint x: 233, endPoint y: 223, distance: 14.4
click at [233, 223] on div "< meta charset = "UTF-8" > < meta name = "viewport" content = "width=device-wid…" at bounding box center [481, 225] width 631 height 168
click at [246, 223] on div "< meta charset = "UTF-8" > < meta name = "viewport" content = "width=device-wid…" at bounding box center [402, 221] width 472 height 160
drag, startPoint x: 248, startPoint y: 223, endPoint x: 234, endPoint y: 222, distance: 13.8
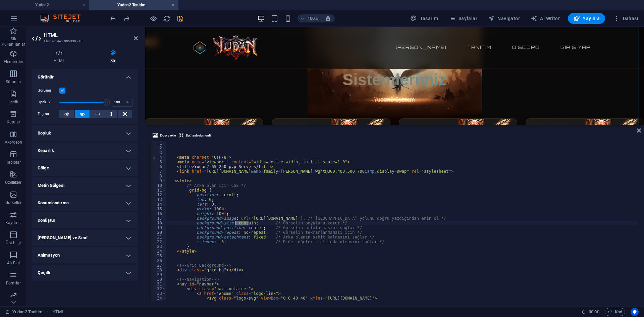
click at [234, 222] on div "< meta charset = "UTF-8" > < meta name = "viewport" content = "width=device-wid…" at bounding box center [481, 225] width 631 height 168
click at [233, 222] on div "< meta charset = "UTF-8" > < meta name = "viewport" content = "width=device-wid…" at bounding box center [481, 225] width 631 height 168
drag, startPoint x: 233, startPoint y: 223, endPoint x: 249, endPoint y: 224, distance: 15.8
click at [249, 224] on div "< meta charset = "UTF-8" > < meta name = "viewport" content = "width=device-wid…" at bounding box center [481, 225] width 631 height 168
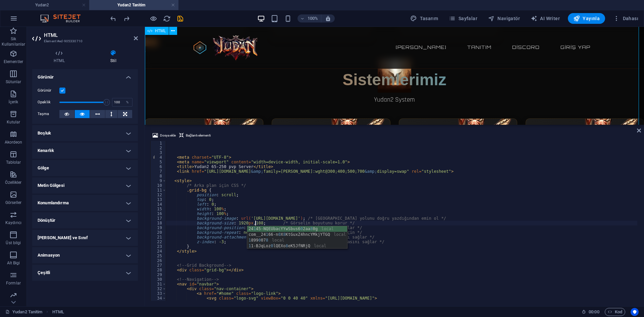
scroll to position [0, 7]
type textarea "background-size: 1920px,1080px; /* Görselin boyutunu korur */"
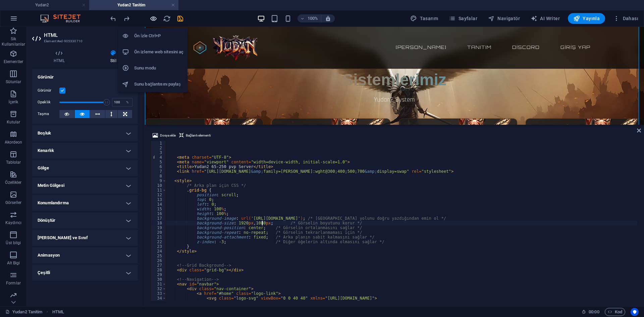
click at [152, 15] on icon "button" at bounding box center [154, 19] width 8 height 8
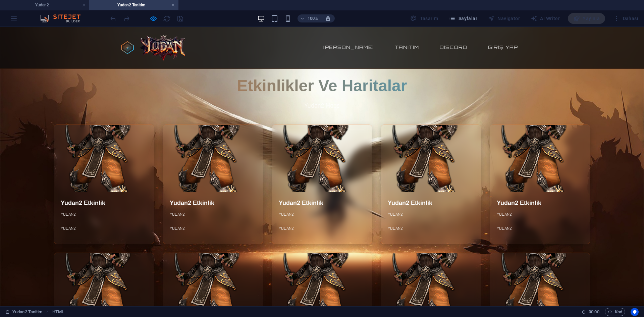
scroll to position [0, 0]
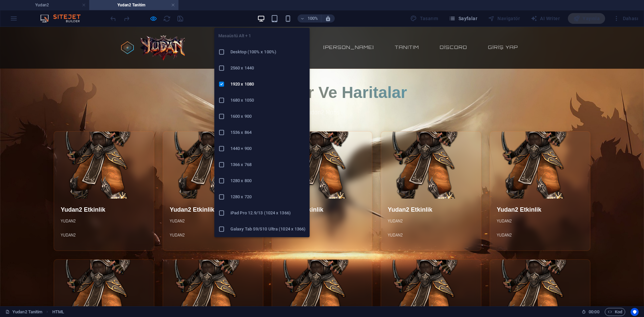
click at [254, 165] on h6 "1366 x 768" at bounding box center [267, 165] width 75 height 8
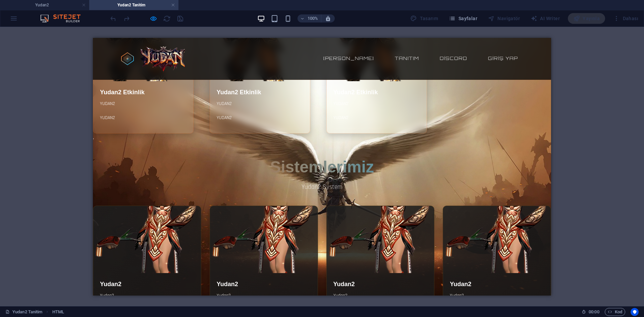
scroll to position [335, 0]
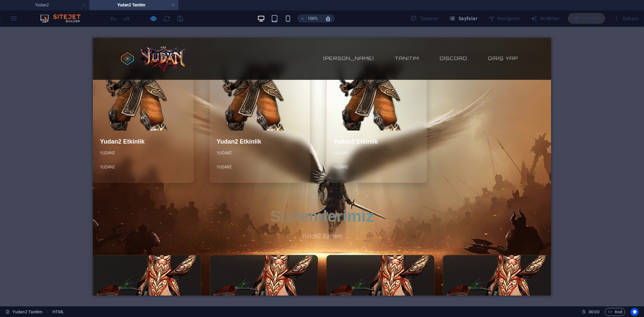
click at [154, 20] on icon "button" at bounding box center [154, 19] width 8 height 8
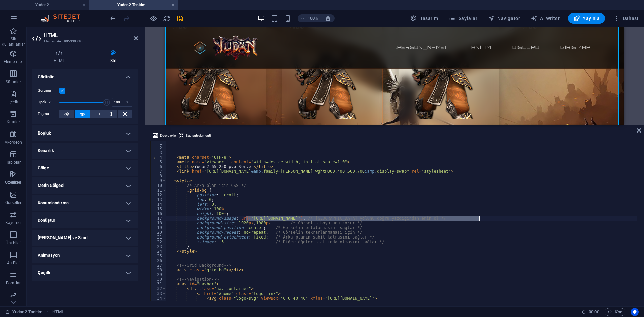
drag, startPoint x: 246, startPoint y: 217, endPoint x: 479, endPoint y: 219, distance: 232.8
click at [479, 219] on div "< meta charset = "UTF-8" > < meta name = "viewport" content = "width=device-wid…" at bounding box center [481, 225] width 631 height 168
click at [166, 134] on span "Dosya ekle" at bounding box center [168, 135] width 16 height 8
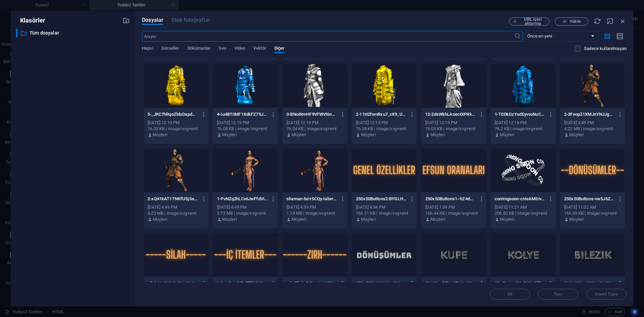
scroll to position [195, 0]
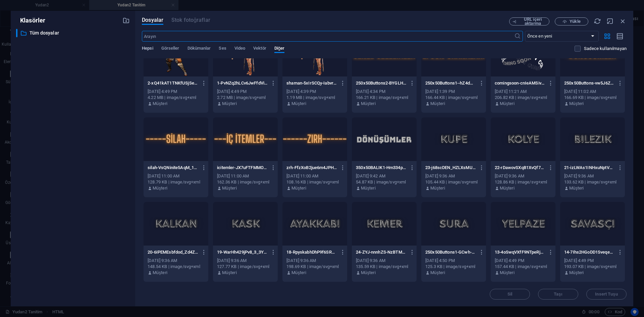
click at [149, 50] on span "Hepsi" at bounding box center [147, 48] width 11 height 9
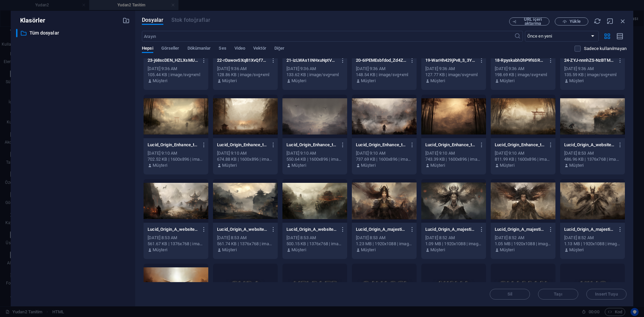
scroll to position [969, 0]
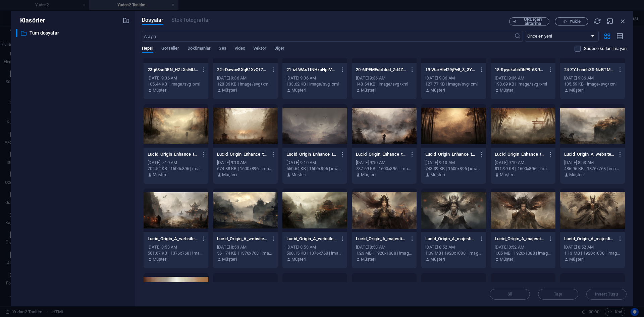
click at [464, 130] on div at bounding box center [453, 126] width 65 height 44
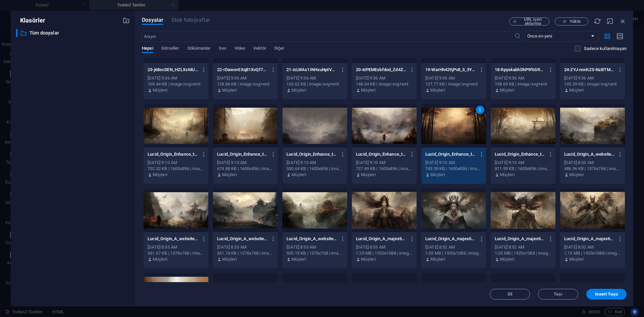
click at [464, 130] on div "1" at bounding box center [453, 126] width 65 height 44
type textarea "background-image: url('[URL][DOMAIN_NAME]); /* Görsel yolunu doğru yazdığından …"
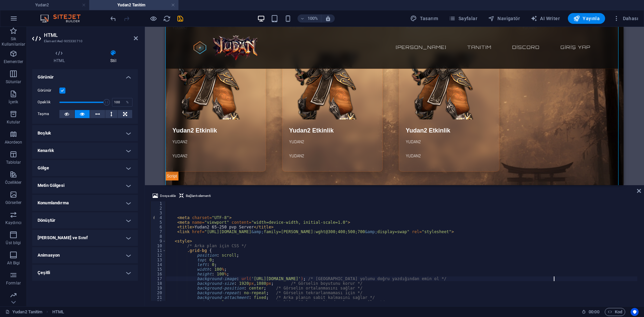
drag, startPoint x: 410, startPoint y: 125, endPoint x: 416, endPoint y: 246, distance: 120.6
click at [416, 246] on div "HTML Dosya ekle Bağlantı elementi background-image: url('[URL][DOMAIN_NAME]); /…" at bounding box center [394, 166] width 499 height 279
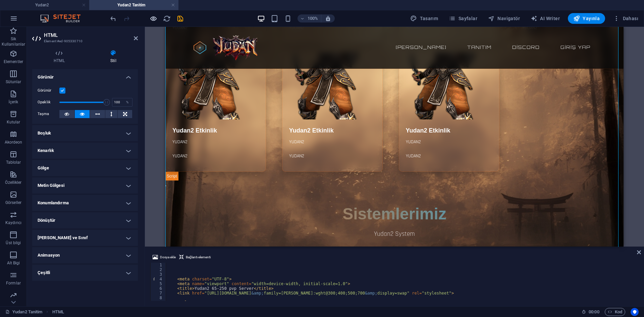
click at [152, 17] on icon "button" at bounding box center [154, 19] width 8 height 8
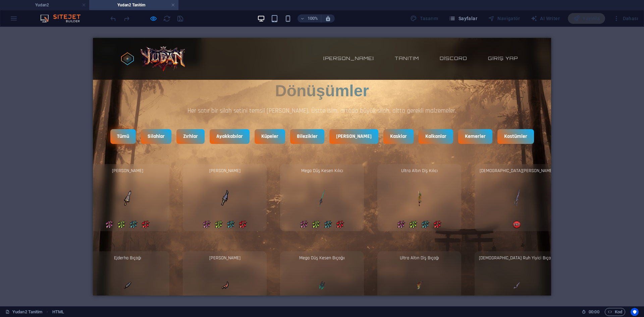
scroll to position [1107, 0]
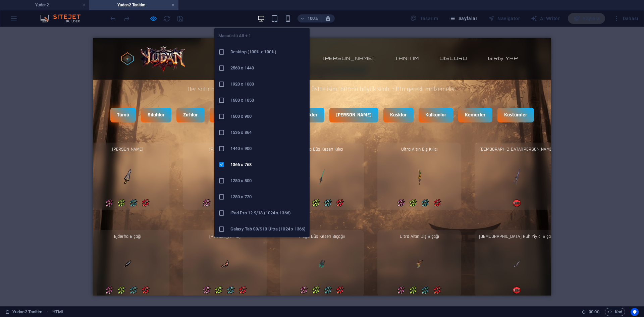
click at [254, 88] on li "1920 x 1080" at bounding box center [261, 84] width 95 height 16
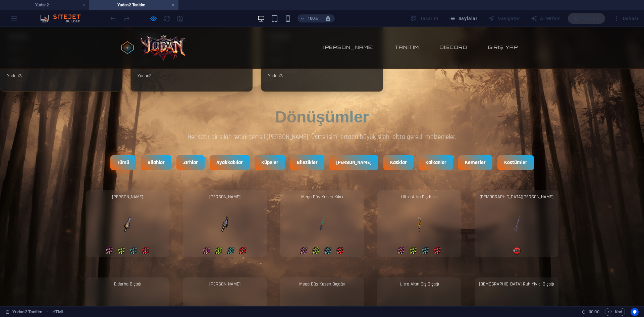
scroll to position [906, 0]
click at [172, 161] on button "Silahlar" at bounding box center [156, 162] width 32 height 15
click at [189, 163] on button "Zırhlar" at bounding box center [190, 162] width 30 height 15
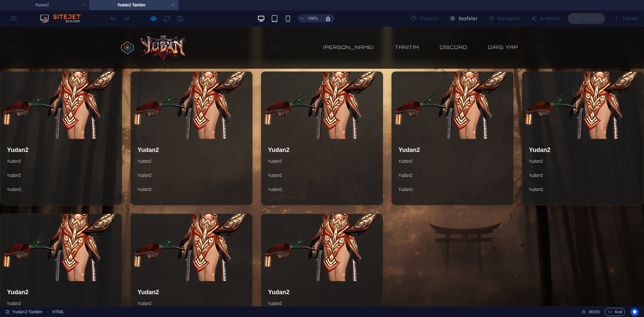
scroll to position [470, 0]
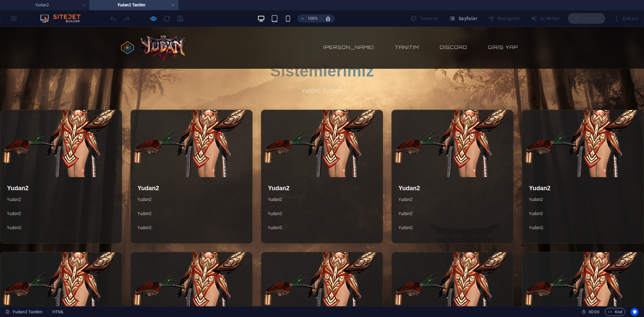
click at [157, 17] on div at bounding box center [146, 18] width 75 height 11
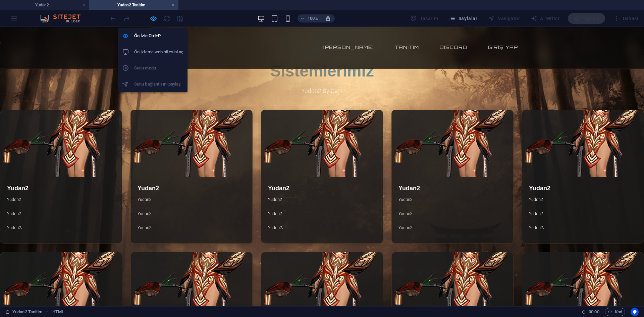
click at [157, 17] on icon "button" at bounding box center [154, 19] width 8 height 8
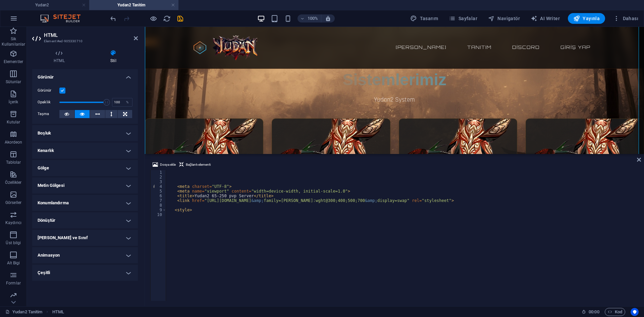
drag, startPoint x: 258, startPoint y: 247, endPoint x: 272, endPoint y: 139, distance: 109.3
click at [272, 139] on div "HTML Dosya ekle Bağlantı elementi background-image: url('[URL][DOMAIN_NAME]); /…" at bounding box center [394, 166] width 499 height 279
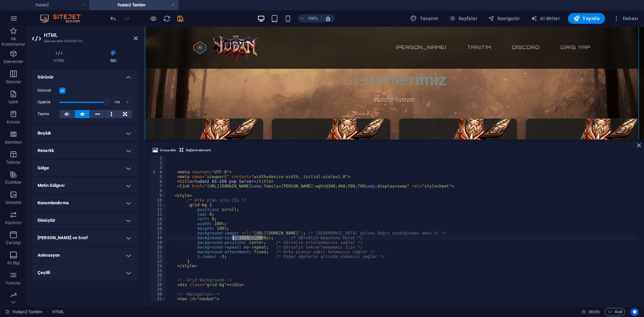
drag, startPoint x: 262, startPoint y: 238, endPoint x: 234, endPoint y: 236, distance: 27.9
click at [234, 236] on div "< meta charset = "UTF-8" > < meta name = "viewport" content = "width=device-wid…" at bounding box center [481, 232] width 631 height 153
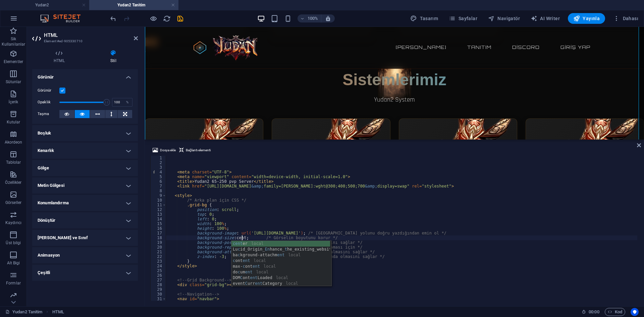
scroll to position [0, 6]
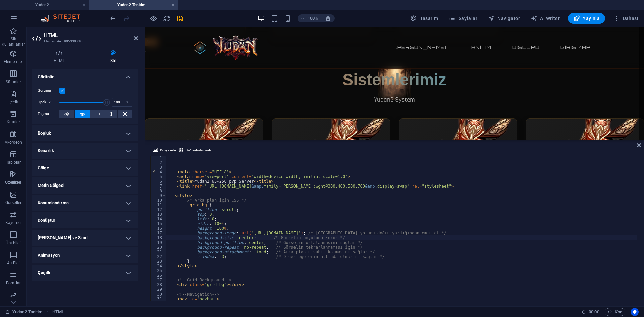
click at [313, 199] on div "< meta charset = "UTF-8" > < meta name = "viewport" content = "width=device-wid…" at bounding box center [481, 232] width 631 height 153
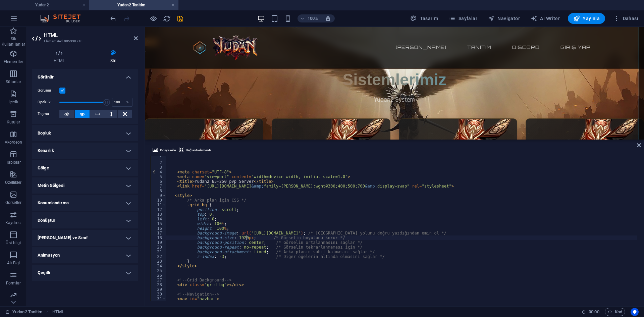
type textarea "background-size: contain; /* Görselin boyutunu korur */"
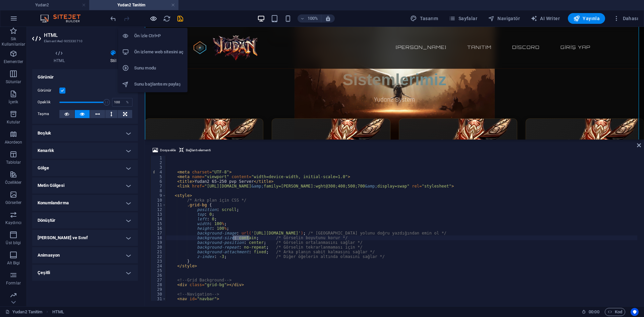
click at [153, 16] on icon "button" at bounding box center [154, 19] width 8 height 8
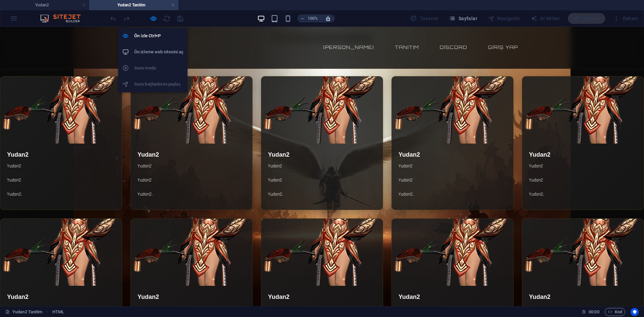
drag, startPoint x: 157, startPoint y: 18, endPoint x: 174, endPoint y: 63, distance: 48.3
click at [157, 18] on icon "button" at bounding box center [154, 19] width 8 height 8
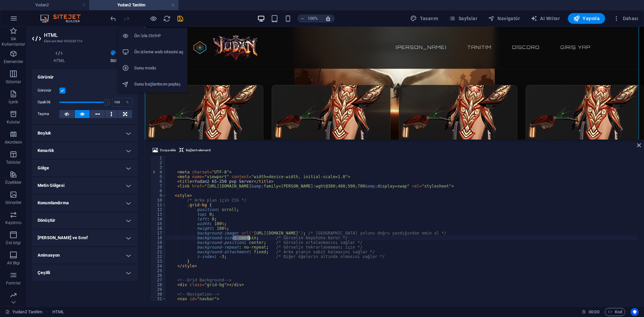
scroll to position [512, 0]
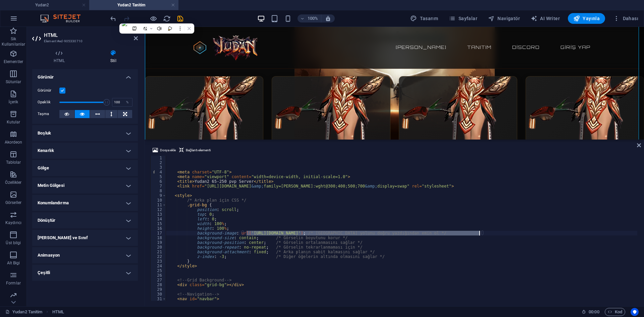
drag, startPoint x: 246, startPoint y: 233, endPoint x: 479, endPoint y: 233, distance: 232.4
click at [479, 233] on div "< meta charset = "UTF-8" > < meta name = "viewport" content = "width=device-wid…" at bounding box center [481, 232] width 631 height 153
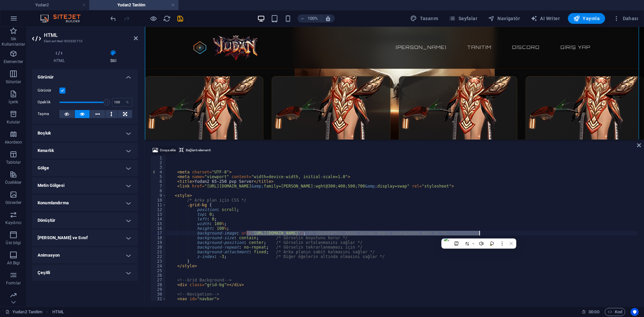
click at [174, 148] on span "Dosya ekle" at bounding box center [168, 150] width 16 height 8
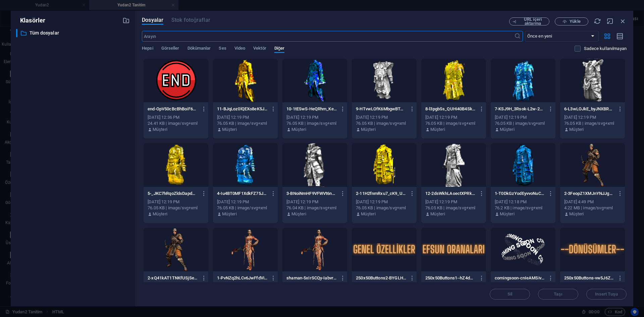
scroll to position [640, 0]
click at [146, 48] on span "Hepsi" at bounding box center [147, 48] width 11 height 9
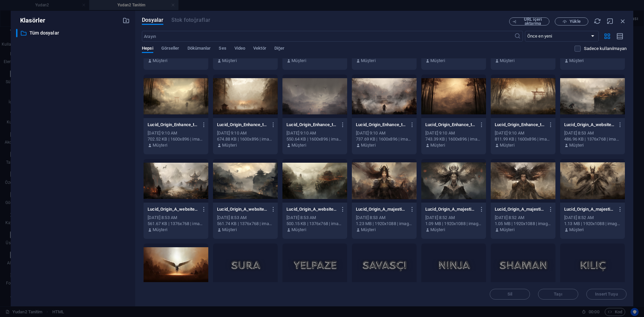
scroll to position [1000, 0]
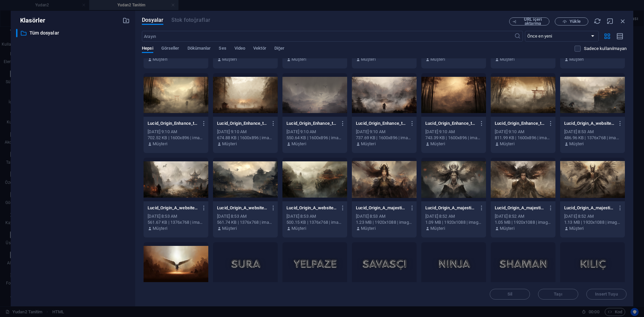
click at [456, 194] on div at bounding box center [453, 180] width 65 height 44
type textarea "background-image: url('[URL][DOMAIN_NAME]); /* Görsel yolunu doğru yazdığından …"
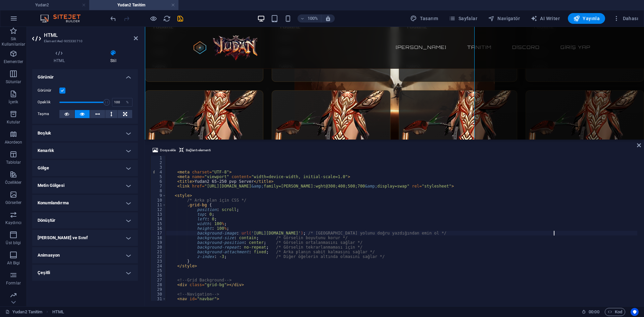
scroll to position [512, 0]
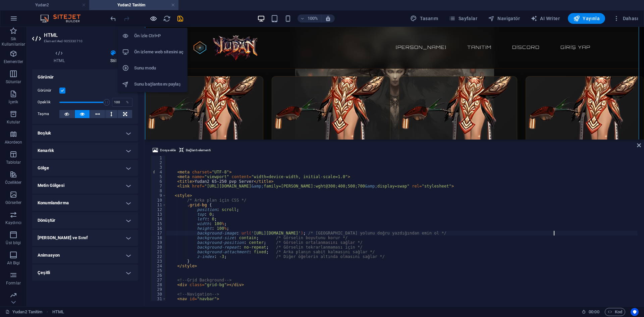
click at [157, 18] on icon "button" at bounding box center [154, 19] width 8 height 8
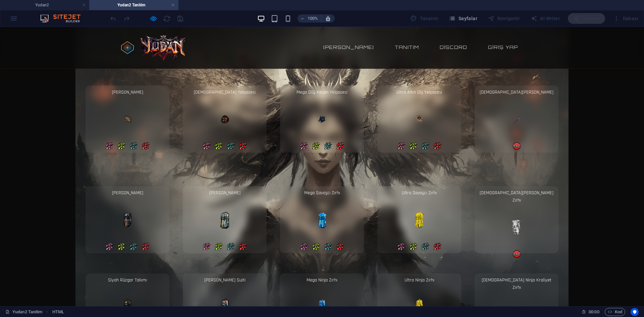
scroll to position [1543, 0]
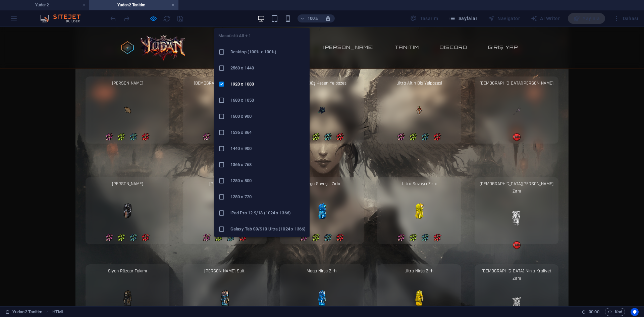
click at [253, 65] on h6 "2560 x 1440" at bounding box center [267, 68] width 75 height 8
click at [248, 115] on h6 "1600 x 900" at bounding box center [267, 116] width 75 height 8
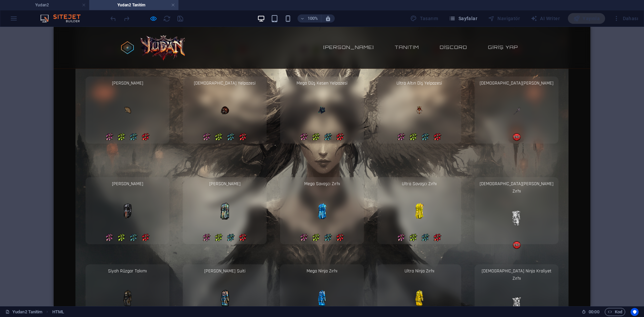
scroll to position [1685, 0]
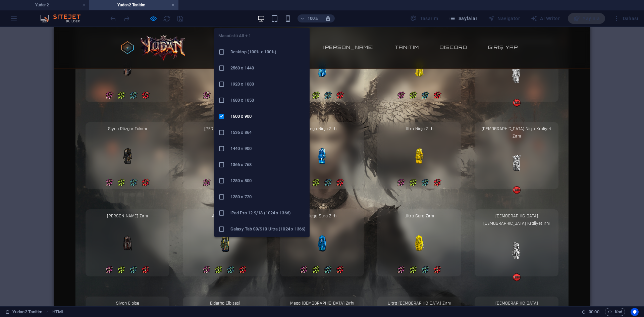
click at [249, 162] on h6 "1366 x 768" at bounding box center [267, 165] width 75 height 8
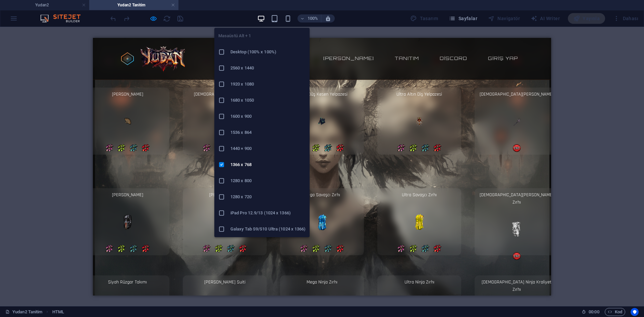
click at [255, 179] on h6 "1280 x 800" at bounding box center [267, 181] width 75 height 8
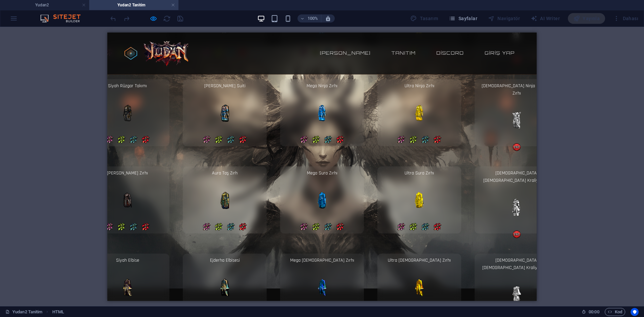
scroll to position [1855, 0]
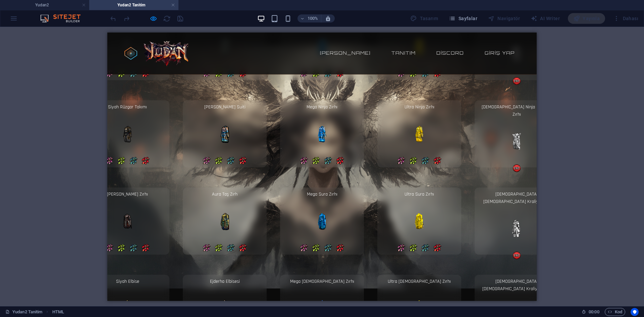
drag, startPoint x: 268, startPoint y: 141, endPoint x: 252, endPoint y: 133, distance: 18.8
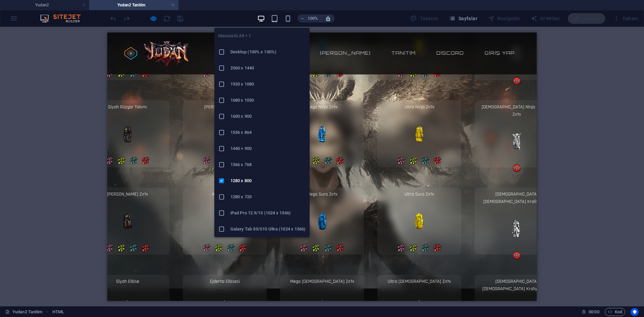
click at [249, 83] on h6 "1920 x 1080" at bounding box center [267, 84] width 75 height 8
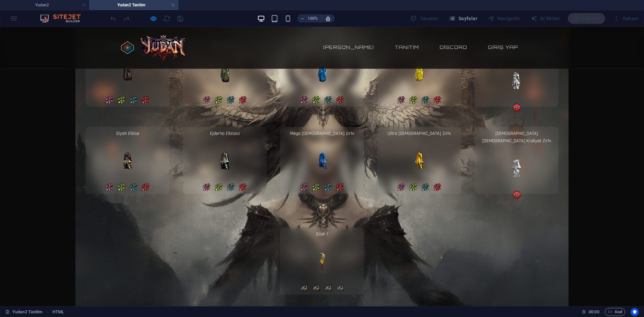
scroll to position [1442, 0]
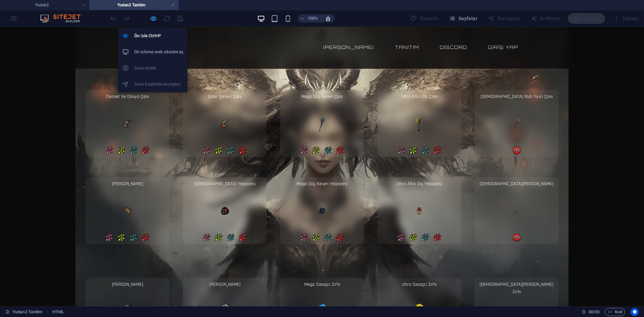
click at [156, 19] on icon "button" at bounding box center [154, 19] width 8 height 8
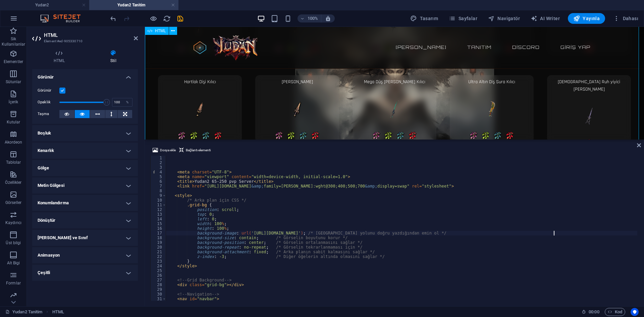
scroll to position [1602, 0]
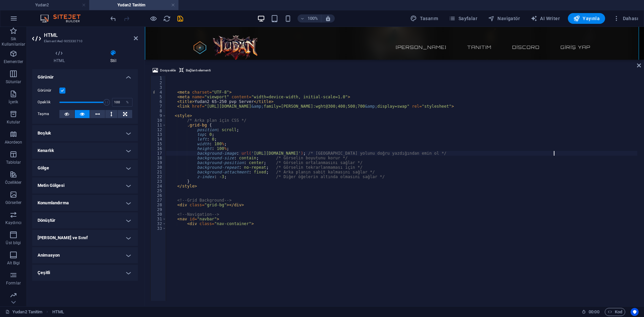
drag, startPoint x: 285, startPoint y: 141, endPoint x: 284, endPoint y: 59, distance: 81.2
click at [284, 59] on div "HTML Dosya ekle Bağlantı elementi background-image: url('[URL][DOMAIN_NAME]); /…" at bounding box center [394, 166] width 499 height 279
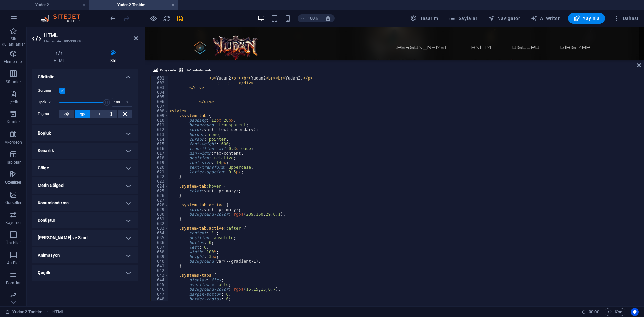
scroll to position [2387, 0]
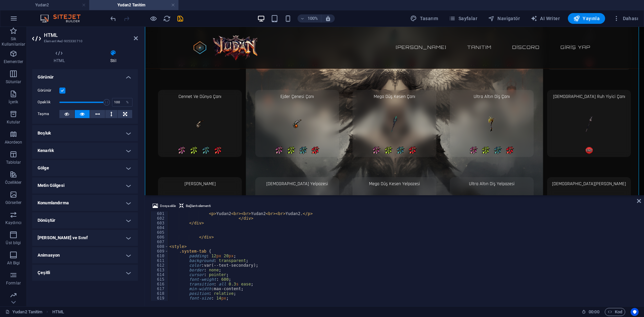
drag, startPoint x: 276, startPoint y: 61, endPoint x: 279, endPoint y: 195, distance: 134.2
click at [279, 195] on div "HTML Dosya ekle Bağlantı elementi background-image: url('[URL][DOMAIN_NAME]); /…" at bounding box center [394, 166] width 499 height 279
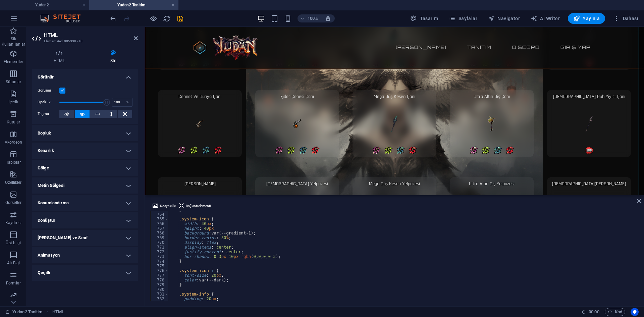
scroll to position [3035, 0]
click at [178, 20] on icon "save" at bounding box center [180, 19] width 8 height 8
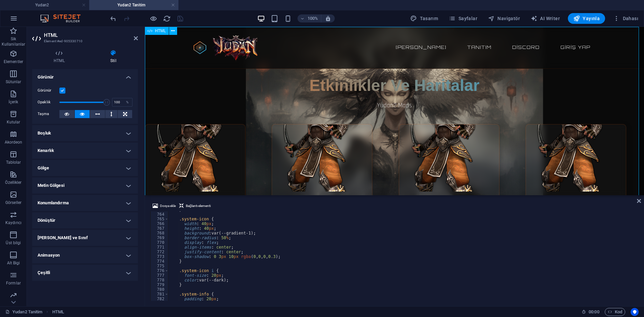
scroll to position [0, 0]
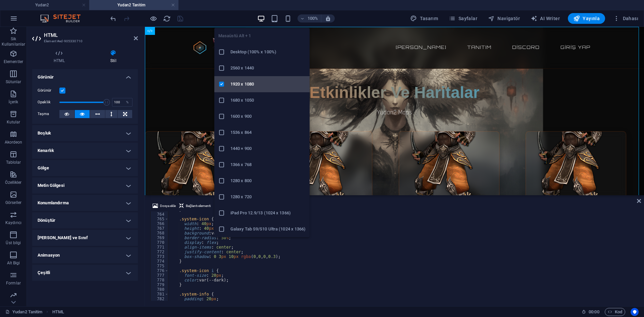
click at [251, 76] on li "1920 x 1080" at bounding box center [261, 84] width 95 height 16
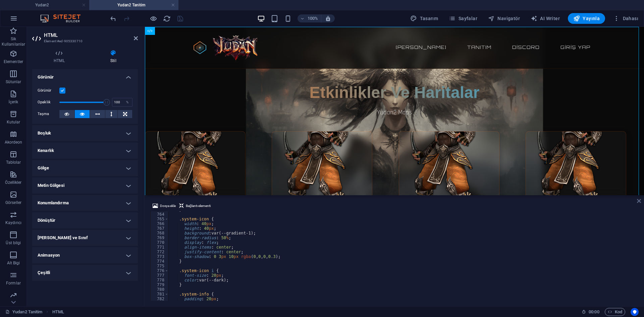
click at [638, 201] on icon at bounding box center [639, 200] width 4 height 5
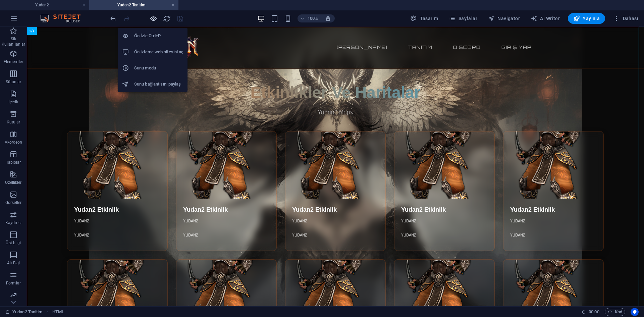
click at [153, 17] on icon "button" at bounding box center [154, 19] width 8 height 8
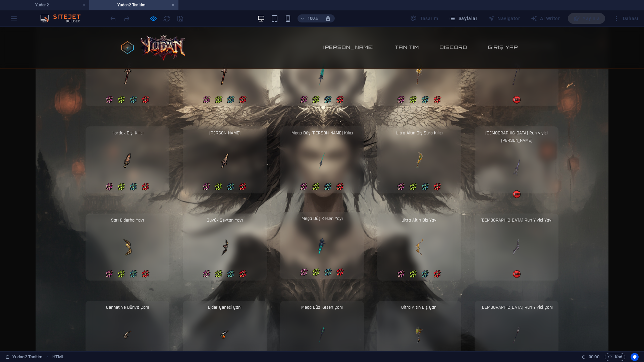
scroll to position [1241, 0]
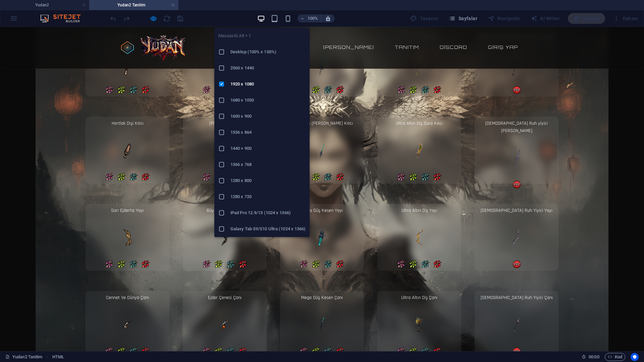
click at [250, 96] on li "1680 x 1050" at bounding box center [261, 100] width 95 height 16
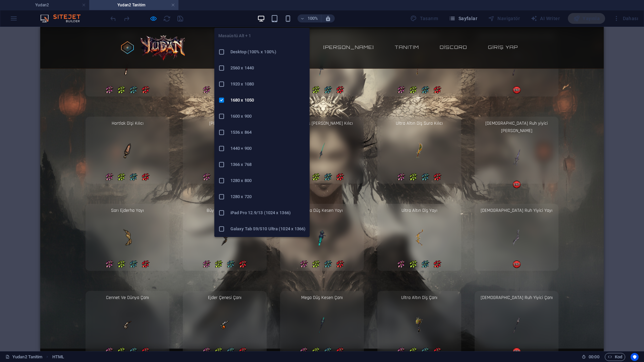
drag, startPoint x: 200, startPoint y: 75, endPoint x: 253, endPoint y: 117, distance: 67.8
click at [253, 117] on h6 "1600 x 900" at bounding box center [267, 116] width 75 height 8
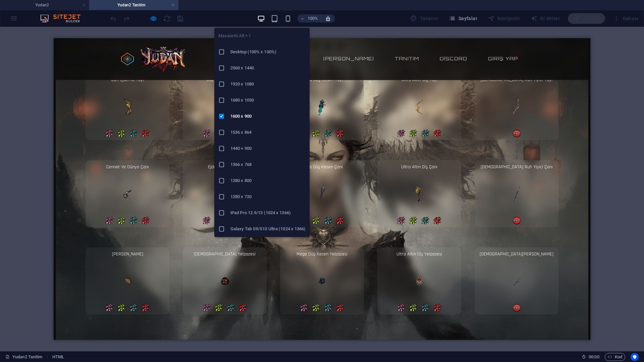
click at [247, 126] on li "1536 x 864" at bounding box center [261, 132] width 95 height 16
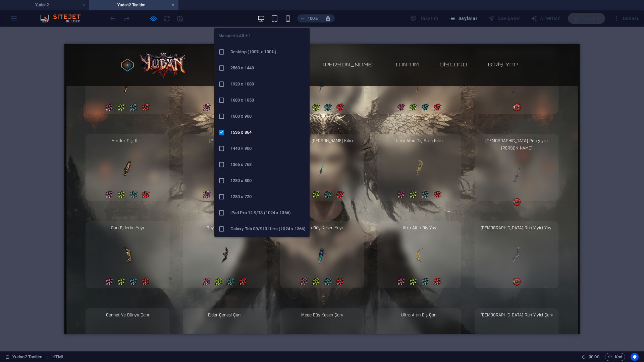
click at [245, 146] on h6 "1440 × 900" at bounding box center [267, 149] width 75 height 8
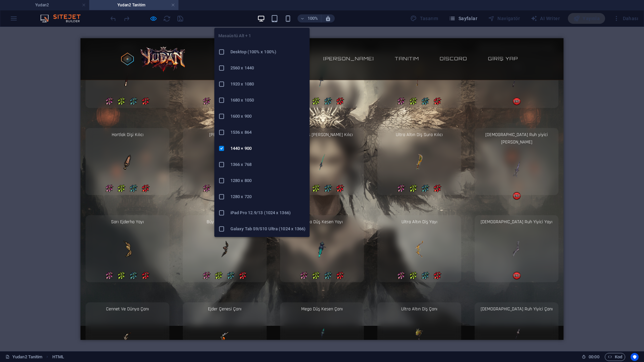
drag, startPoint x: 253, startPoint y: 186, endPoint x: 145, endPoint y: 131, distance: 120.9
click at [253, 186] on li "1280 x 800" at bounding box center [261, 181] width 95 height 16
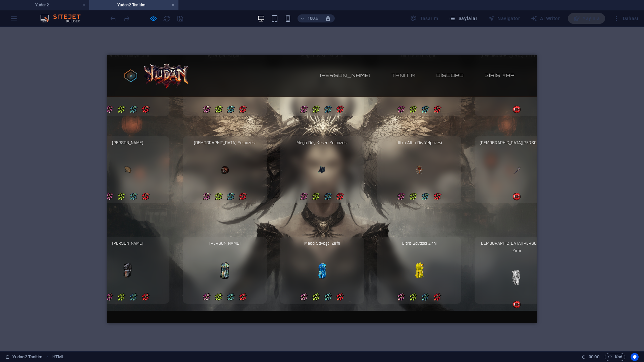
drag, startPoint x: 309, startPoint y: 183, endPoint x: 384, endPoint y: 184, distance: 75.5
drag, startPoint x: 336, startPoint y: 177, endPoint x: 287, endPoint y: 174, distance: 49.7
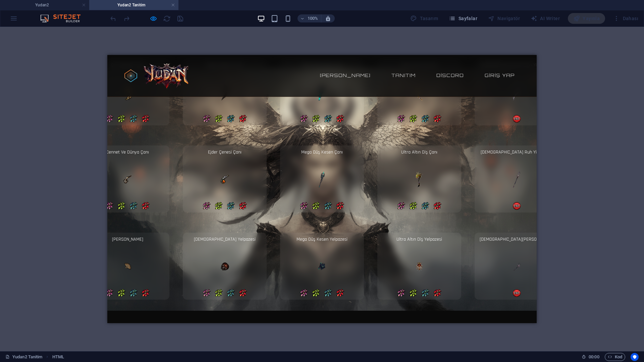
scroll to position [1553, 0]
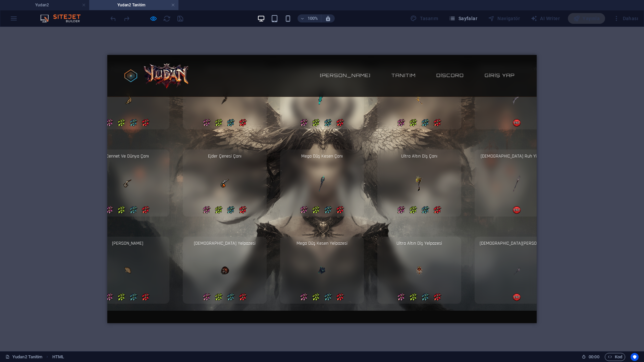
drag, startPoint x: 376, startPoint y: 201, endPoint x: 290, endPoint y: 199, distance: 85.9
drag, startPoint x: 365, startPoint y: 197, endPoint x: 399, endPoint y: 198, distance: 34.2
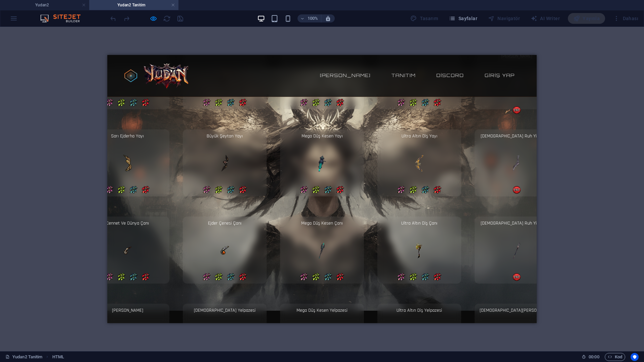
drag, startPoint x: 359, startPoint y: 177, endPoint x: 296, endPoint y: 170, distance: 63.2
drag, startPoint x: 296, startPoint y: 170, endPoint x: 374, endPoint y: 171, distance: 78.2
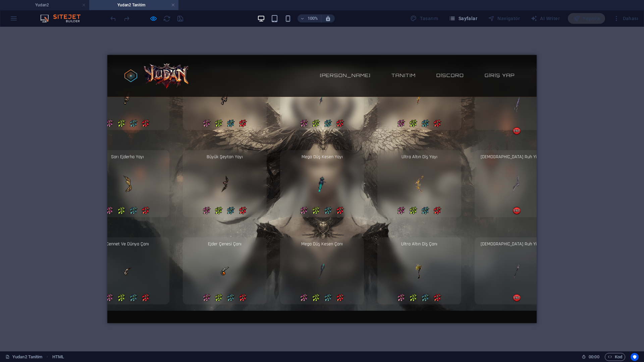
scroll to position [1385, 0]
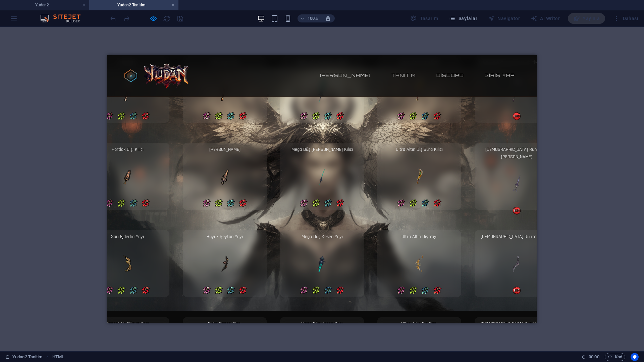
drag, startPoint x: 342, startPoint y: 192, endPoint x: 283, endPoint y: 187, distance: 59.2
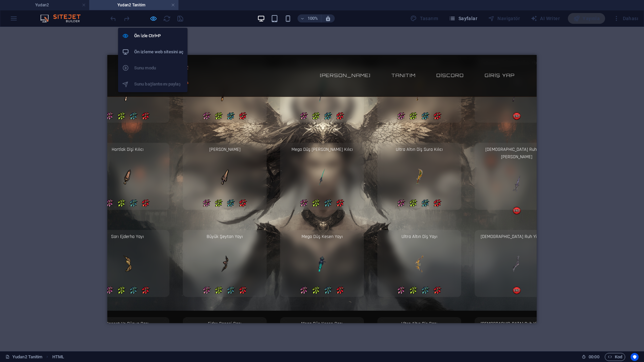
click at [151, 17] on icon "button" at bounding box center [154, 19] width 8 height 8
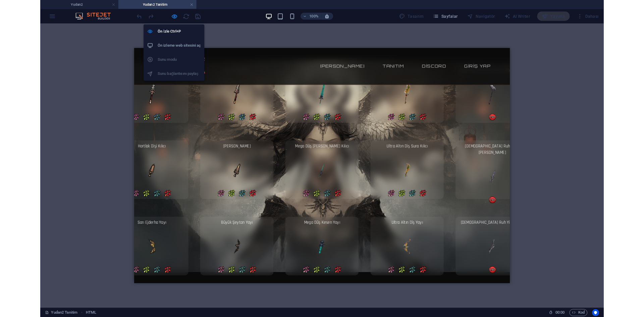
scroll to position [1403, 0]
